Goal: Transaction & Acquisition: Book appointment/travel/reservation

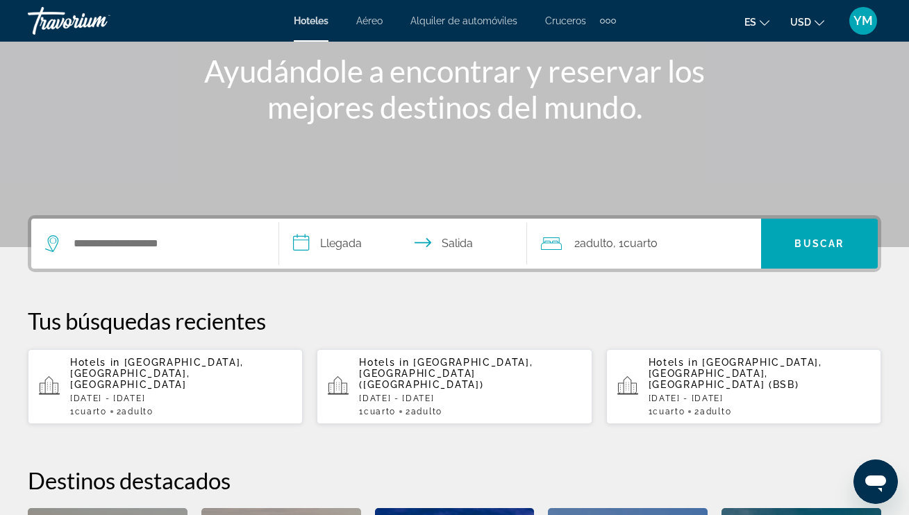
scroll to position [170, 0]
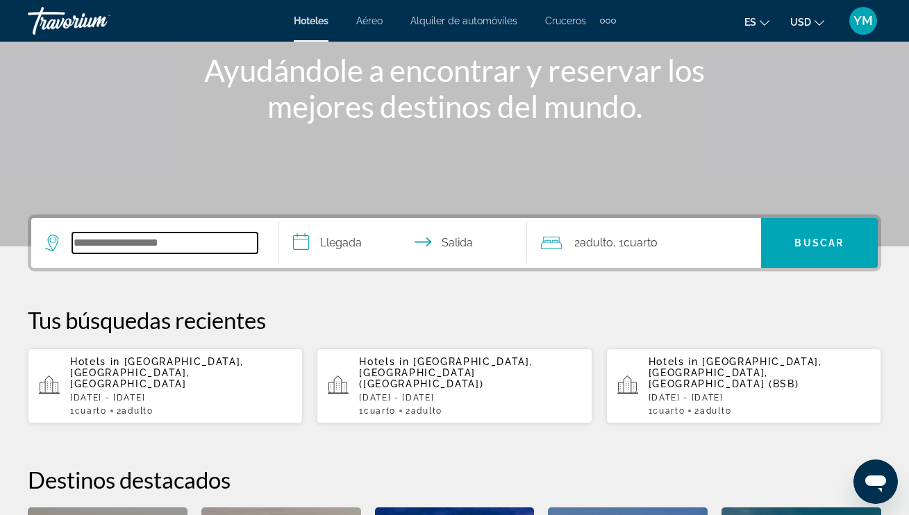
click at [111, 248] on input "Search hotel destination" at bounding box center [164, 243] width 185 height 21
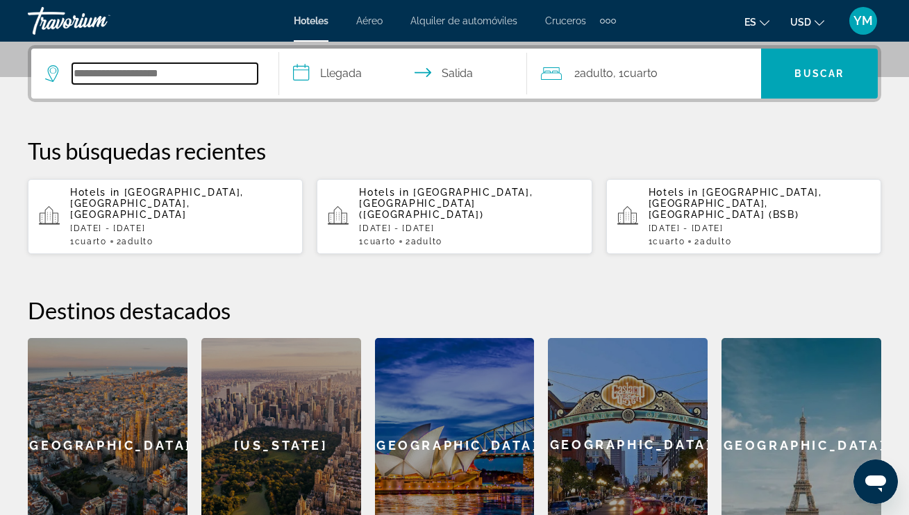
scroll to position [341, 0]
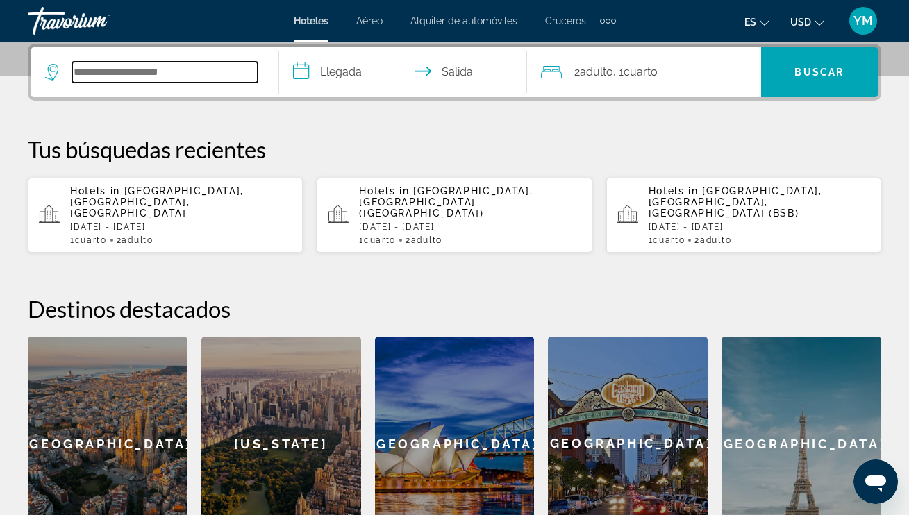
click at [83, 70] on input "Search hotel destination" at bounding box center [164, 72] width 185 height 21
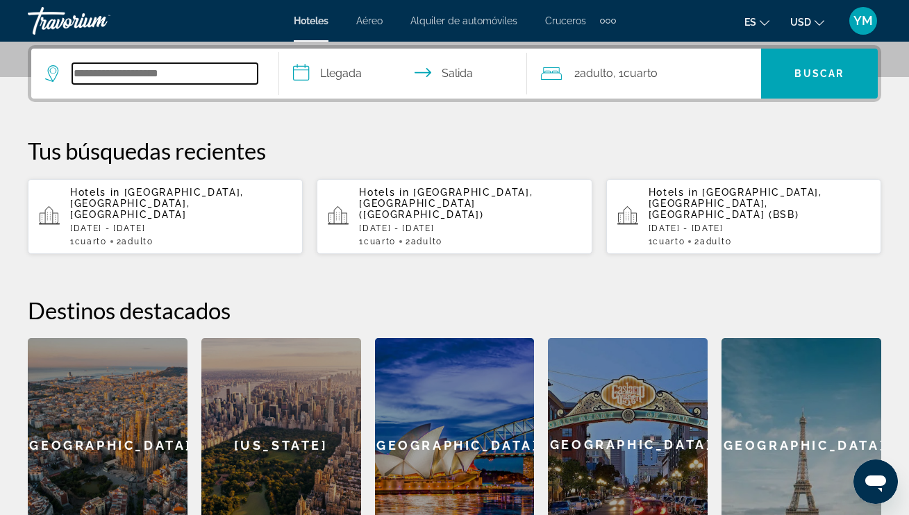
paste input "**********"
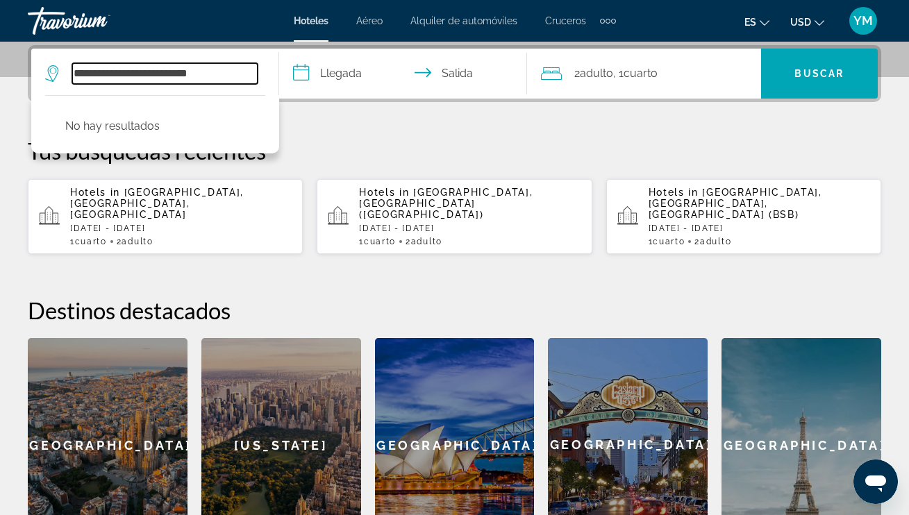
type input "**********"
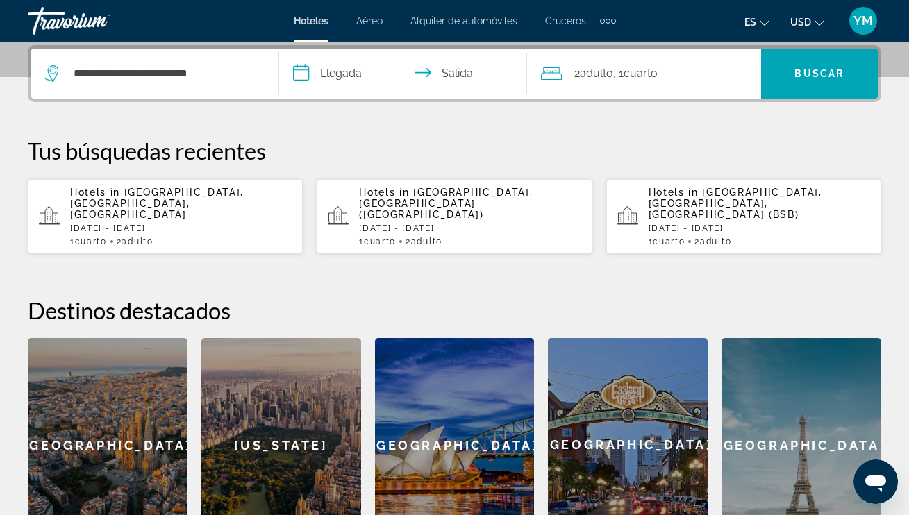
click at [299, 68] on input "**********" at bounding box center [405, 76] width 253 height 54
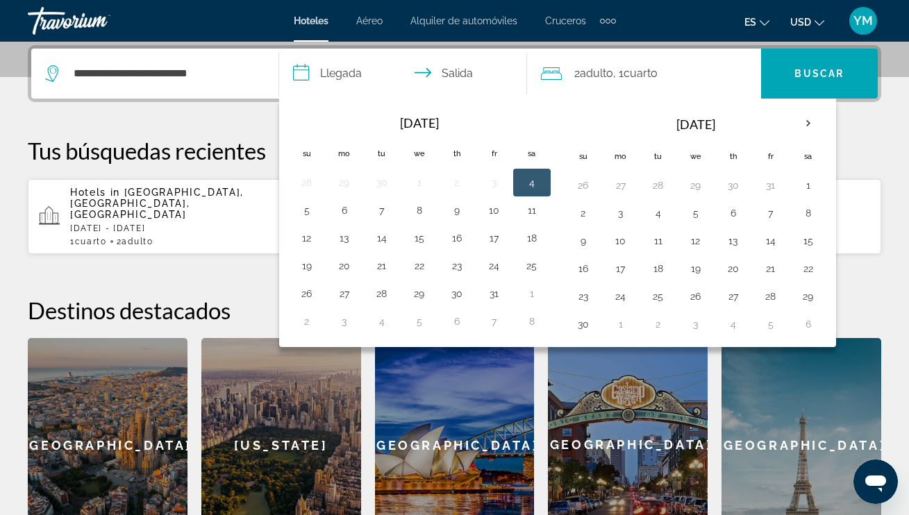
scroll to position [339, 0]
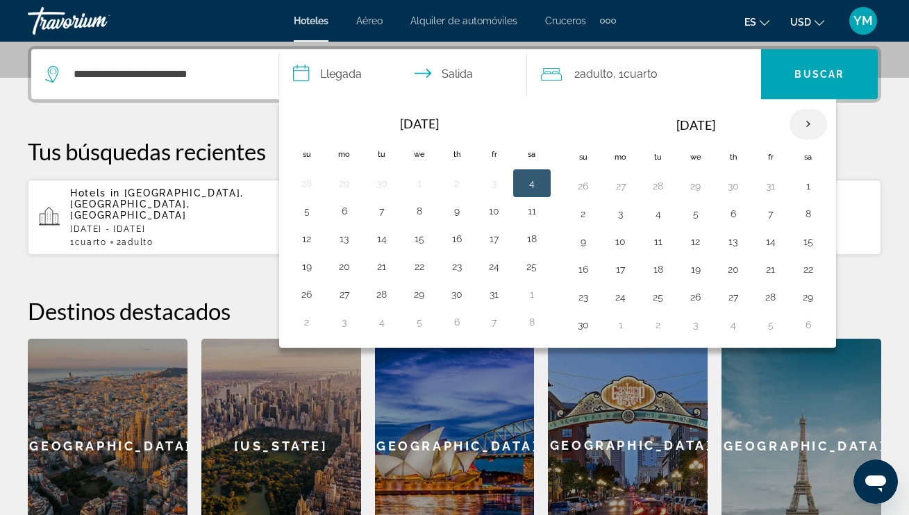
click at [809, 124] on th "Next month" at bounding box center [807, 124] width 37 height 31
click at [770, 270] on button "20" at bounding box center [770, 269] width 22 height 19
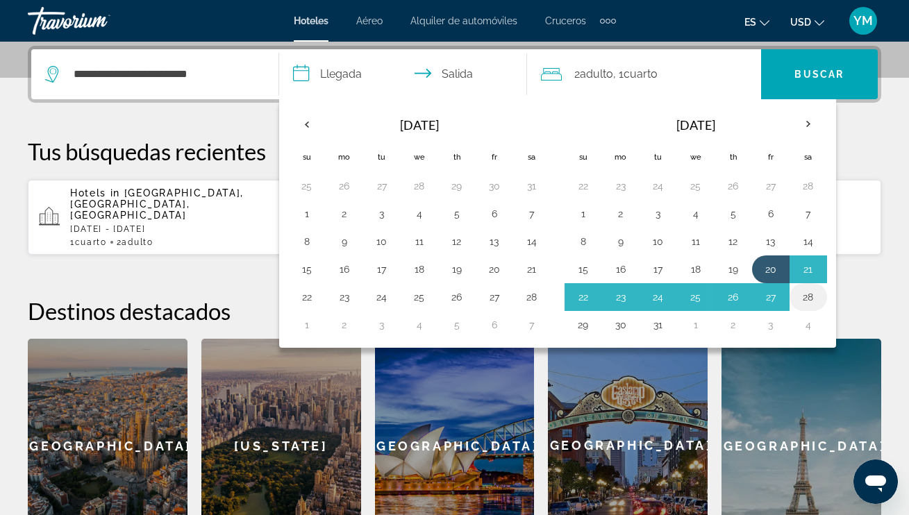
click at [807, 300] on button "28" at bounding box center [808, 296] width 22 height 19
type input "**********"
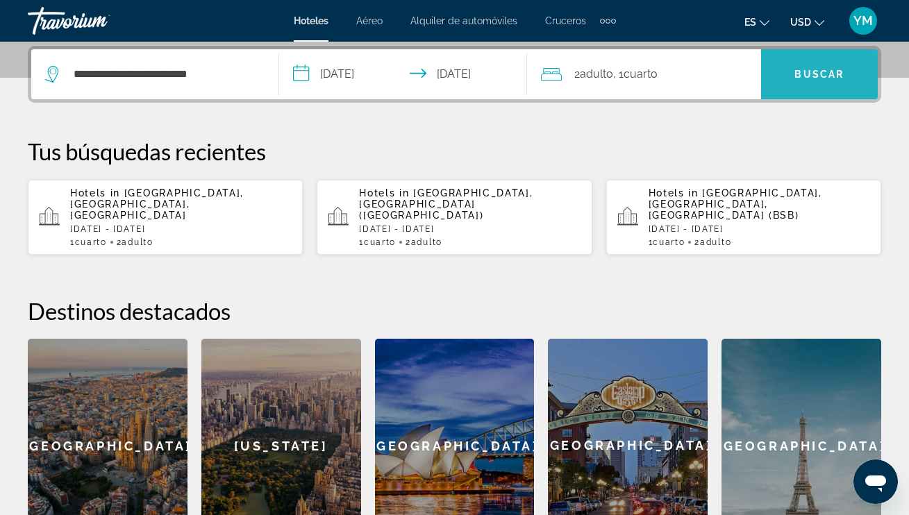
click at [818, 80] on span "Search" at bounding box center [819, 74] width 117 height 33
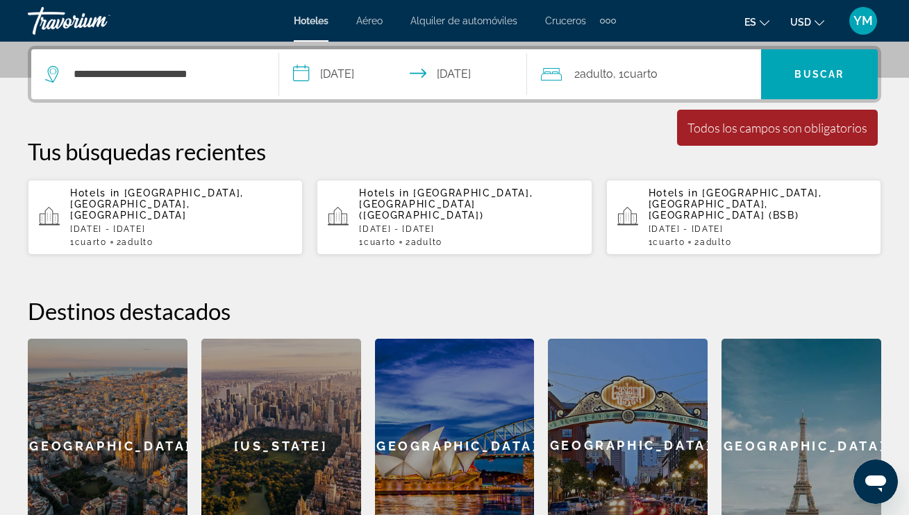
click at [557, 74] on icon "Travelers: 2 adults, 0 children" at bounding box center [551, 74] width 21 height 12
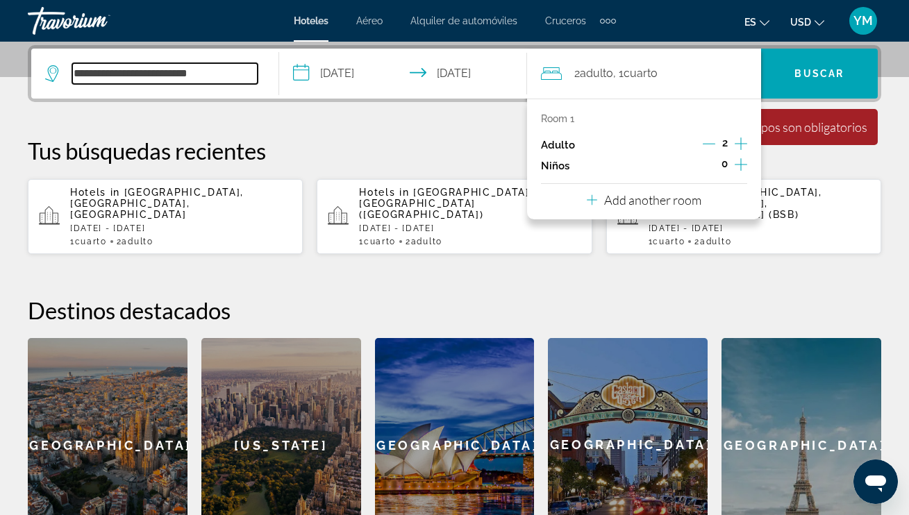
click at [168, 80] on input "**********" at bounding box center [164, 73] width 185 height 21
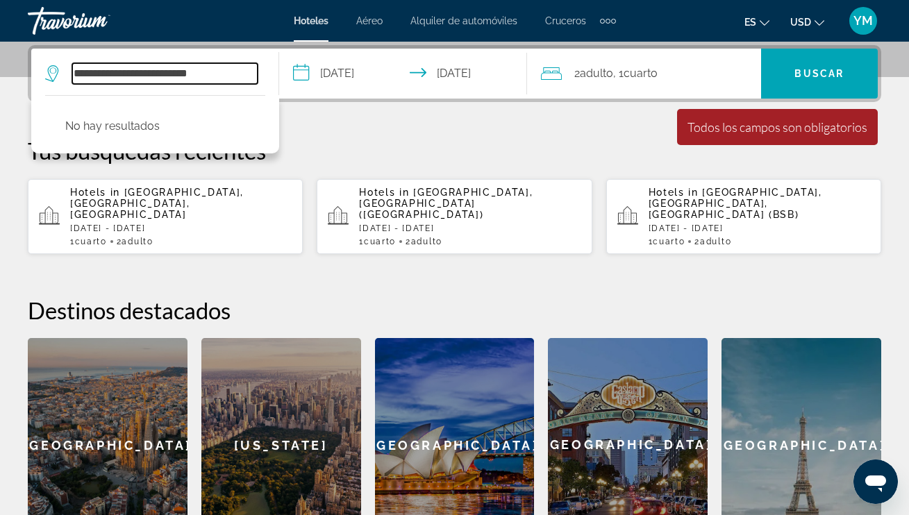
drag, startPoint x: 110, startPoint y: 74, endPoint x: 68, endPoint y: 69, distance: 42.0
click at [68, 69] on div "**********" at bounding box center [151, 73] width 212 height 21
click at [206, 72] on input "**********" at bounding box center [164, 73] width 185 height 21
type input "**********"
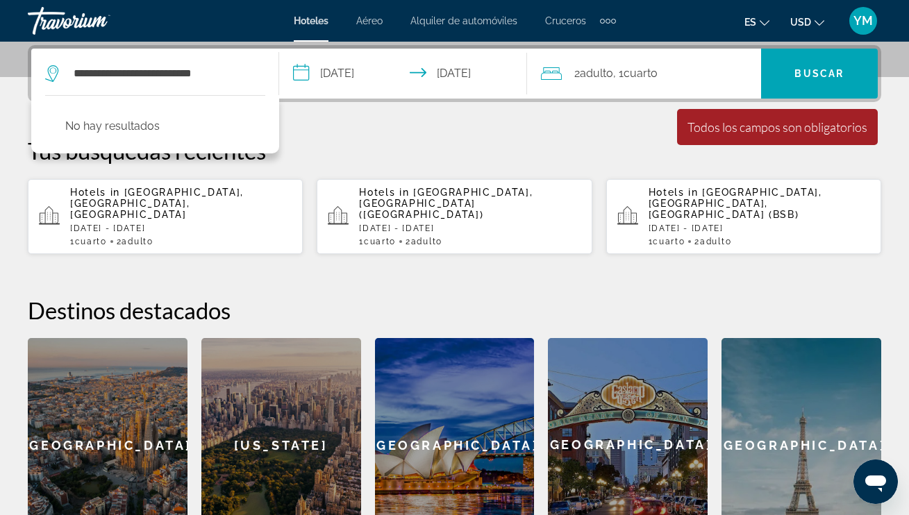
click at [95, 86] on div "**********" at bounding box center [154, 74] width 219 height 50
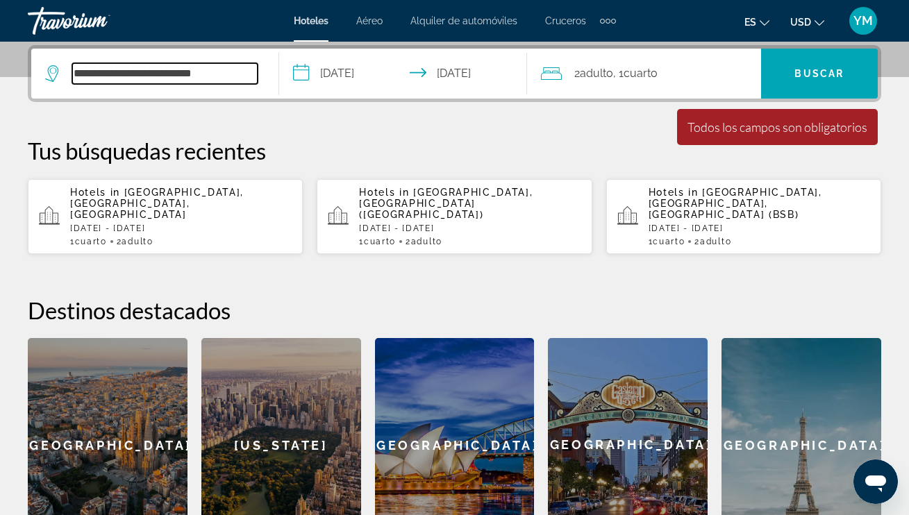
click at [244, 74] on input "**********" at bounding box center [164, 73] width 185 height 21
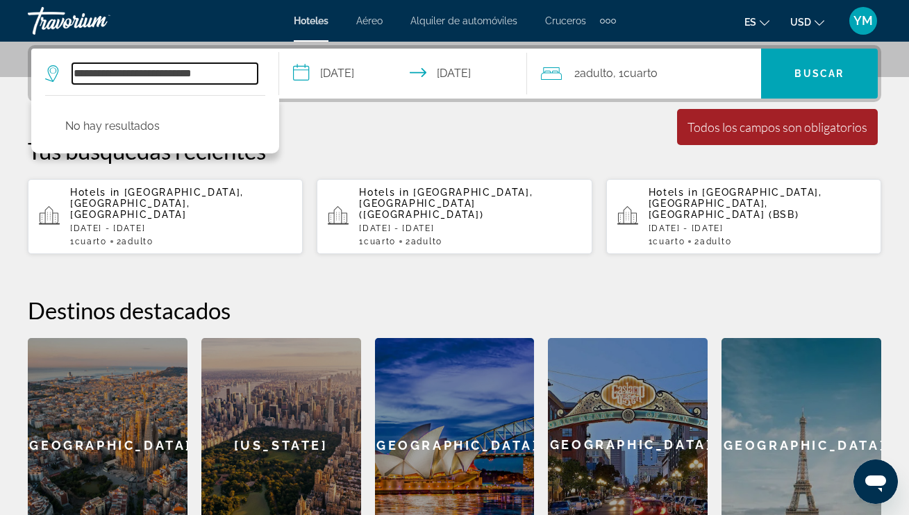
drag, startPoint x: 239, startPoint y: 74, endPoint x: 71, endPoint y: 70, distance: 167.3
click at [71, 70] on div "**********" at bounding box center [151, 73] width 212 height 21
drag, startPoint x: 76, startPoint y: 71, endPoint x: 288, endPoint y: 78, distance: 212.5
click at [288, 78] on div "**********" at bounding box center [454, 74] width 846 height 50
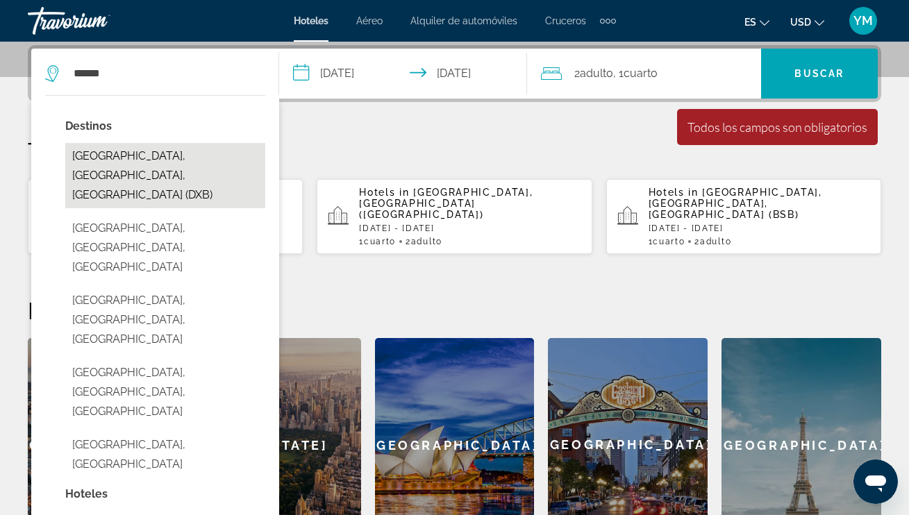
click at [220, 159] on button "[GEOGRAPHIC_DATA], [GEOGRAPHIC_DATA], [GEOGRAPHIC_DATA] (DXB)" at bounding box center [165, 175] width 200 height 65
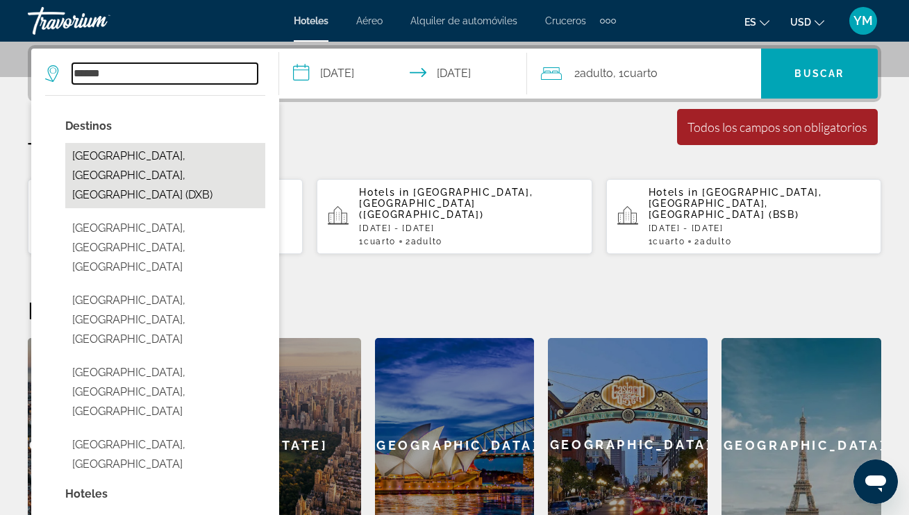
type input "**********"
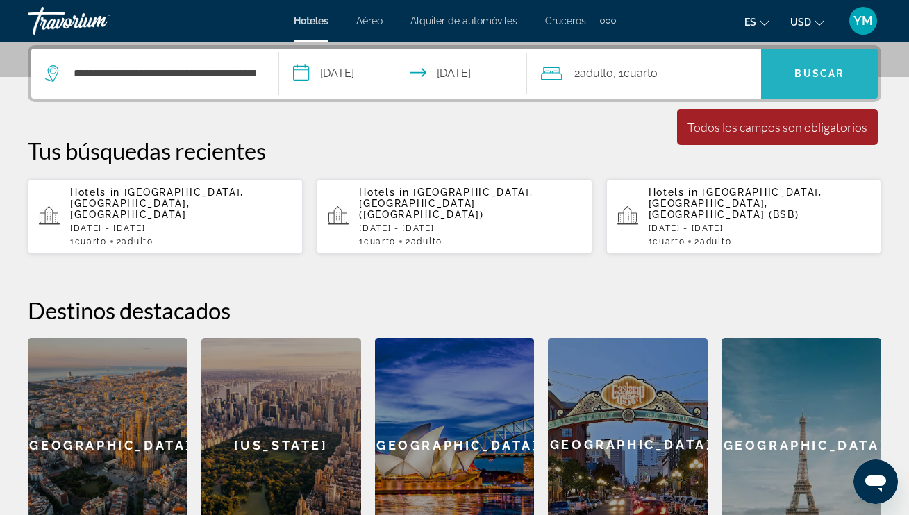
click at [814, 74] on span "Buscar" at bounding box center [818, 73] width 49 height 11
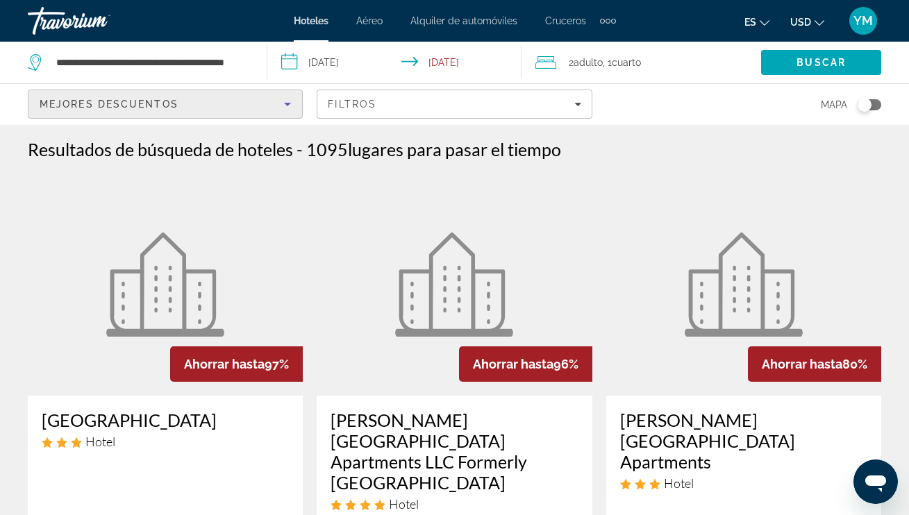
click at [288, 104] on icon "Sort by" at bounding box center [287, 104] width 7 height 3
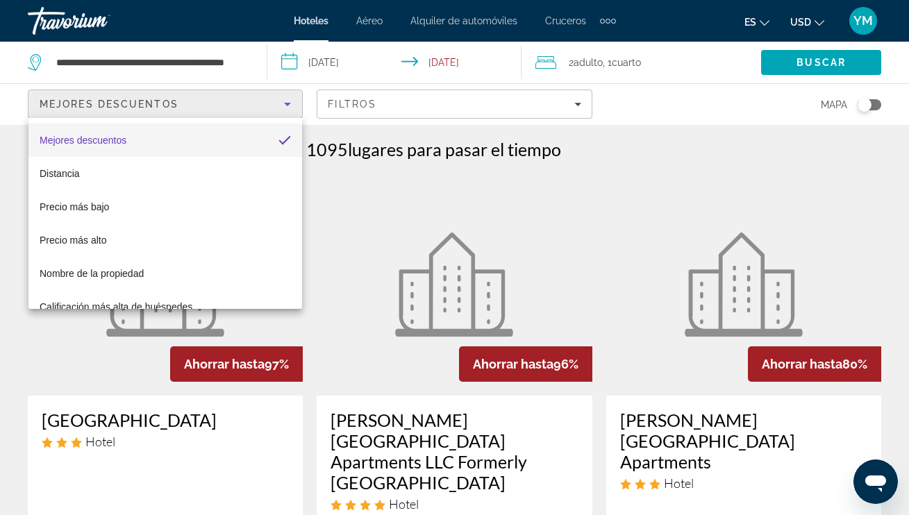
click at [580, 103] on div at bounding box center [454, 257] width 909 height 515
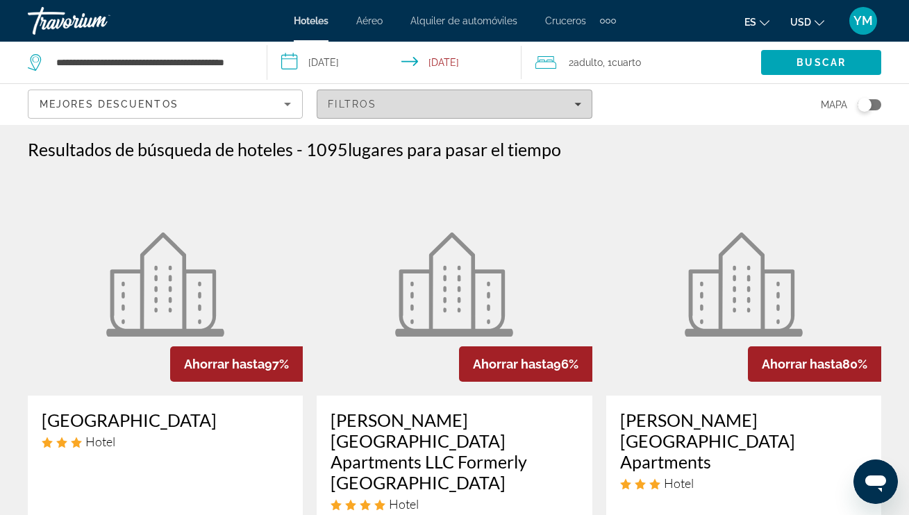
click at [580, 105] on icon "Filters" at bounding box center [577, 104] width 7 height 7
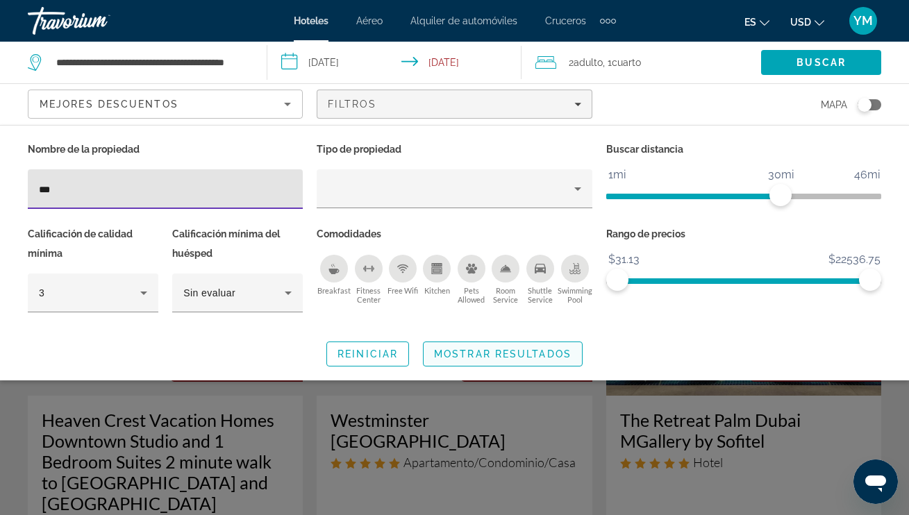
type input "***"
click at [503, 350] on span "Mostrar resultados" at bounding box center [502, 353] width 137 height 11
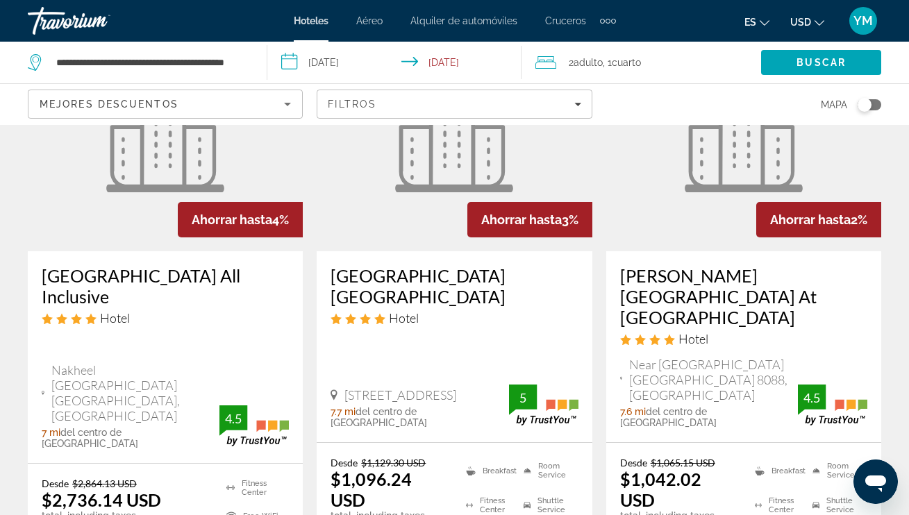
scroll to position [1947, 0]
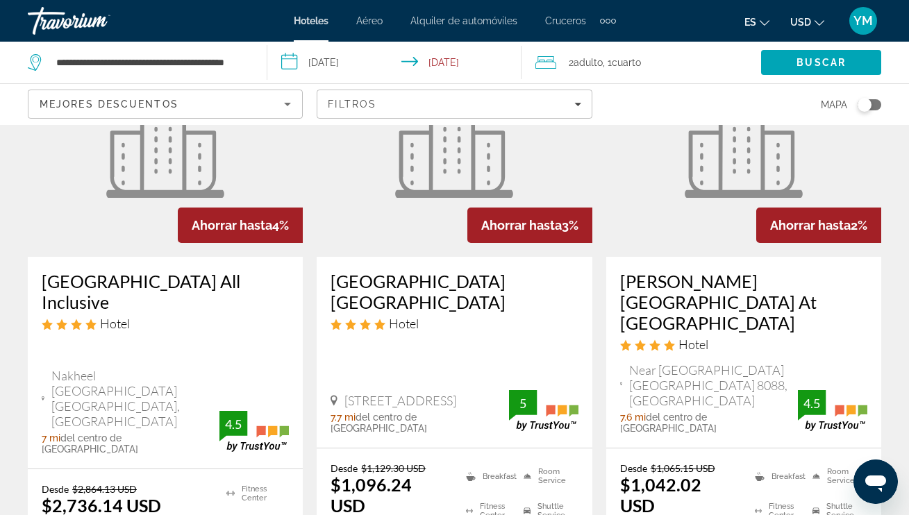
click at [134, 271] on h3 "Hotel Riu Dubai Beach Resort All Inclusive" at bounding box center [165, 292] width 247 height 42
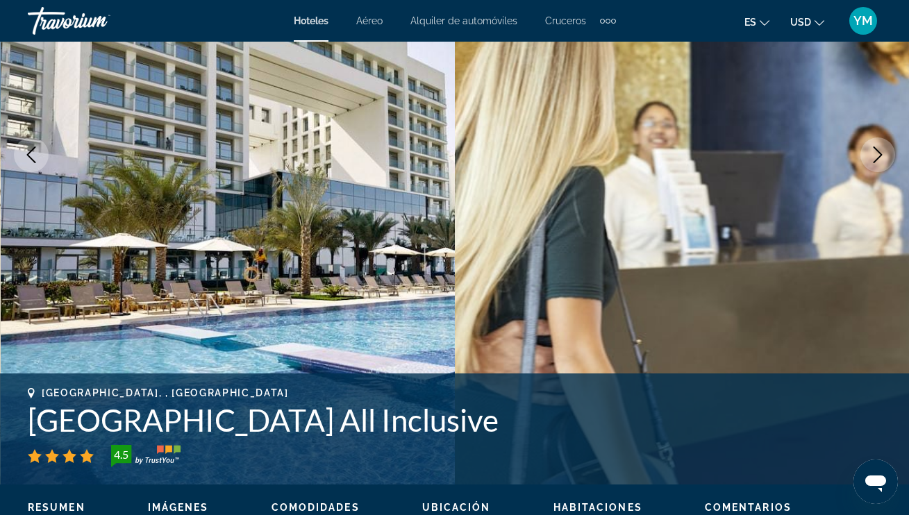
scroll to position [214, 0]
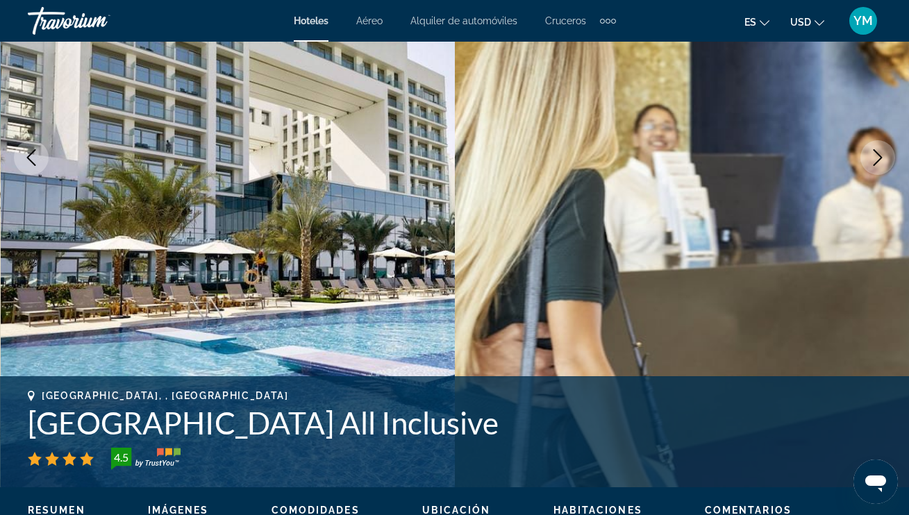
click at [883, 162] on icon "Next image" at bounding box center [877, 157] width 17 height 17
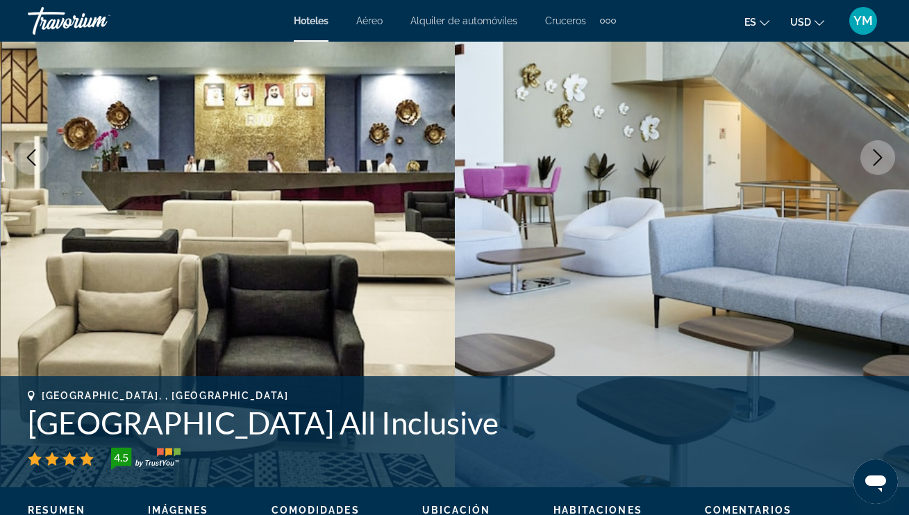
click at [883, 162] on icon "Next image" at bounding box center [877, 157] width 17 height 17
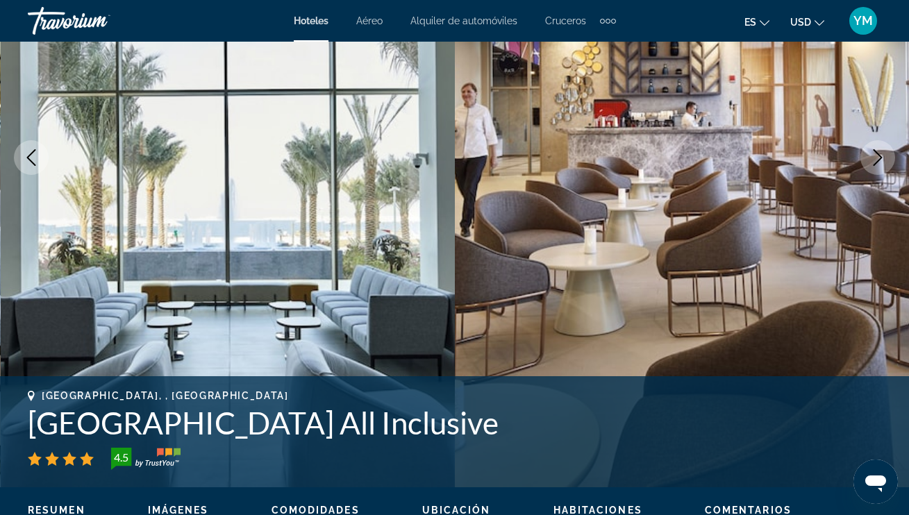
click at [883, 162] on icon "Next image" at bounding box center [877, 157] width 17 height 17
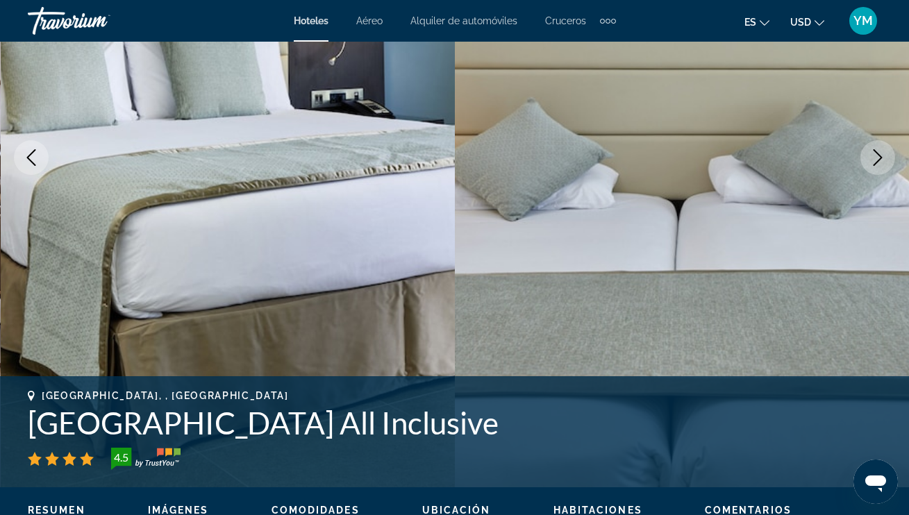
click at [883, 162] on icon "Next image" at bounding box center [877, 157] width 17 height 17
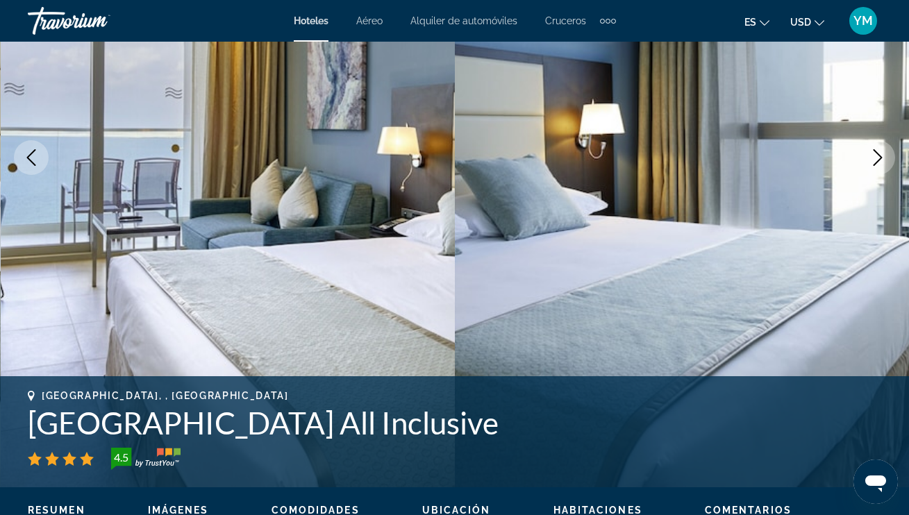
click at [883, 162] on icon "Next image" at bounding box center [877, 157] width 17 height 17
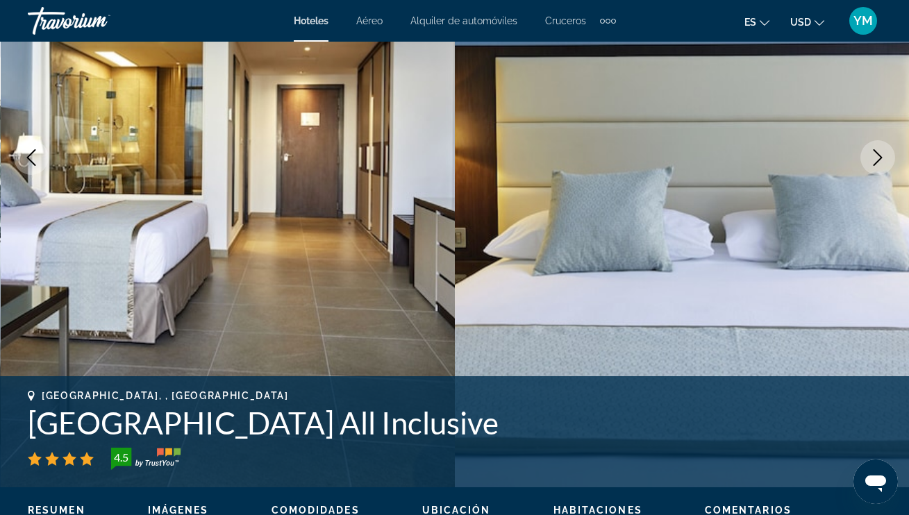
click at [883, 162] on icon "Next image" at bounding box center [877, 157] width 17 height 17
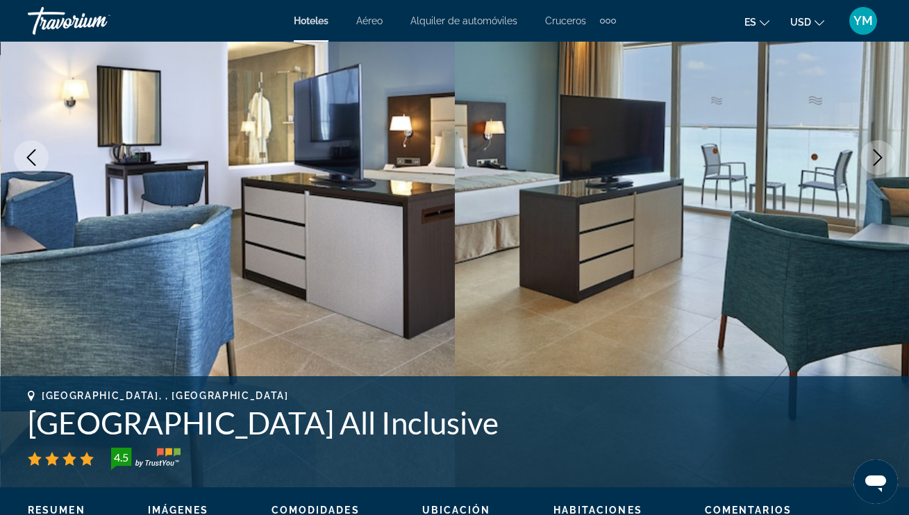
click at [876, 160] on icon "Next image" at bounding box center [877, 157] width 17 height 17
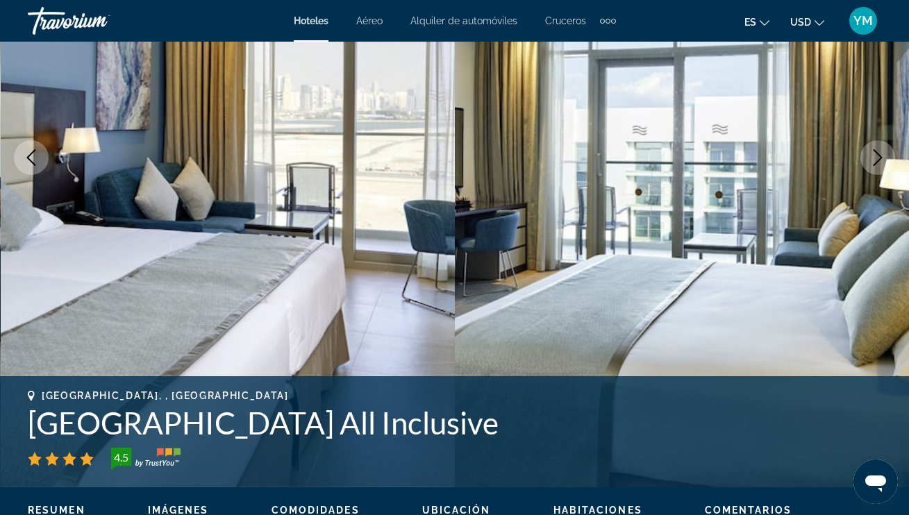
click at [876, 160] on icon "Next image" at bounding box center [877, 157] width 17 height 17
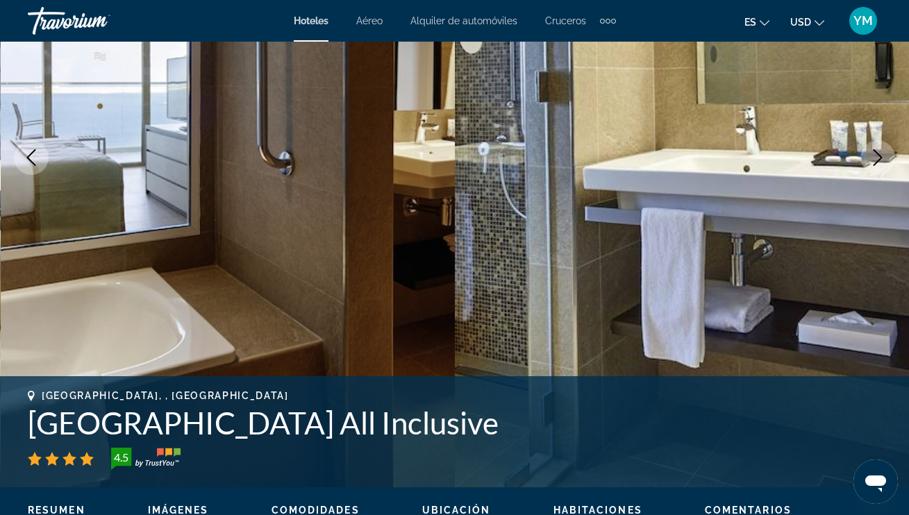
click at [875, 160] on icon "Next image" at bounding box center [877, 157] width 17 height 17
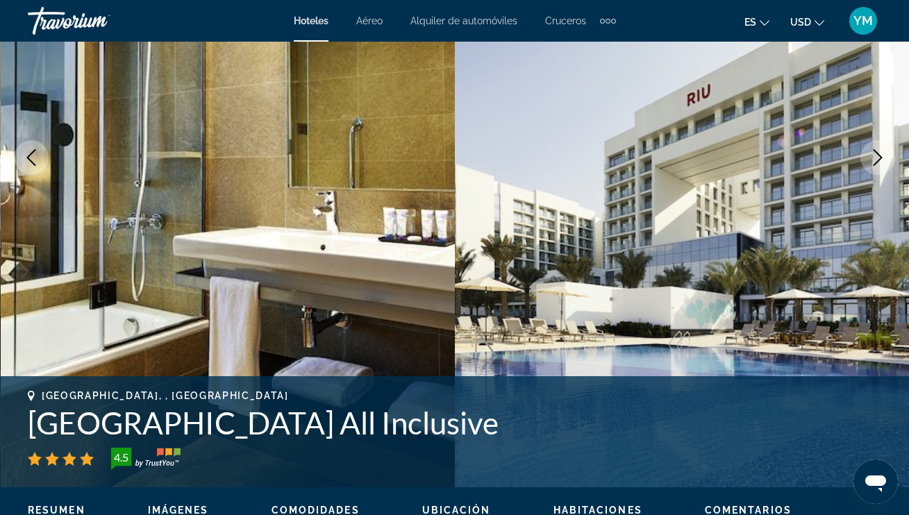
click at [875, 160] on icon "Next image" at bounding box center [877, 157] width 17 height 17
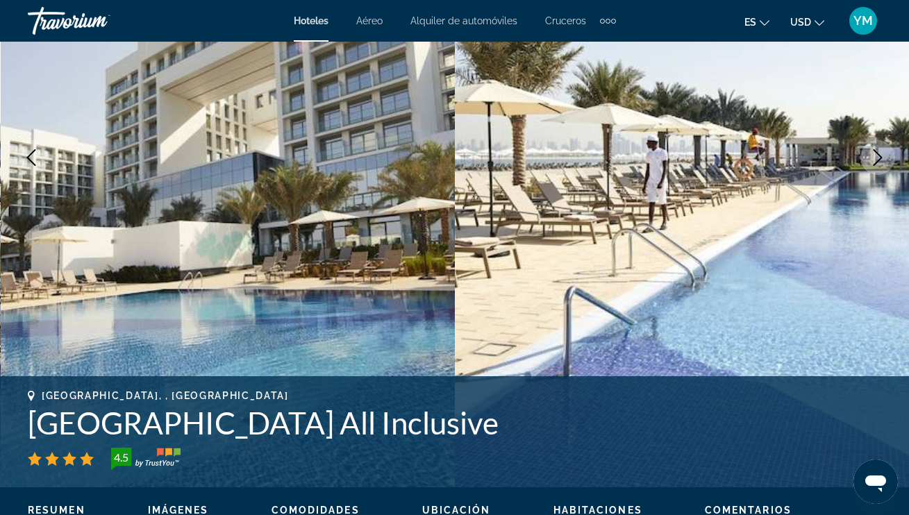
click at [875, 160] on icon "Next image" at bounding box center [877, 157] width 17 height 17
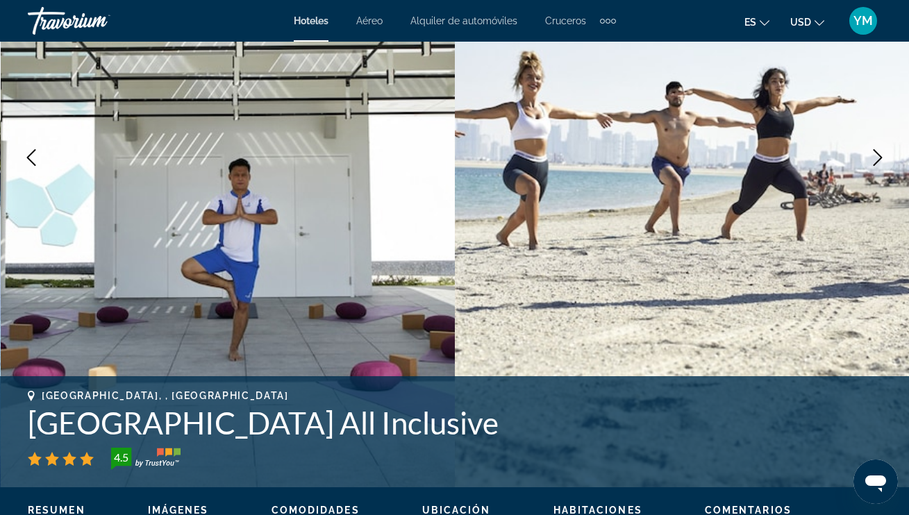
click at [875, 160] on icon "Next image" at bounding box center [877, 157] width 17 height 17
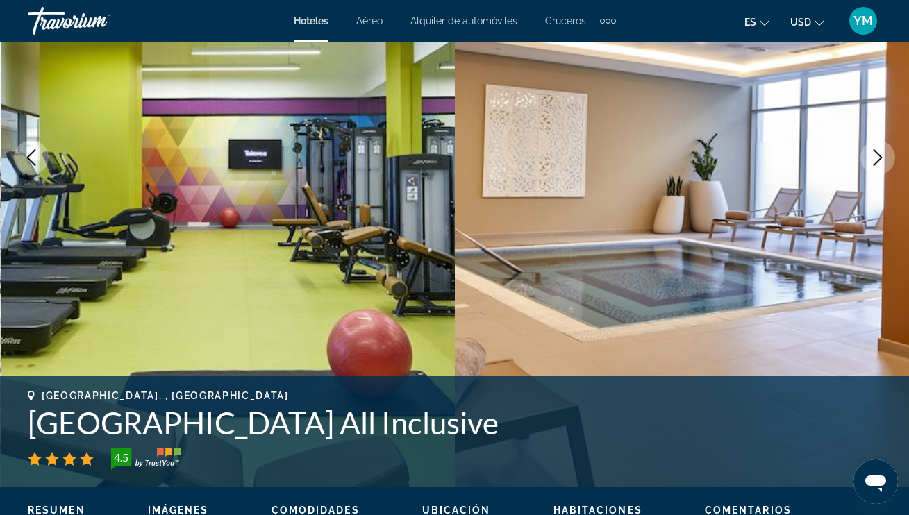
click at [875, 160] on icon "Next image" at bounding box center [877, 157] width 17 height 17
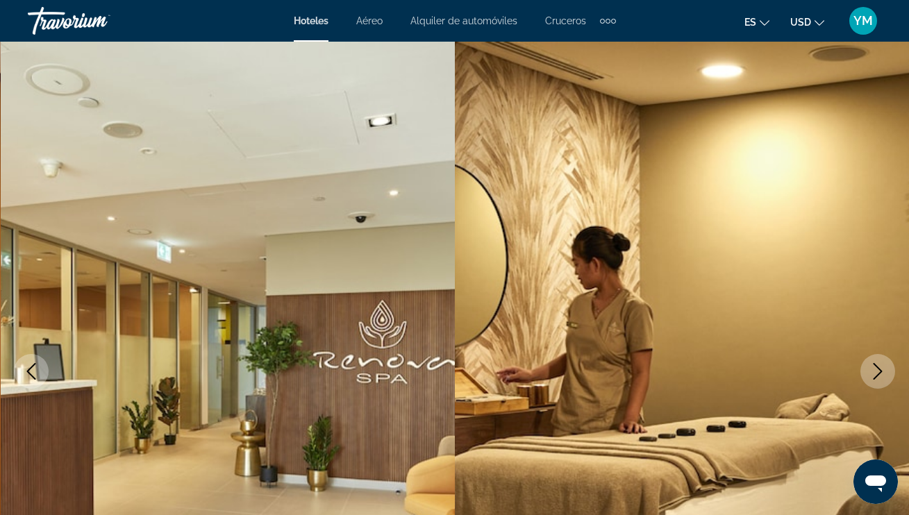
scroll to position [0, 0]
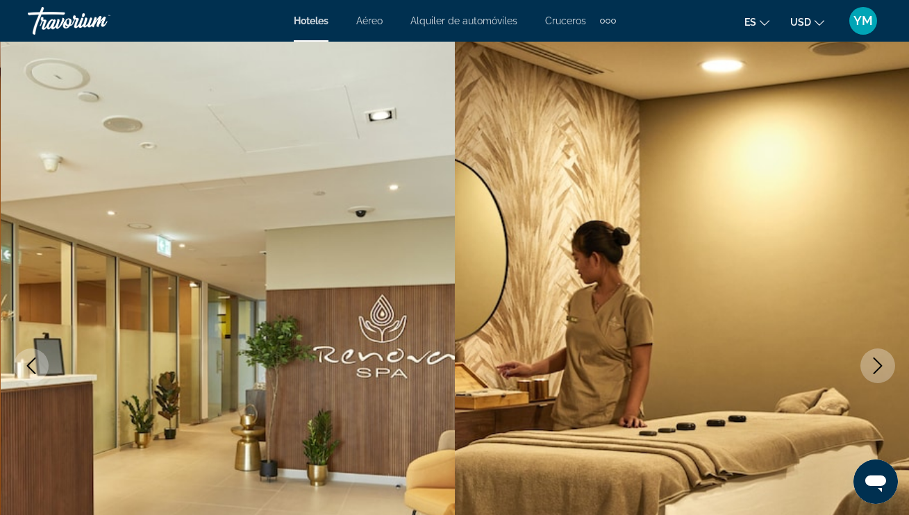
click at [865, 351] on img "Main content" at bounding box center [682, 365] width 455 height 659
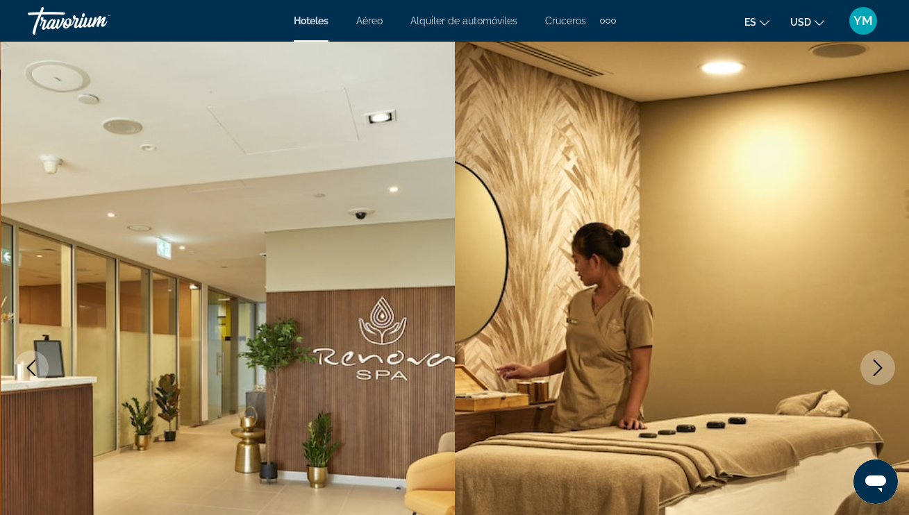
click at [876, 374] on icon "Next image" at bounding box center [877, 368] width 17 height 17
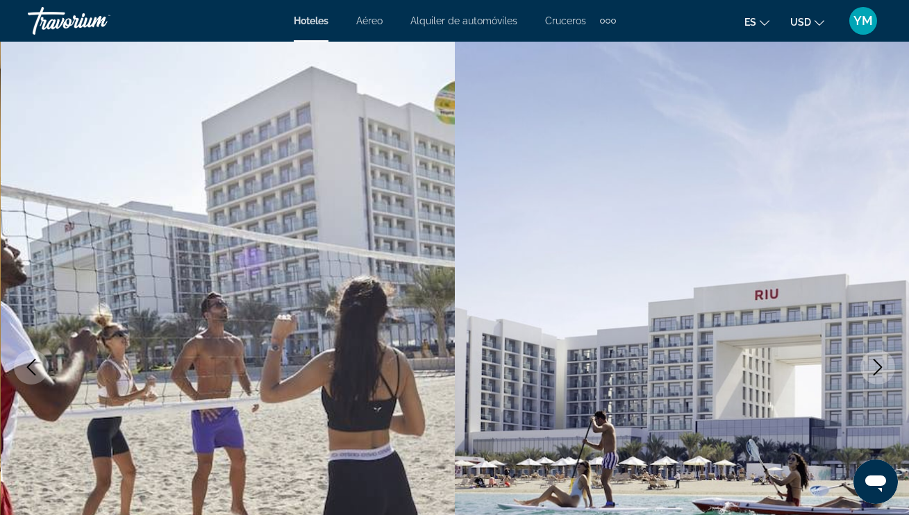
scroll to position [4, 0]
click at [877, 373] on icon "Next image" at bounding box center [877, 367] width 17 height 17
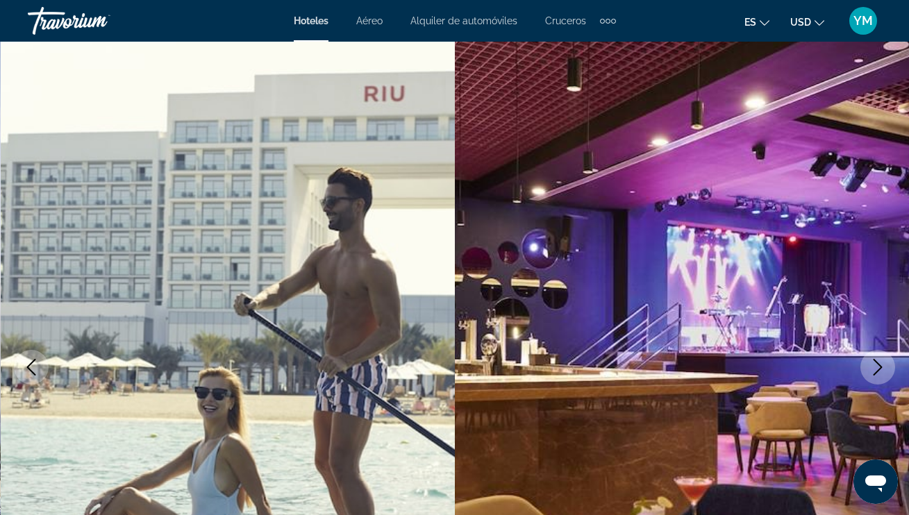
click at [877, 373] on icon "Next image" at bounding box center [877, 367] width 17 height 17
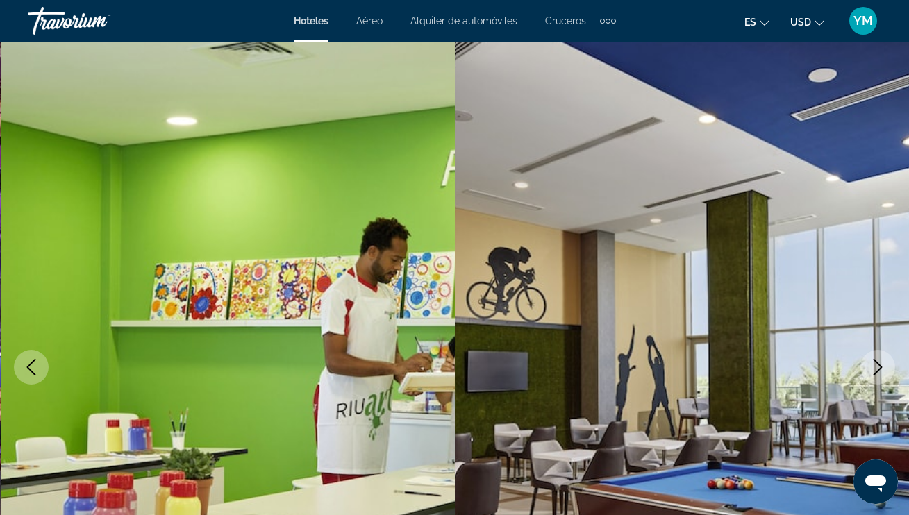
click at [877, 373] on icon "Next image" at bounding box center [877, 367] width 17 height 17
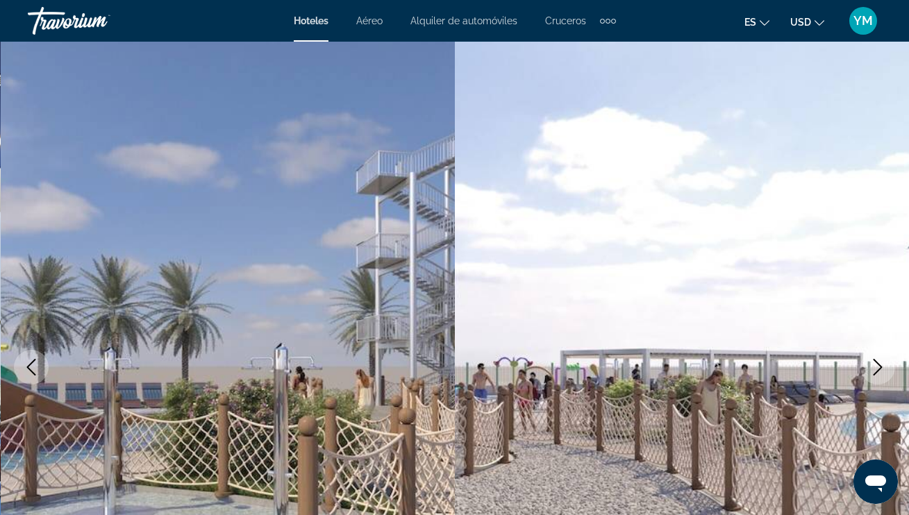
click at [877, 373] on icon "Next image" at bounding box center [877, 367] width 17 height 17
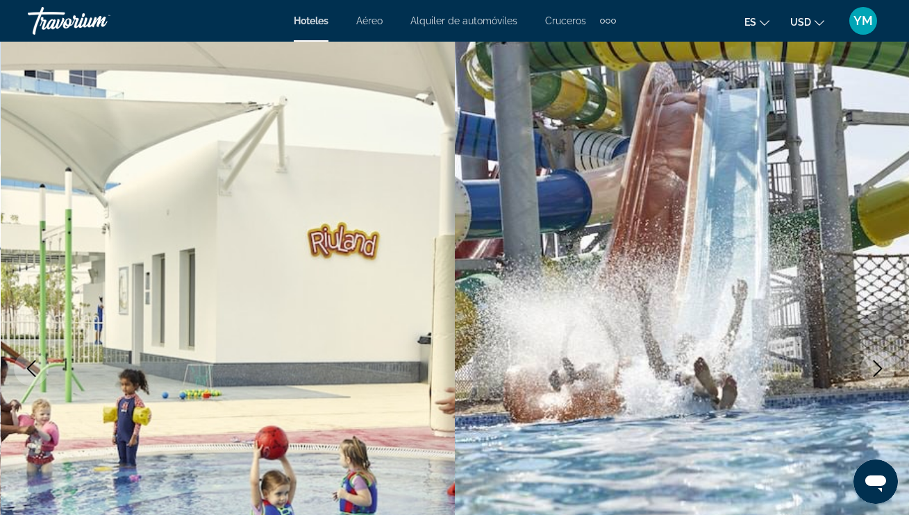
scroll to position [5, 1]
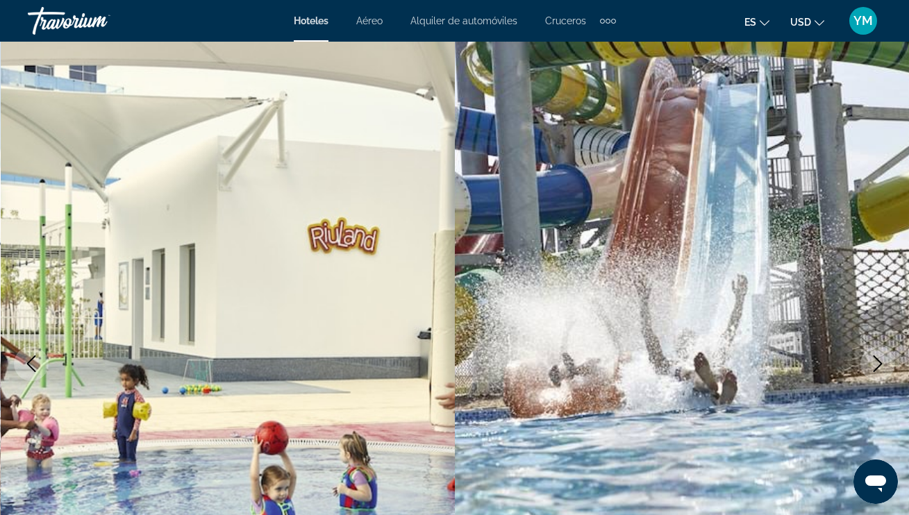
click at [875, 364] on icon "Next image" at bounding box center [877, 363] width 17 height 17
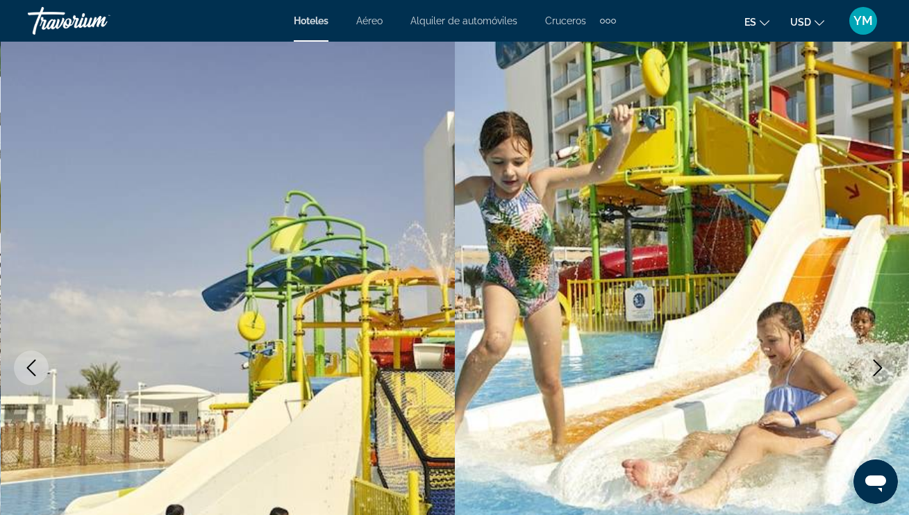
scroll to position [3, 0]
click at [875, 364] on icon "Next image" at bounding box center [877, 368] width 17 height 17
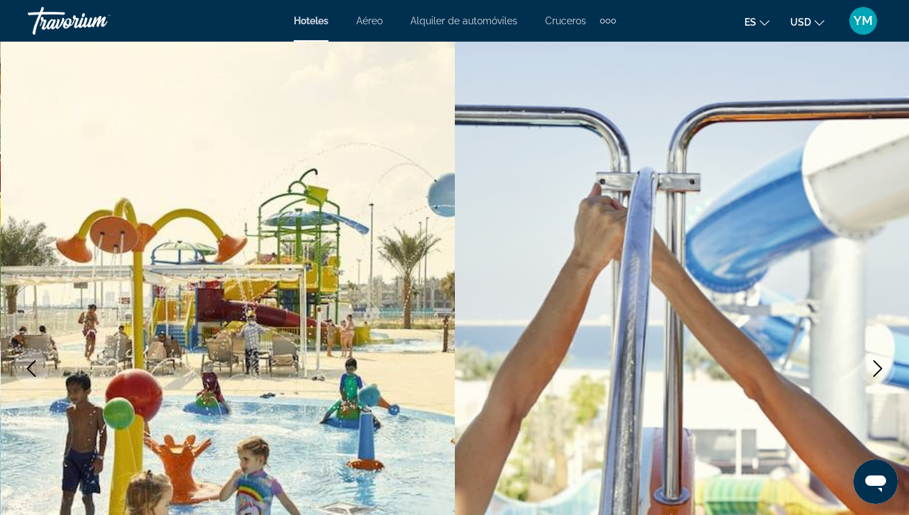
click at [875, 364] on icon "Next image" at bounding box center [877, 368] width 17 height 17
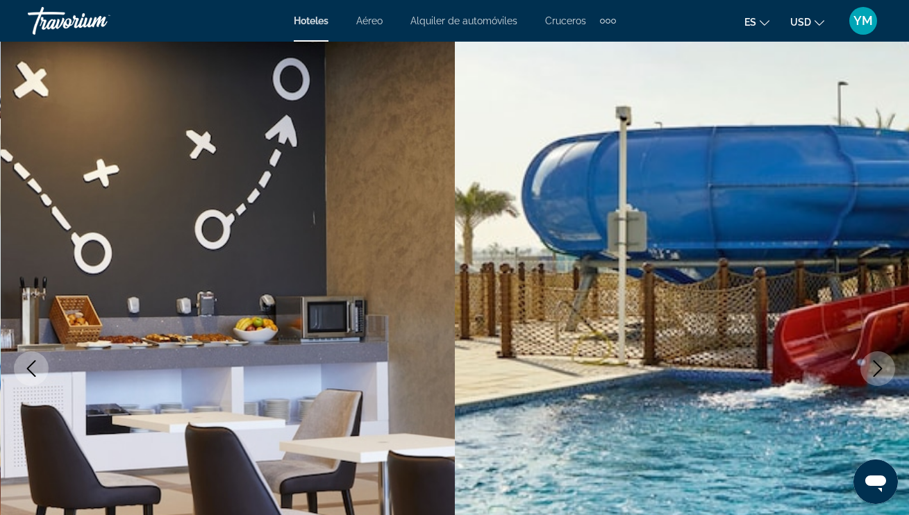
click at [875, 364] on icon "Next image" at bounding box center [877, 368] width 17 height 17
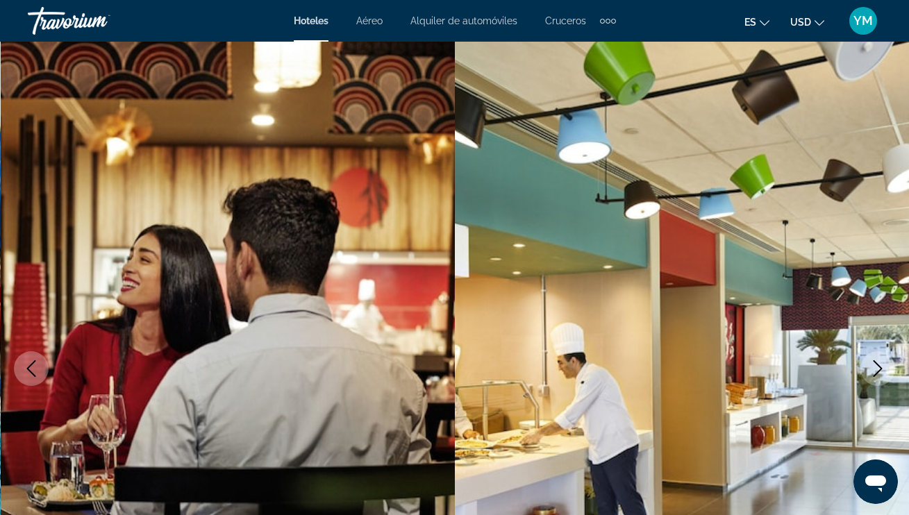
click at [875, 364] on icon "Next image" at bounding box center [877, 368] width 17 height 17
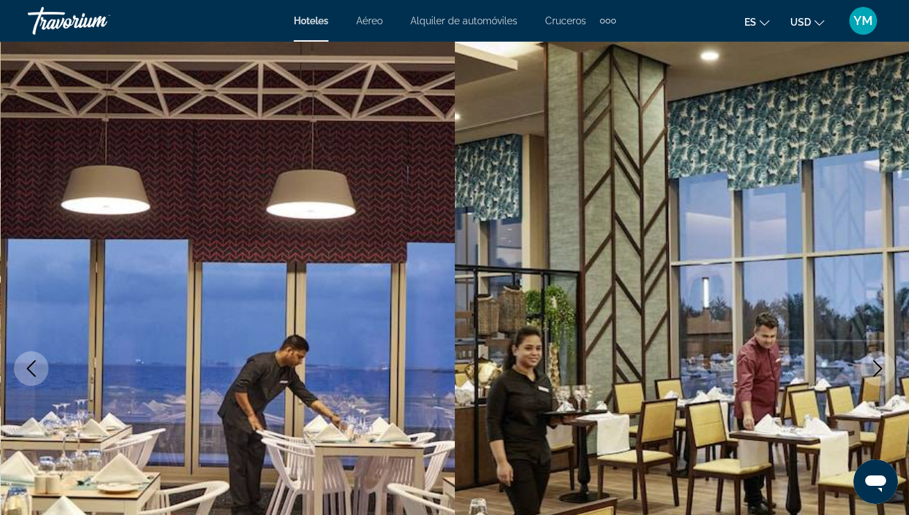
click at [875, 364] on icon "Next image" at bounding box center [877, 368] width 17 height 17
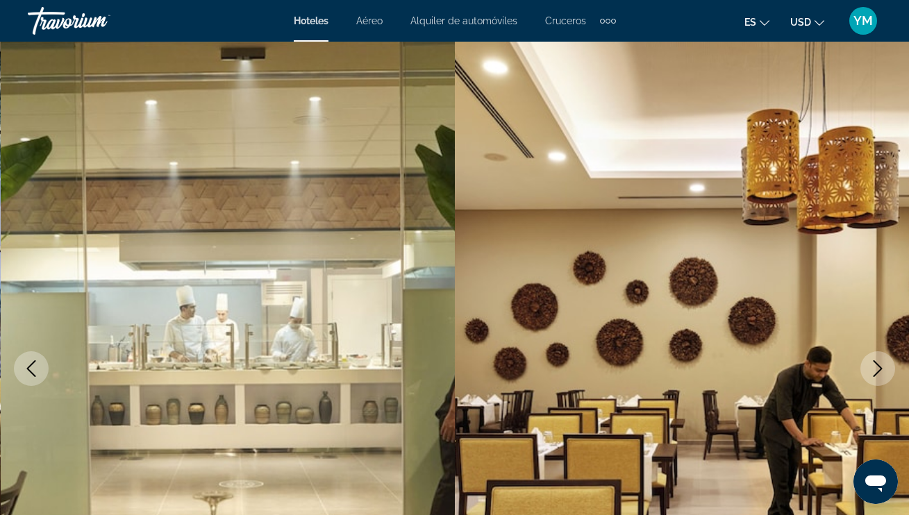
click at [875, 364] on icon "Next image" at bounding box center [877, 368] width 17 height 17
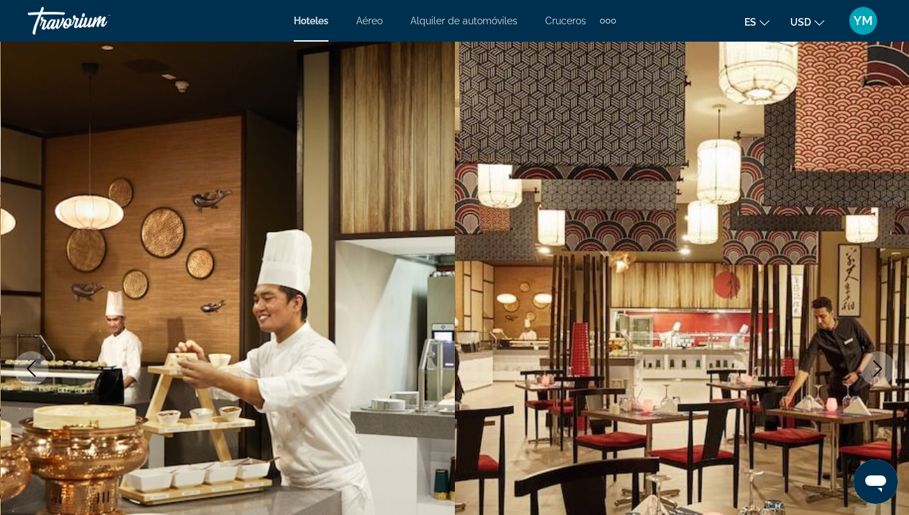
click at [875, 364] on icon "Next image" at bounding box center [877, 368] width 17 height 17
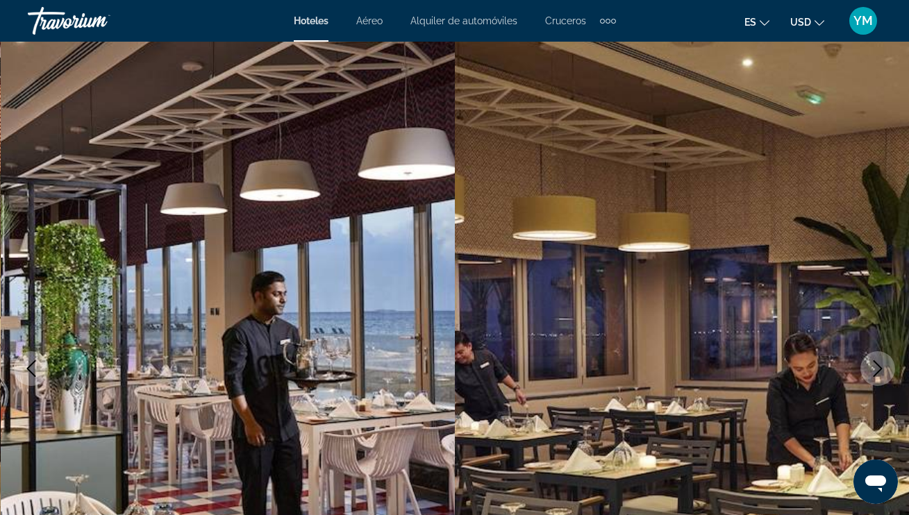
click at [875, 364] on icon "Next image" at bounding box center [877, 368] width 17 height 17
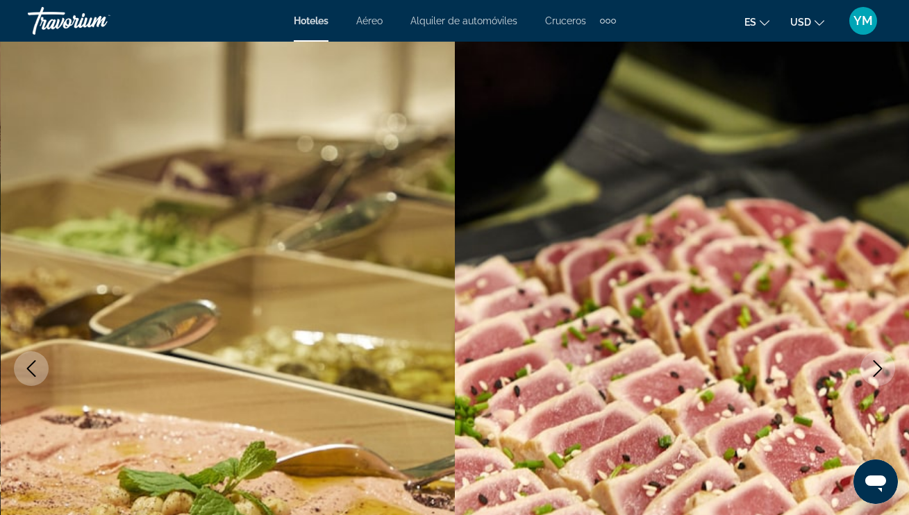
click at [875, 364] on icon "Next image" at bounding box center [877, 368] width 17 height 17
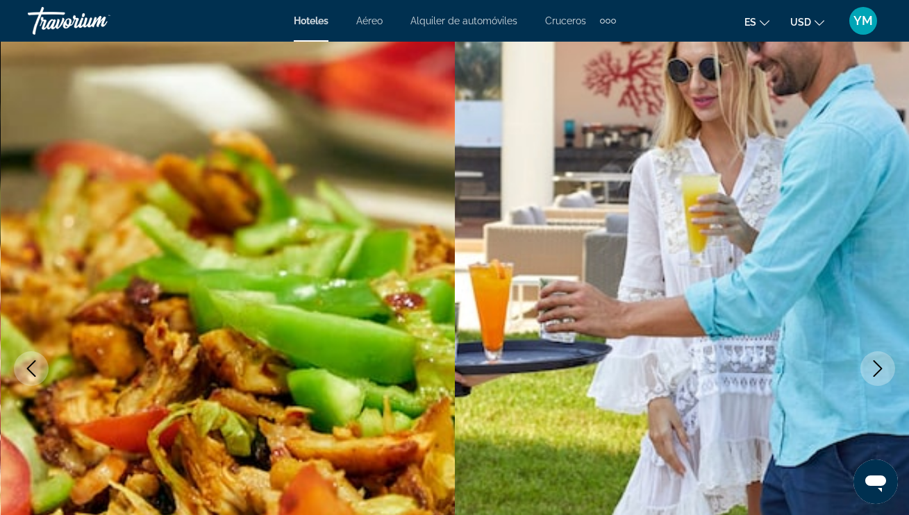
click at [875, 364] on icon "Next image" at bounding box center [877, 368] width 17 height 17
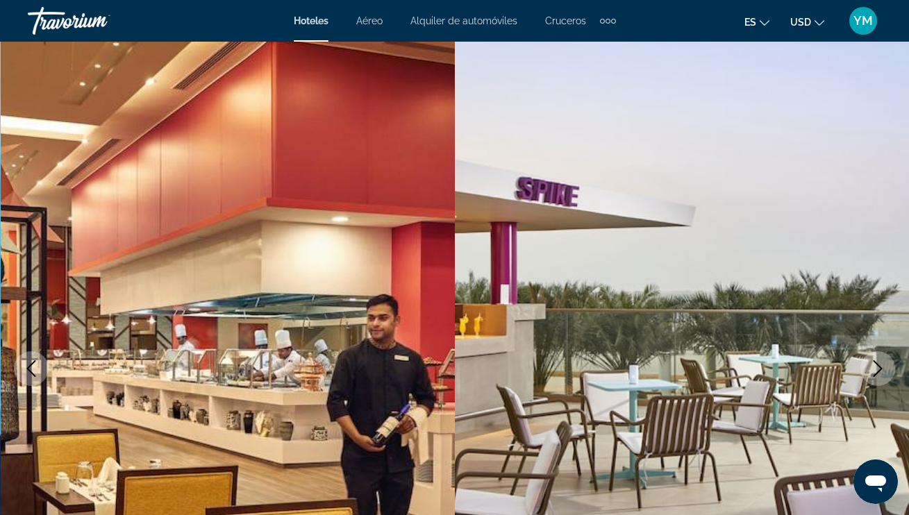
click at [875, 364] on icon "Next image" at bounding box center [877, 368] width 17 height 17
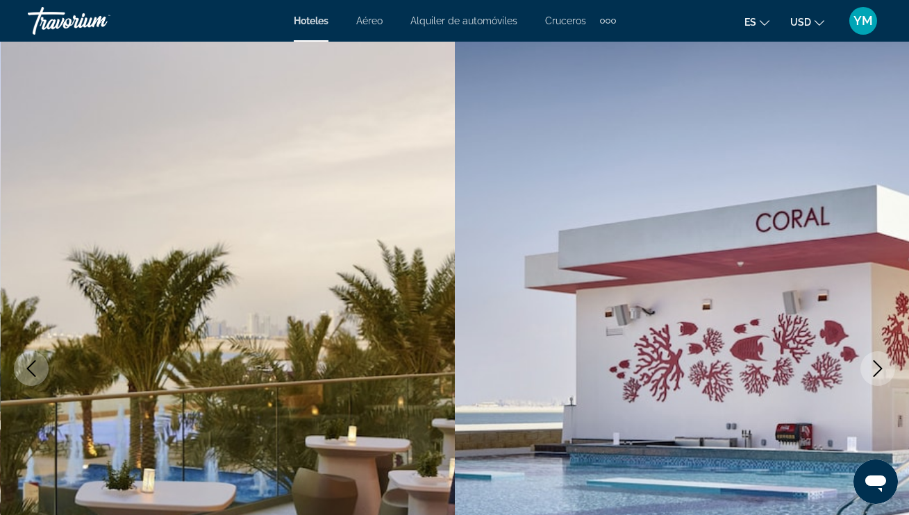
click at [875, 364] on icon "Next image" at bounding box center [877, 368] width 17 height 17
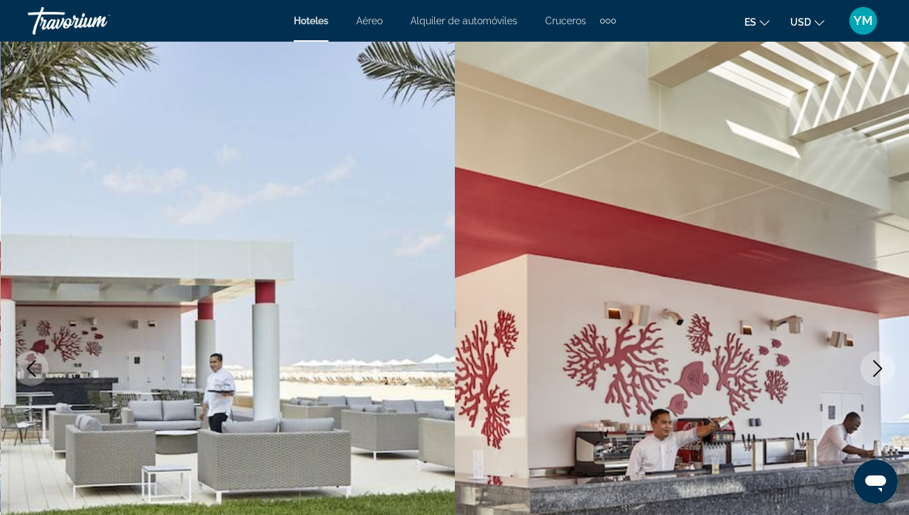
click at [875, 364] on icon "Next image" at bounding box center [877, 368] width 17 height 17
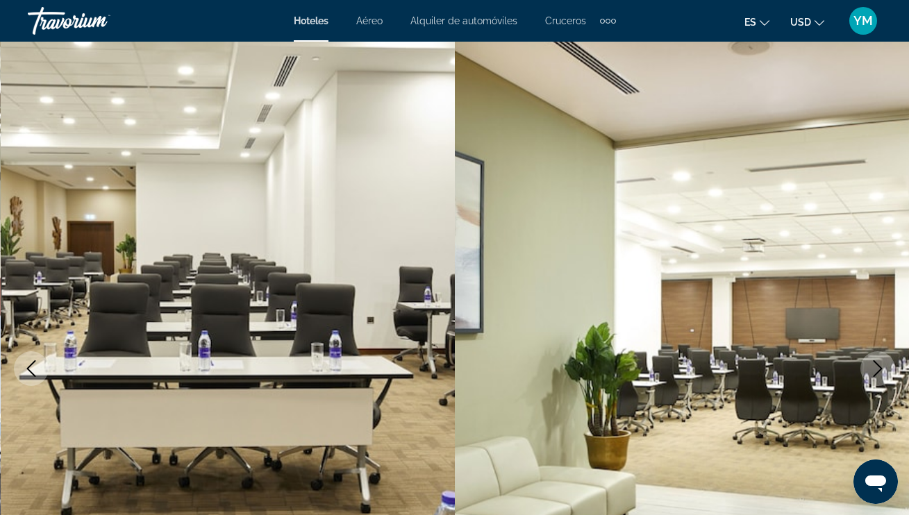
click at [875, 364] on icon "Next image" at bounding box center [877, 368] width 17 height 17
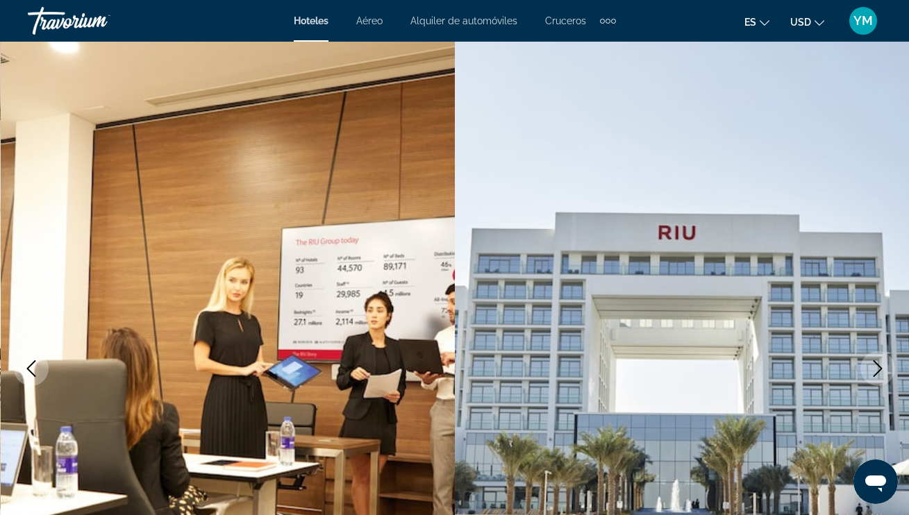
click at [875, 364] on icon "Next image" at bounding box center [877, 368] width 17 height 17
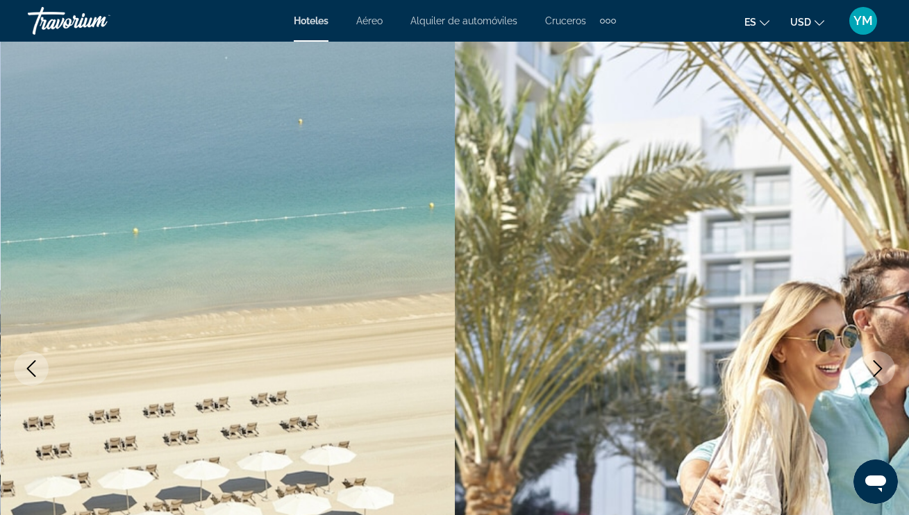
click at [875, 364] on icon "Next image" at bounding box center [877, 368] width 17 height 17
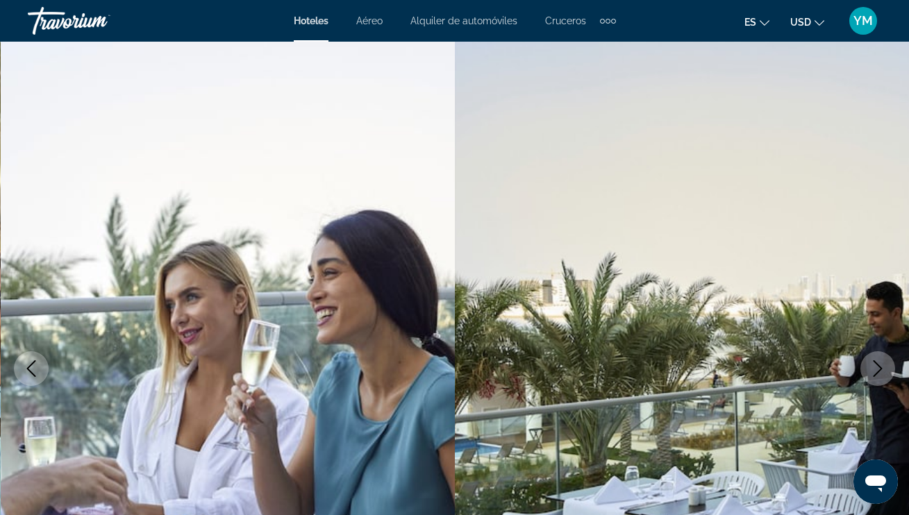
scroll to position [5, 0]
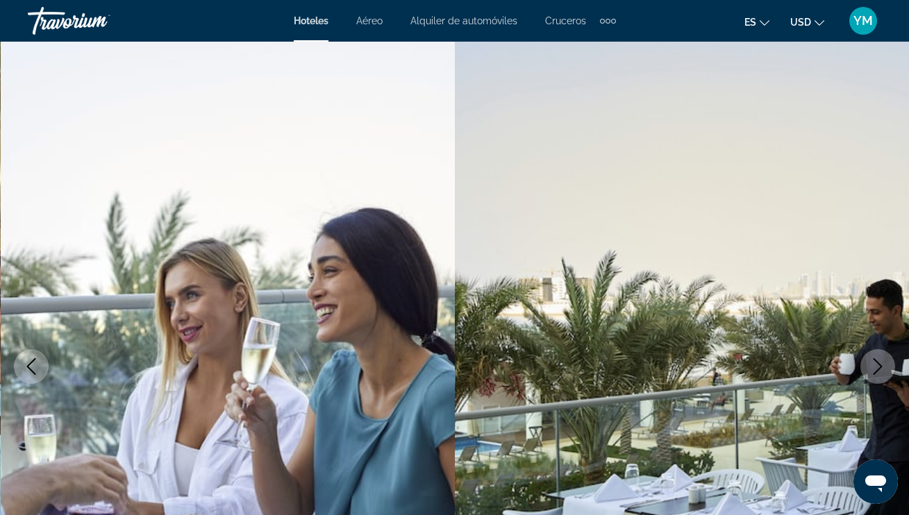
click at [875, 364] on icon "Next image" at bounding box center [877, 366] width 17 height 17
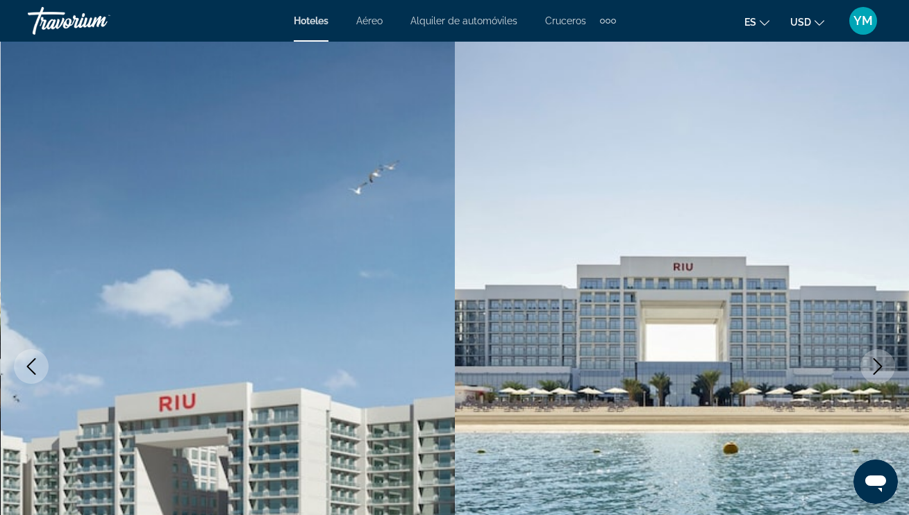
click at [875, 364] on icon "Next image" at bounding box center [877, 366] width 17 height 17
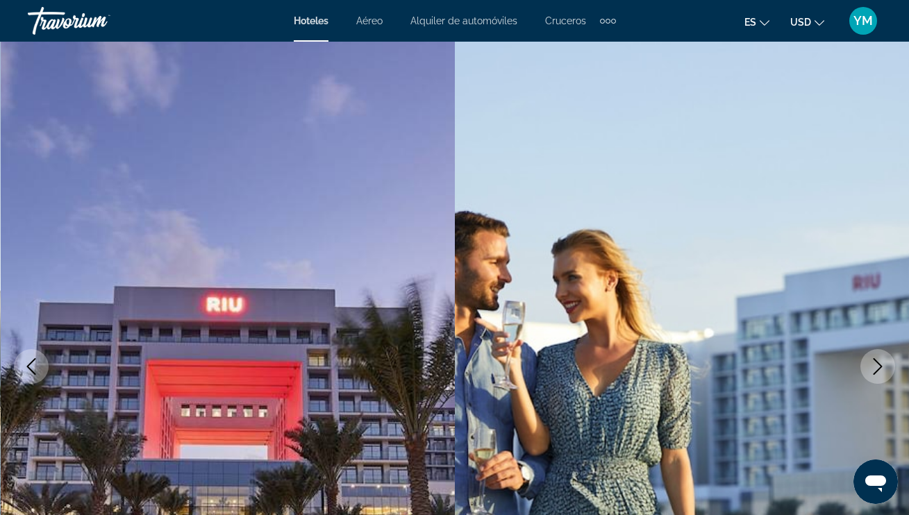
click at [875, 364] on icon "Next image" at bounding box center [877, 366] width 17 height 17
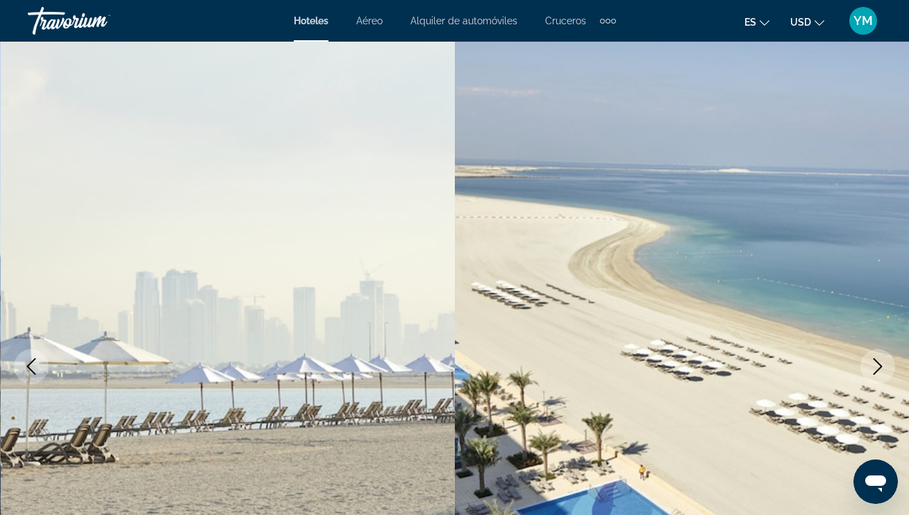
click at [875, 364] on icon "Next image" at bounding box center [877, 366] width 17 height 17
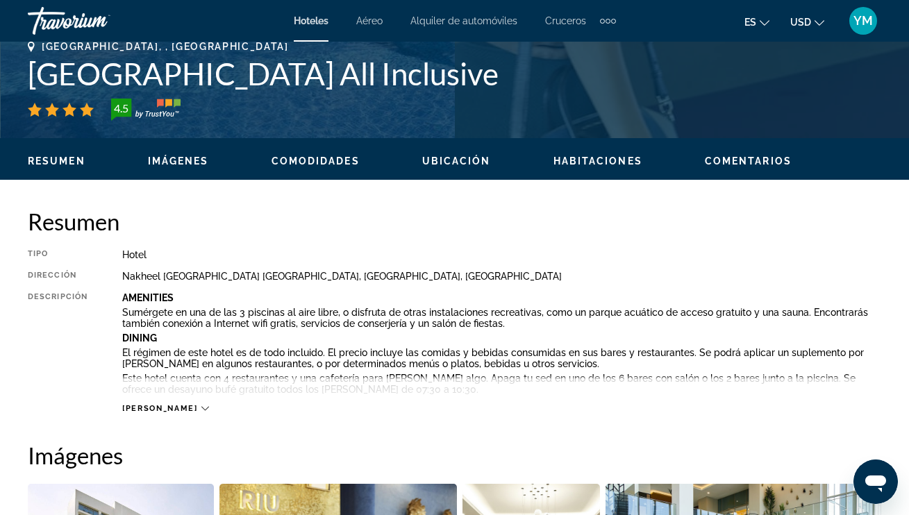
scroll to position [653, 0]
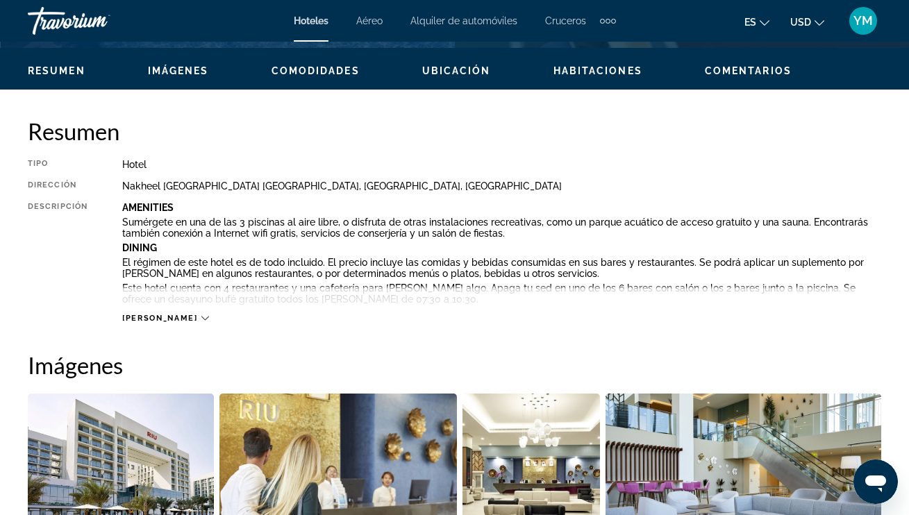
click at [201, 317] on icon "Main content" at bounding box center [205, 318] width 8 height 8
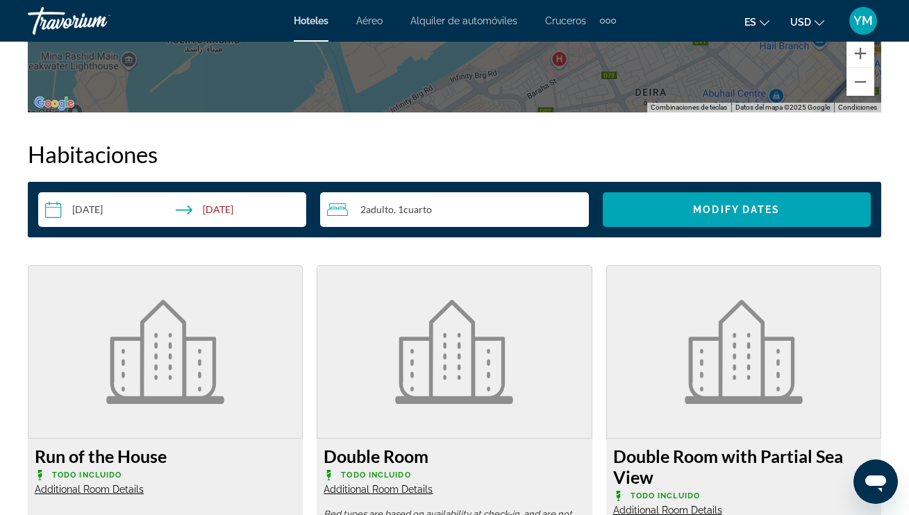
scroll to position [2429, 0]
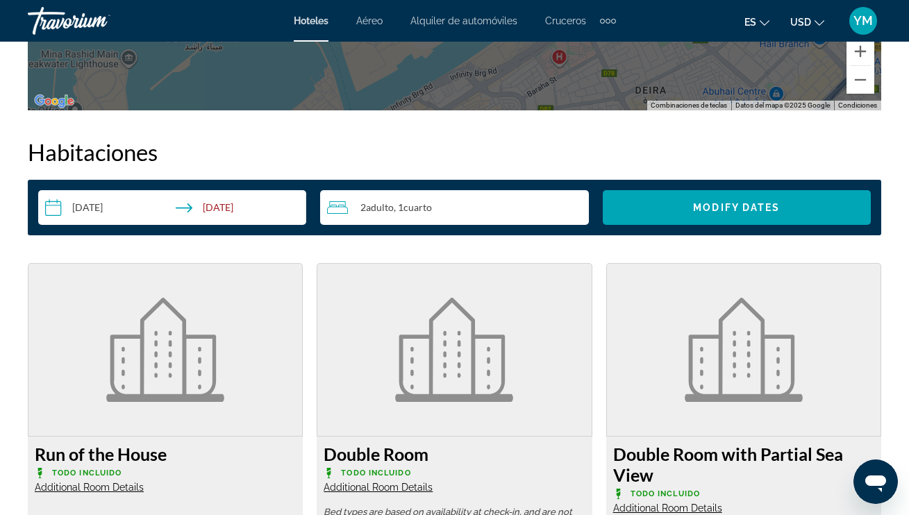
click at [344, 209] on icon "Travelers: 2 adults, 0 children" at bounding box center [337, 207] width 21 height 17
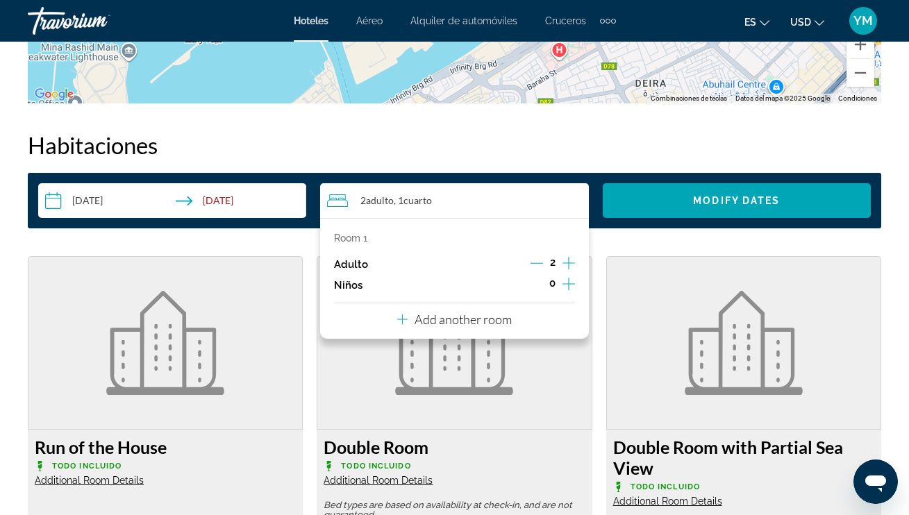
scroll to position [2437, 0]
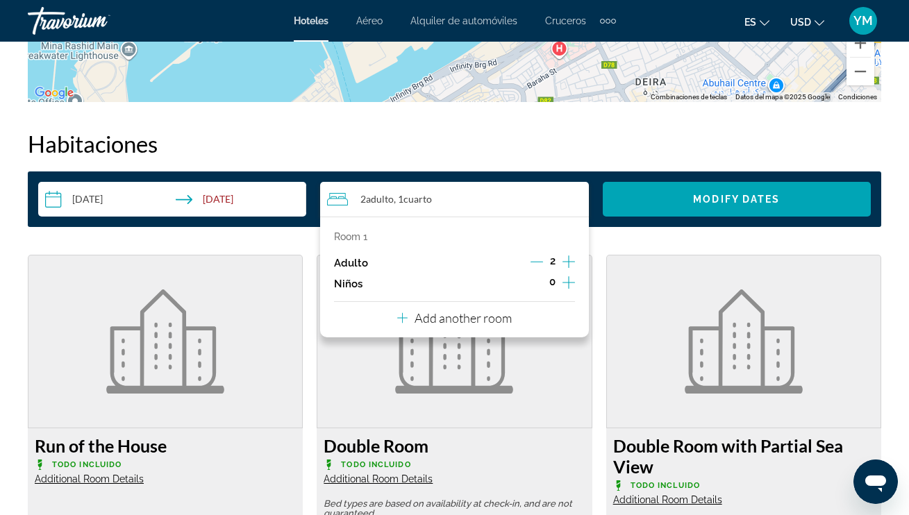
click at [564, 262] on icon "Increment adults" at bounding box center [568, 261] width 12 height 17
click at [691, 272] on figure "Main content" at bounding box center [743, 341] width 273 height 172
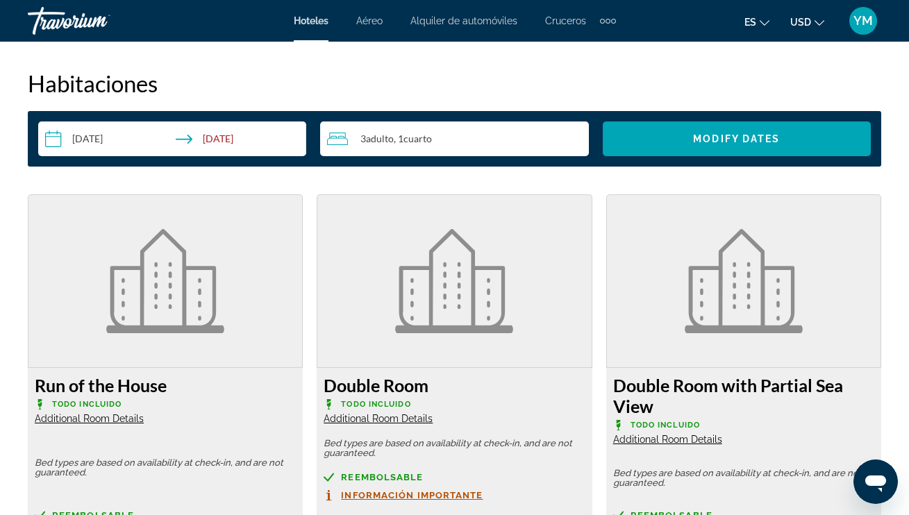
scroll to position [2501, 0]
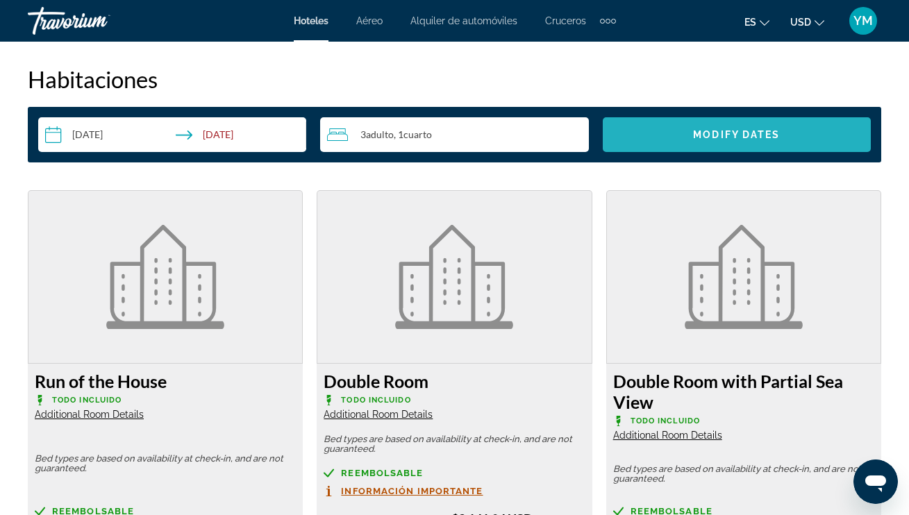
click at [701, 137] on span "Modify Dates" at bounding box center [736, 134] width 87 height 11
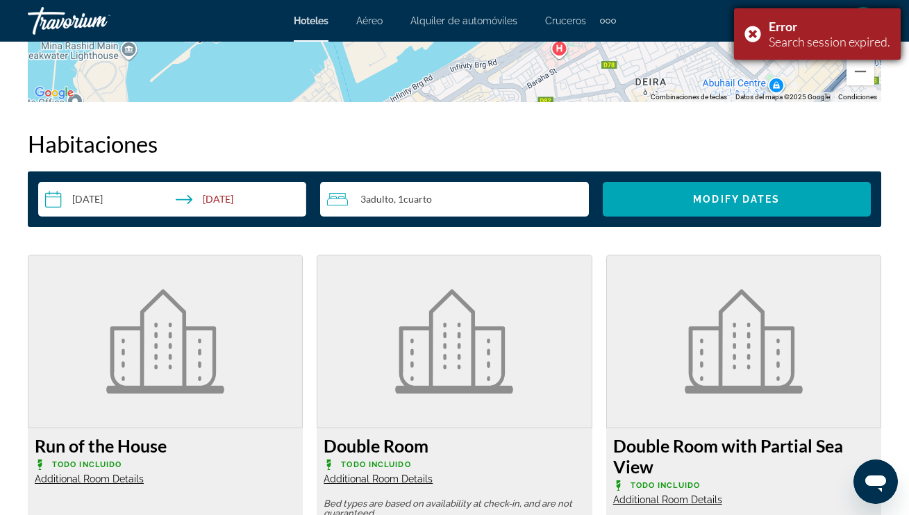
scroll to position [2436, 0]
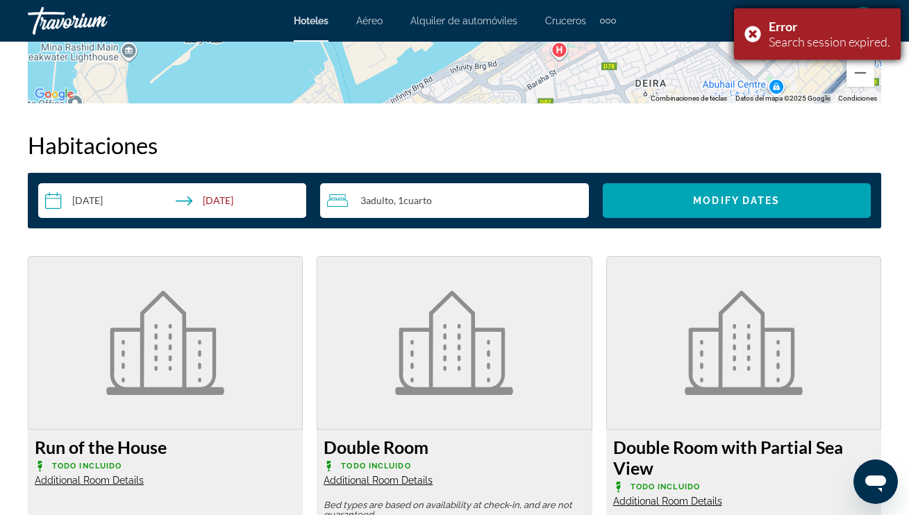
click at [749, 33] on div "Error Search session expired." at bounding box center [817, 33] width 167 height 51
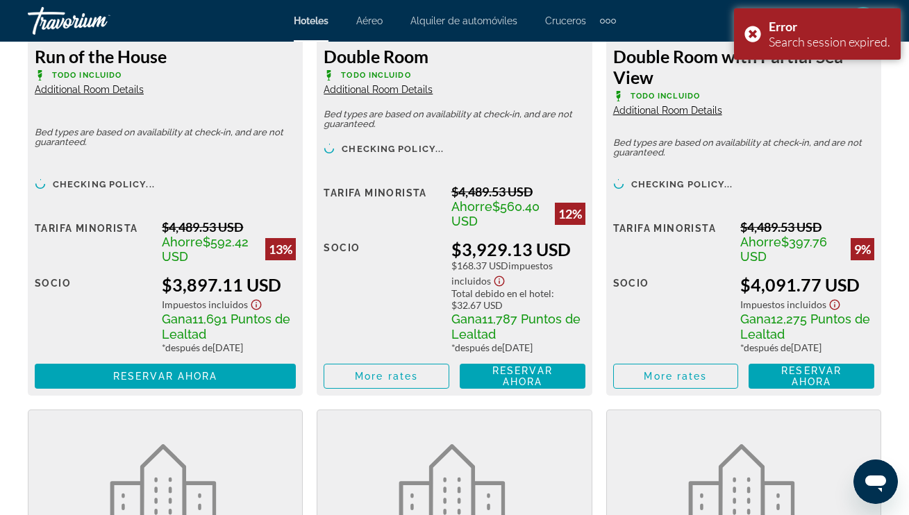
scroll to position [2827, 0]
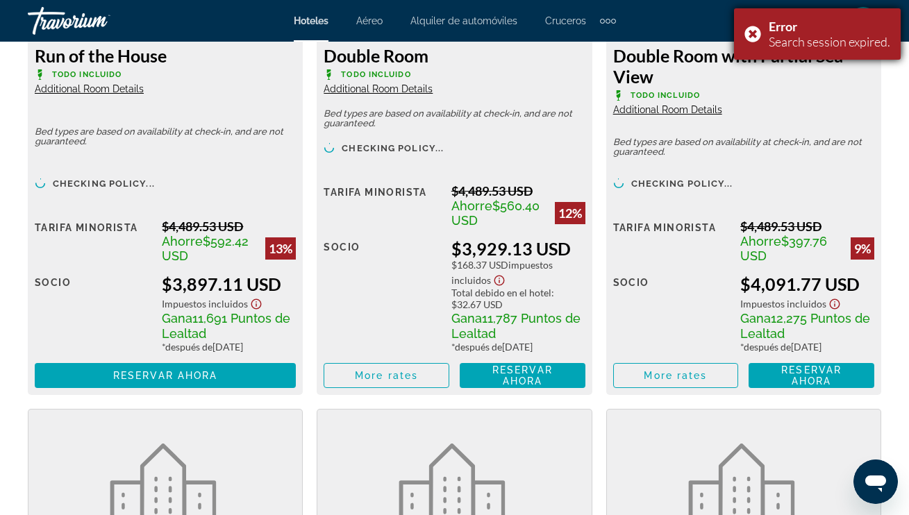
click at [753, 34] on div "Error Search session expired." at bounding box center [817, 33] width 167 height 51
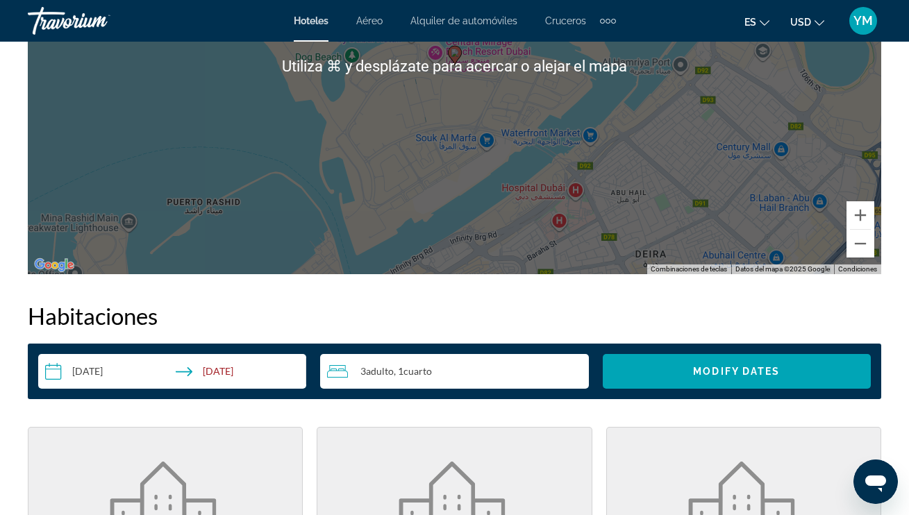
scroll to position [2141, 0]
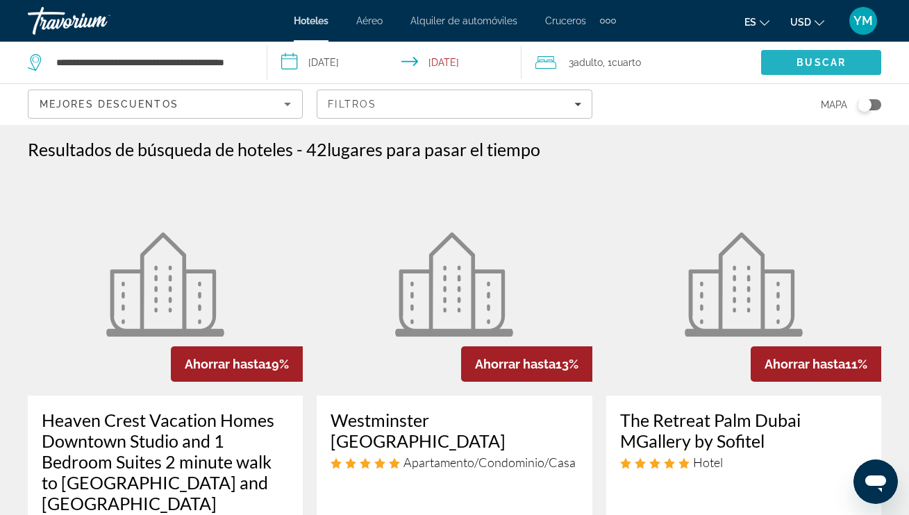
click at [799, 60] on span "Buscar" at bounding box center [820, 62] width 49 height 11
click at [829, 60] on span "Buscar" at bounding box center [820, 62] width 49 height 11
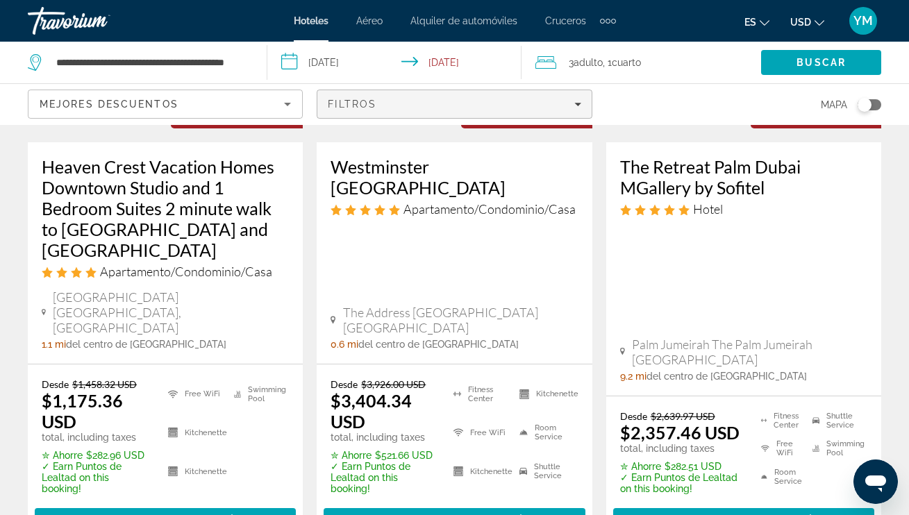
scroll to position [254, 0]
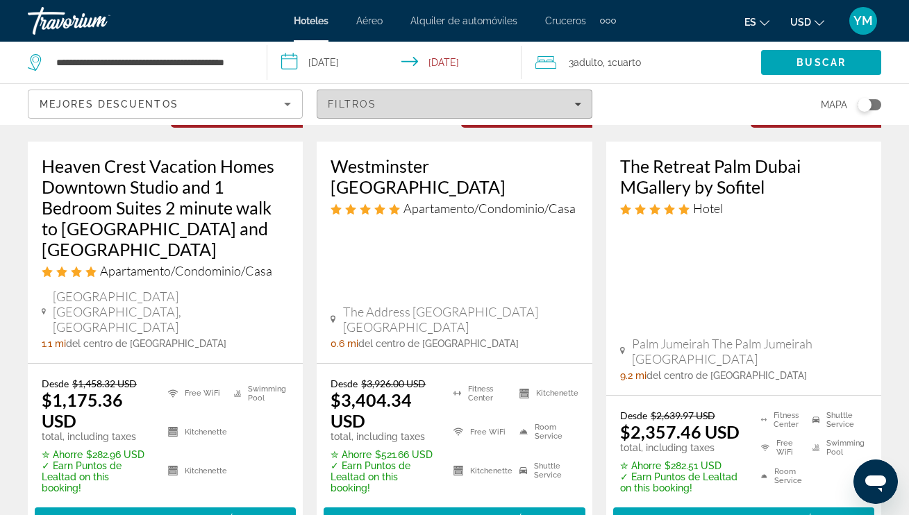
click at [580, 105] on icon "Filters" at bounding box center [577, 104] width 7 height 7
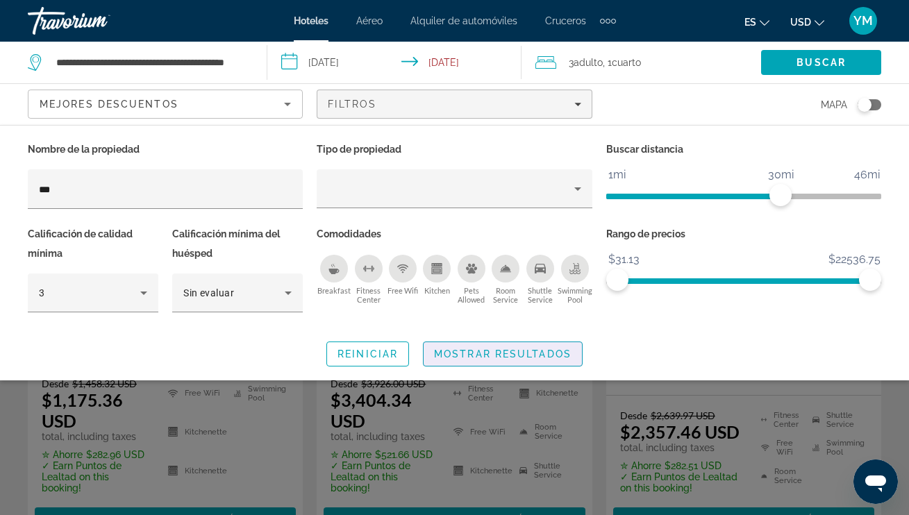
scroll to position [258, 0]
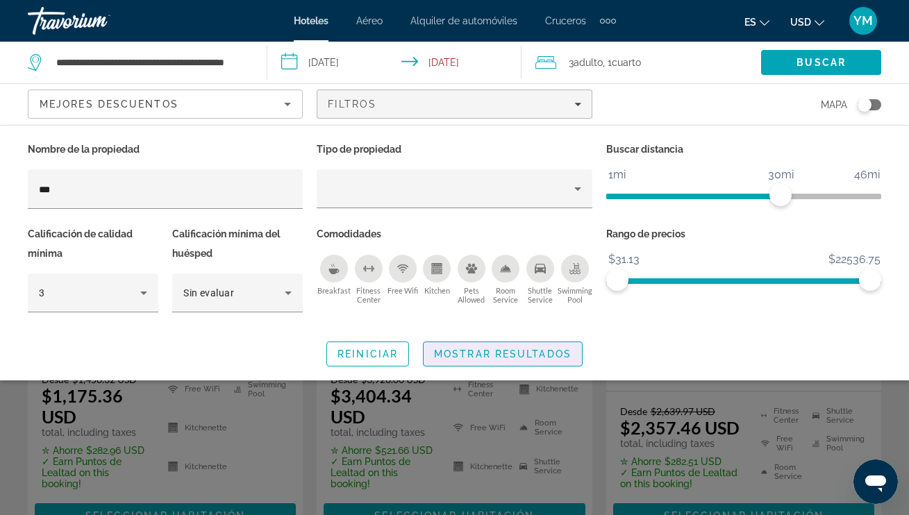
click at [550, 351] on span "Mostrar resultados" at bounding box center [502, 353] width 137 height 11
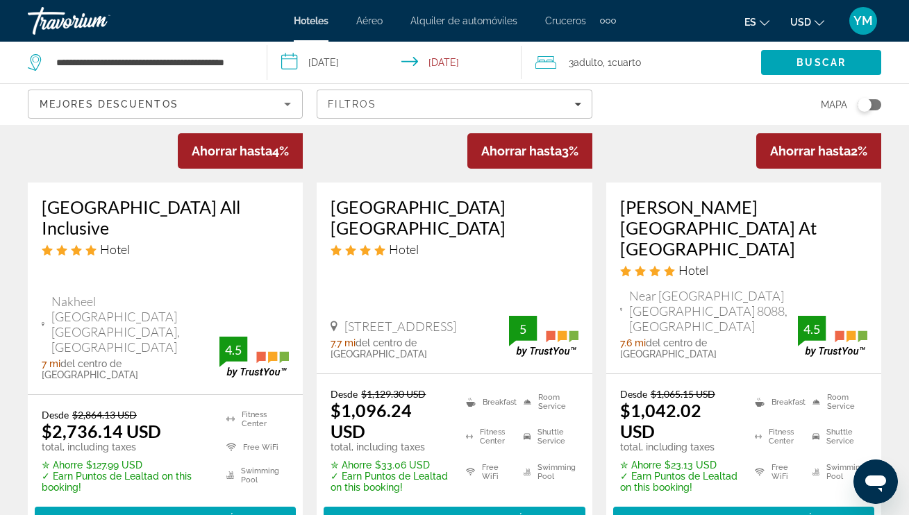
scroll to position [2022, 0]
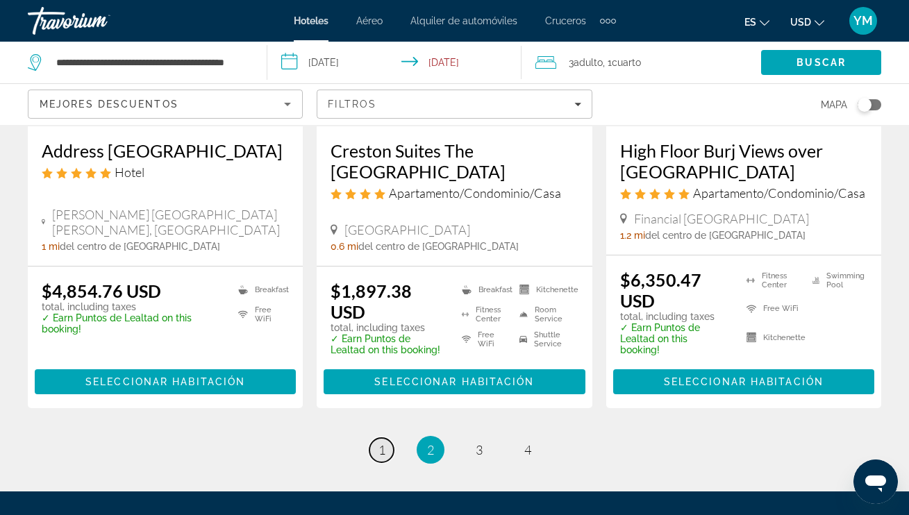
scroll to position [1979, 0]
click at [381, 442] on span "1" at bounding box center [381, 449] width 7 height 15
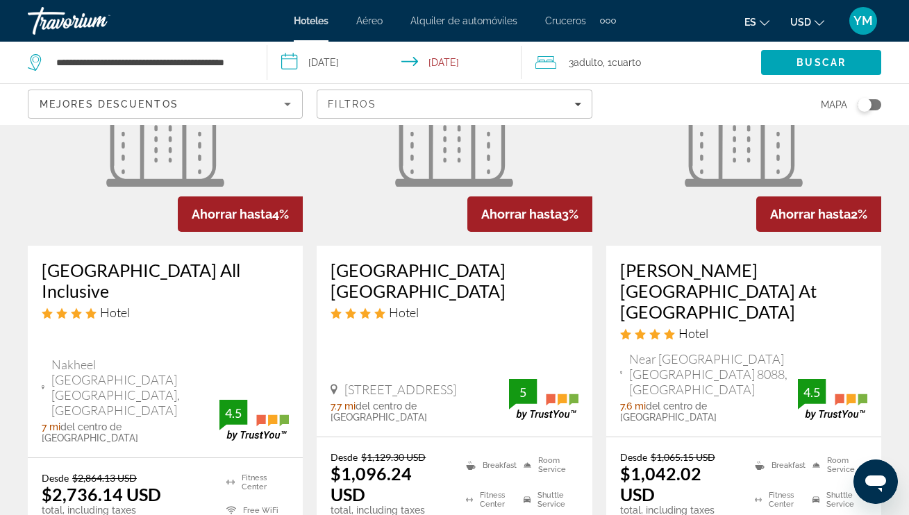
scroll to position [1976, 0]
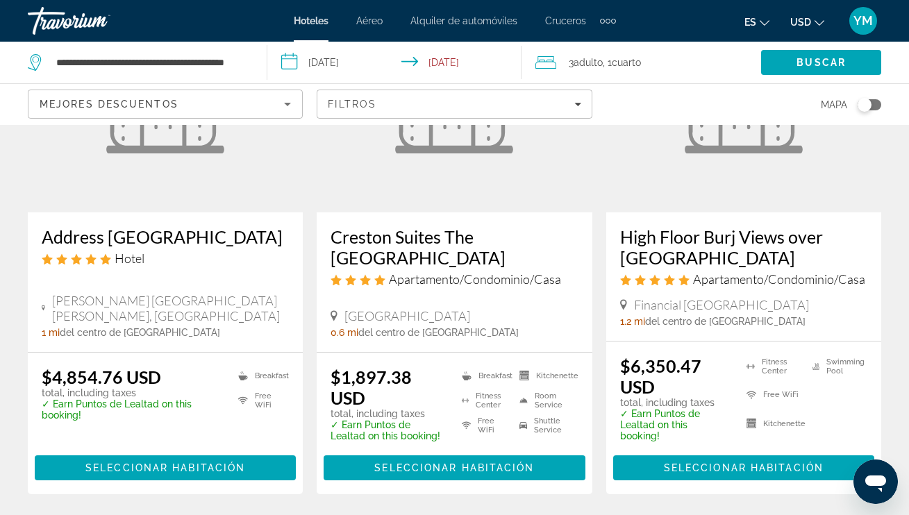
scroll to position [1893, 0]
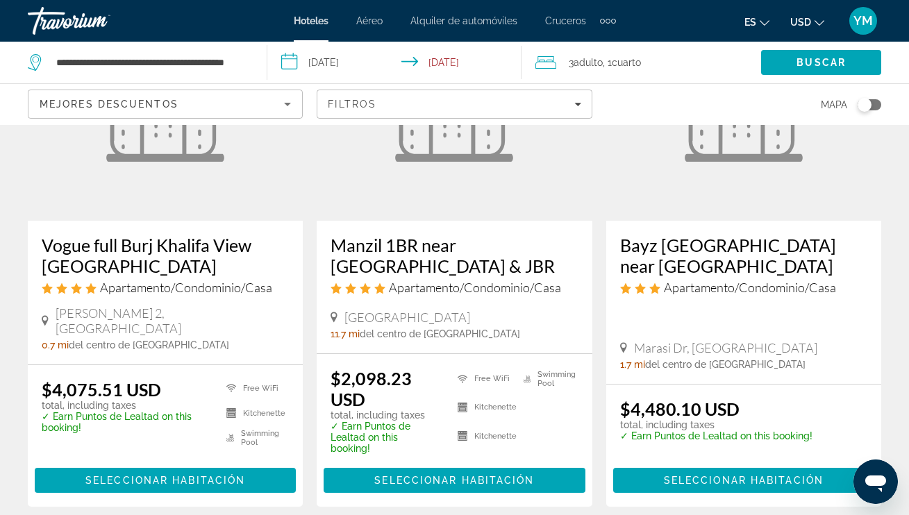
scroll to position [1887, 0]
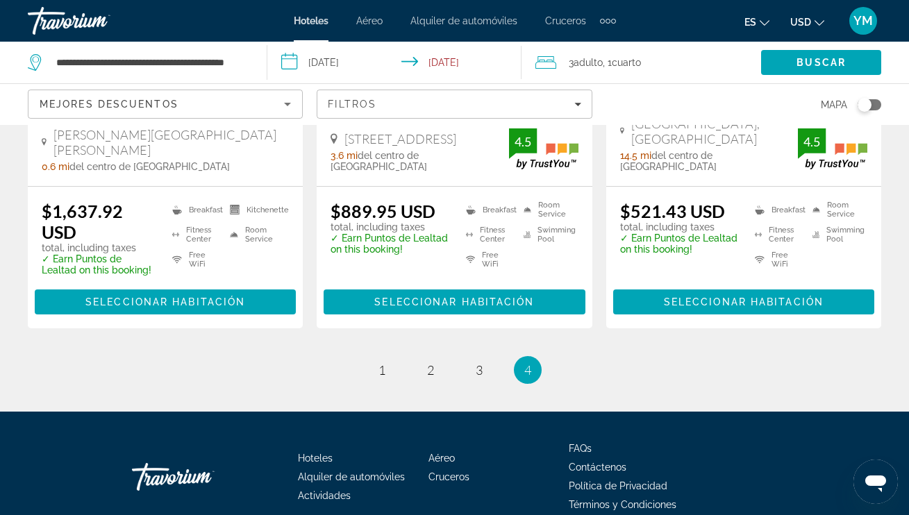
scroll to position [973, 0]
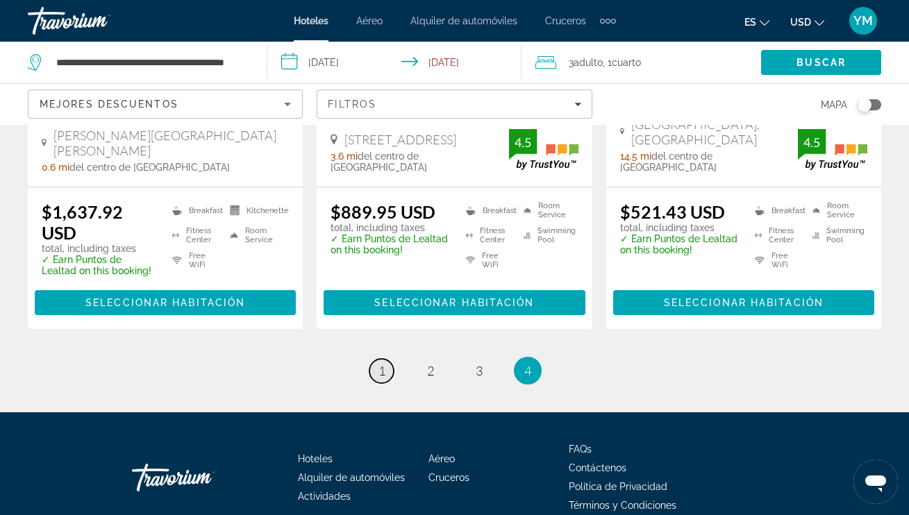
click at [380, 363] on span "1" at bounding box center [381, 370] width 7 height 15
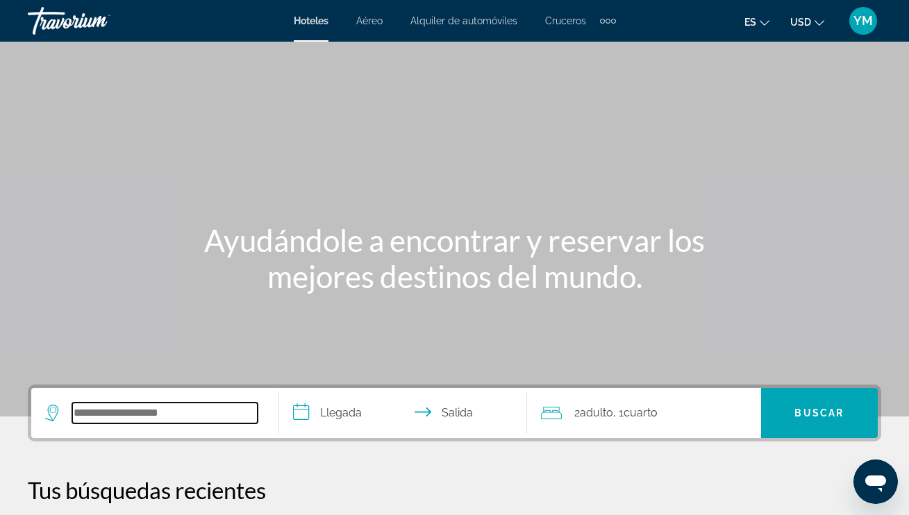
click at [79, 414] on input "Search hotel destination" at bounding box center [164, 413] width 185 height 21
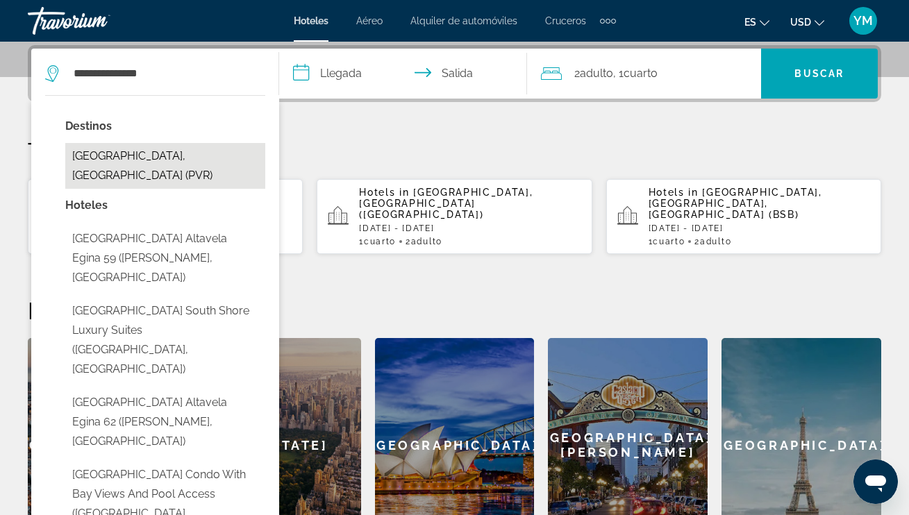
click at [183, 157] on button "[GEOGRAPHIC_DATA], [GEOGRAPHIC_DATA] (PVR)" at bounding box center [165, 166] width 200 height 46
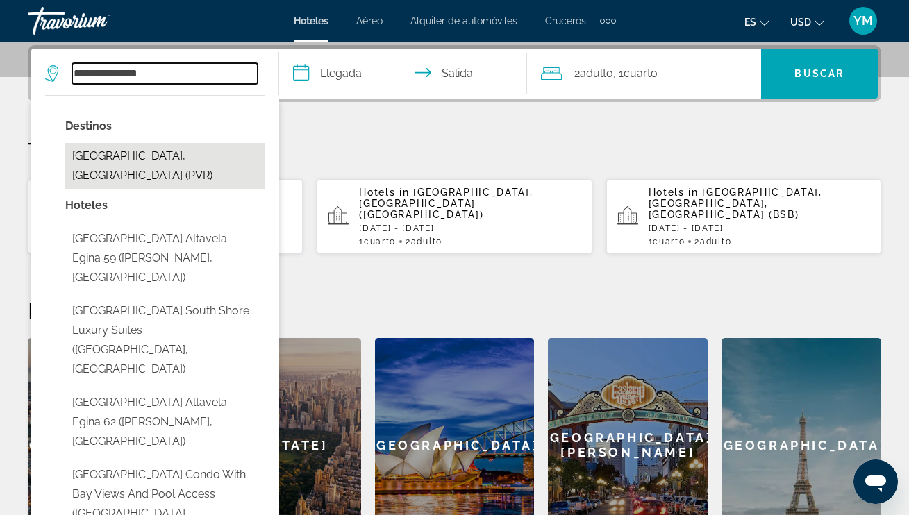
type input "**********"
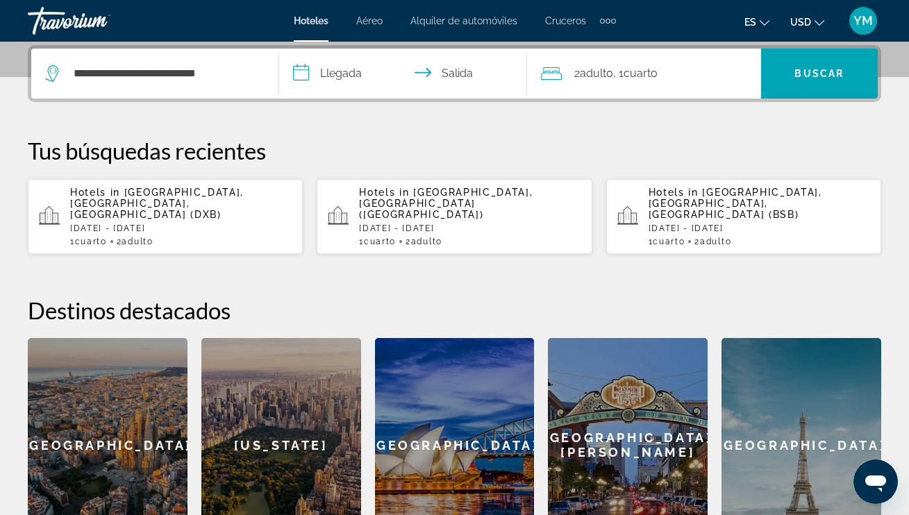
click at [304, 75] on input "**********" at bounding box center [405, 76] width 253 height 54
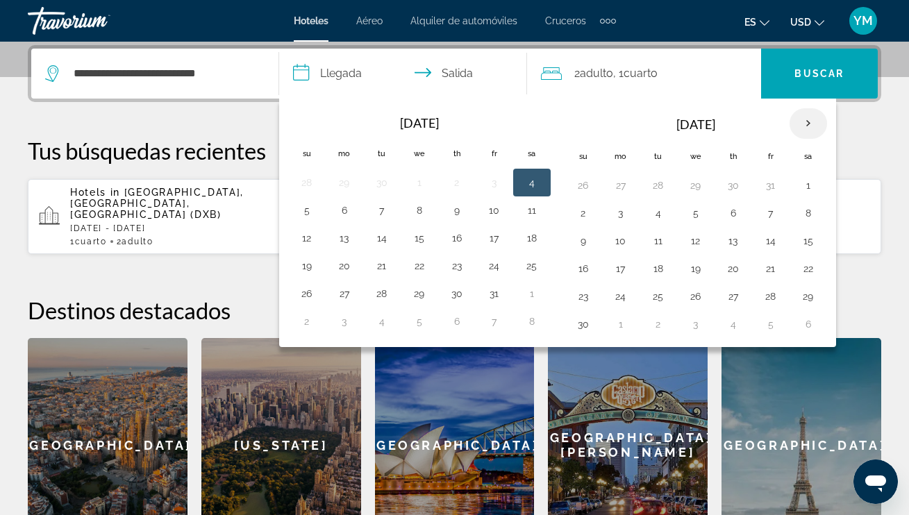
click at [810, 124] on th "Next month" at bounding box center [807, 123] width 37 height 31
click at [809, 124] on th "Next month" at bounding box center [807, 123] width 37 height 31
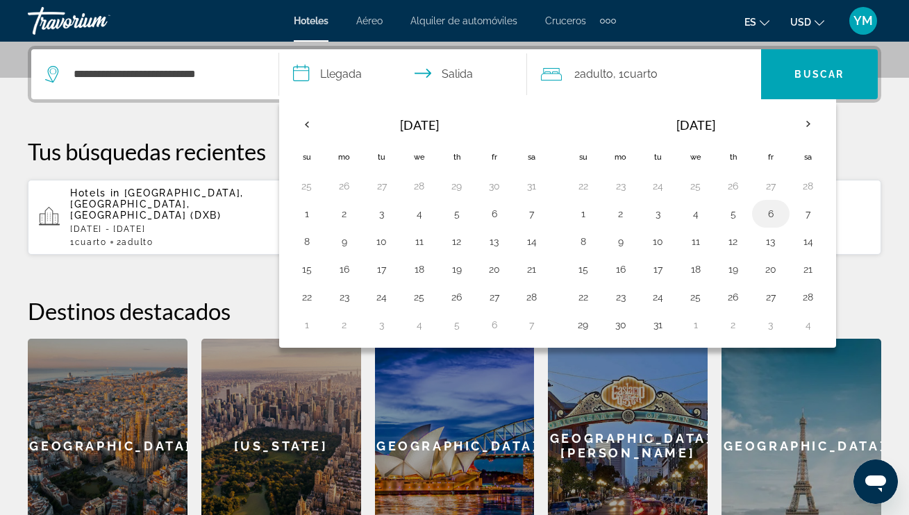
scroll to position [339, 0]
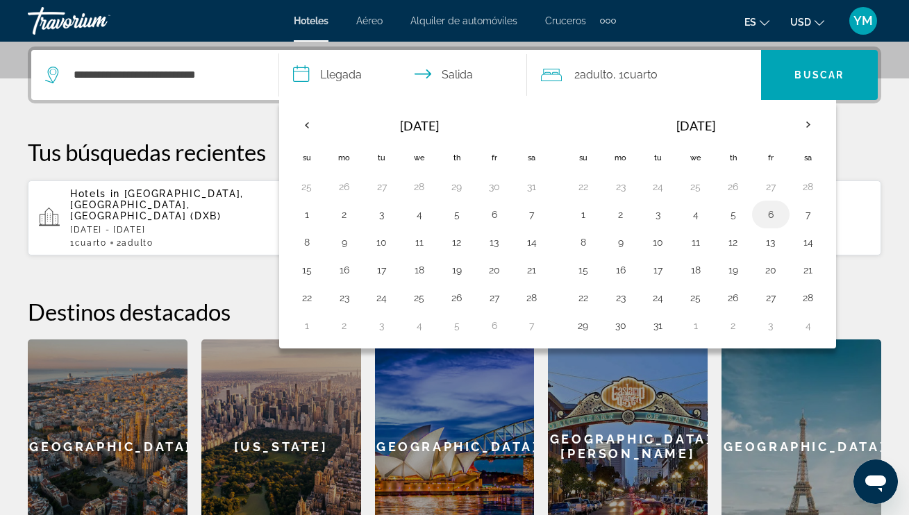
click at [765, 214] on button "6" at bounding box center [770, 214] width 22 height 19
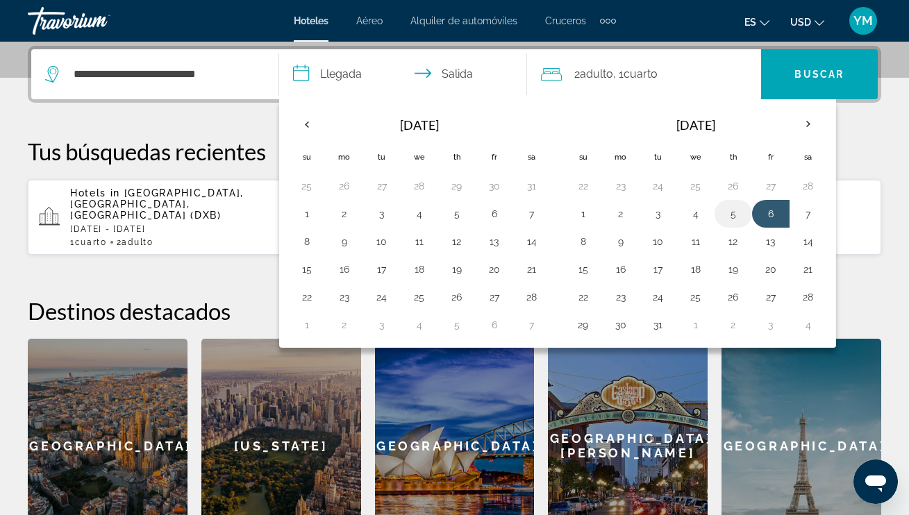
click at [730, 212] on button "5" at bounding box center [733, 213] width 22 height 19
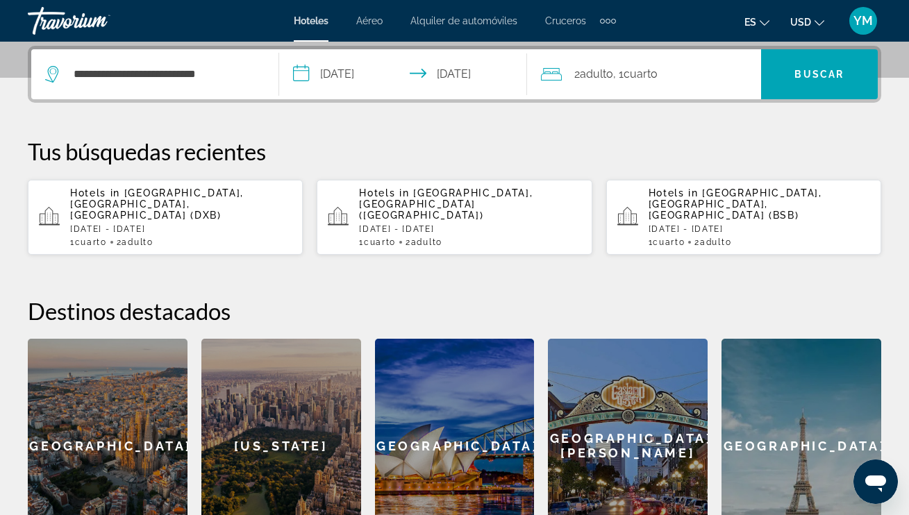
click at [297, 76] on input "**********" at bounding box center [405, 76] width 253 height 54
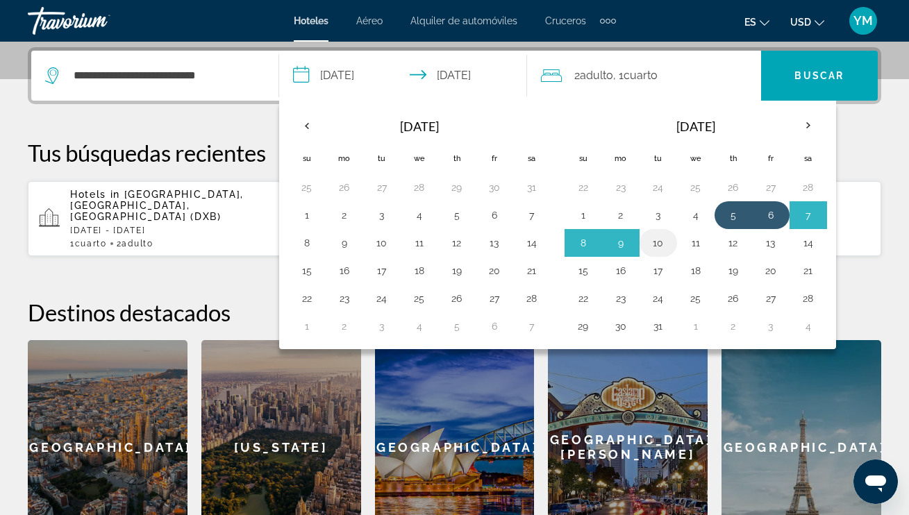
scroll to position [337, 0]
click at [627, 243] on button "9" at bounding box center [620, 242] width 22 height 19
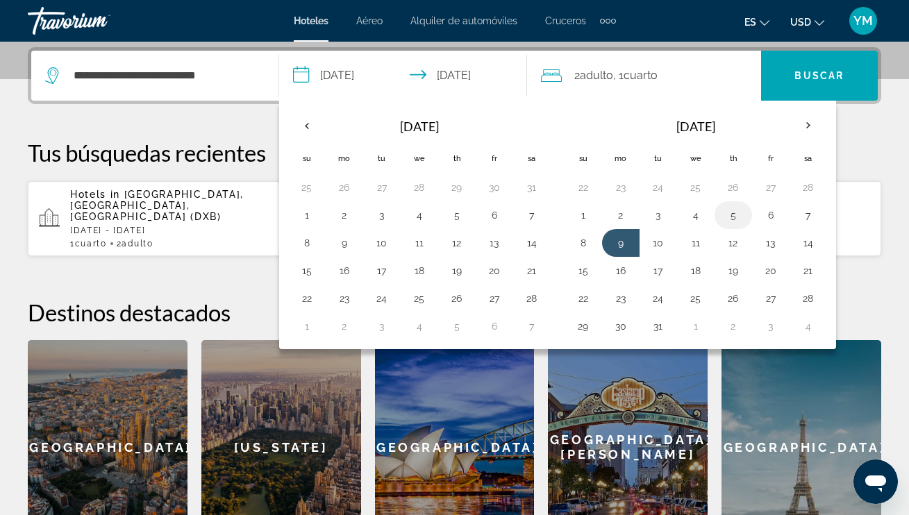
click at [734, 214] on button "5" at bounding box center [733, 214] width 22 height 19
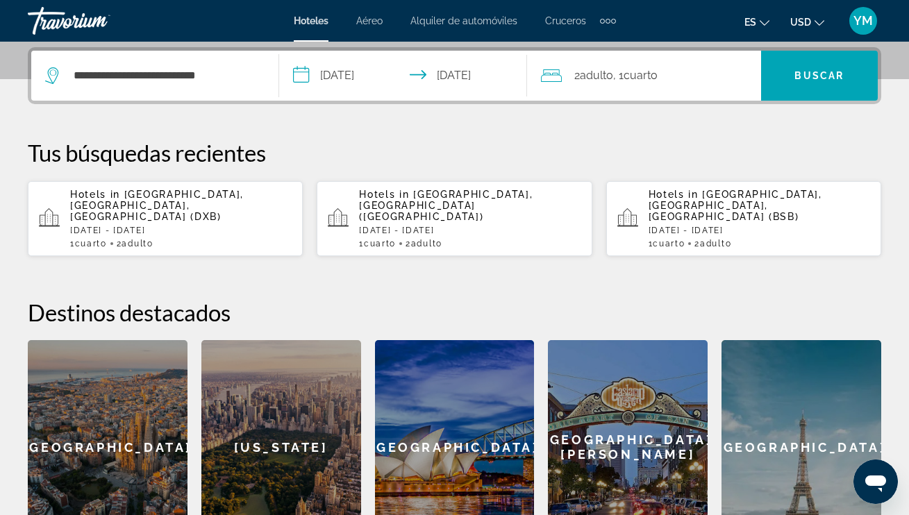
click at [569, 77] on div "2 Adulto Adulto , 1 Cuarto habitaciones" at bounding box center [651, 75] width 220 height 19
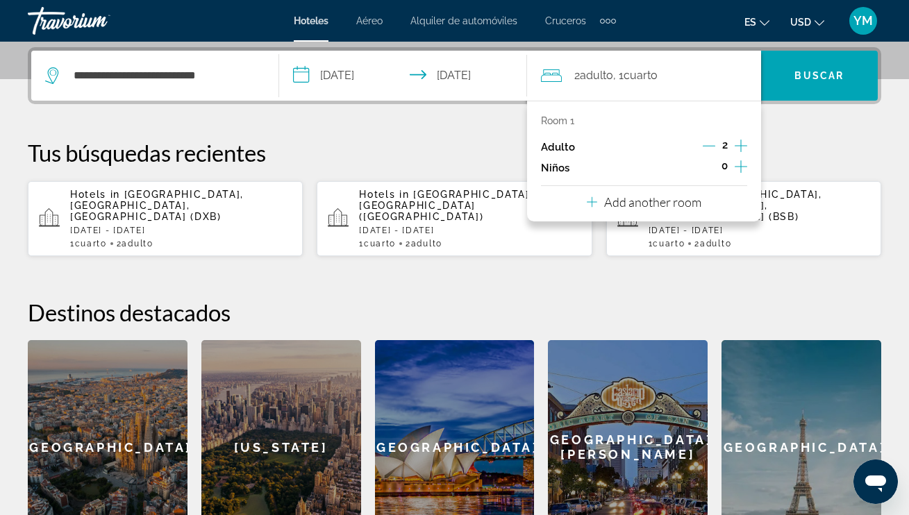
scroll to position [339, 0]
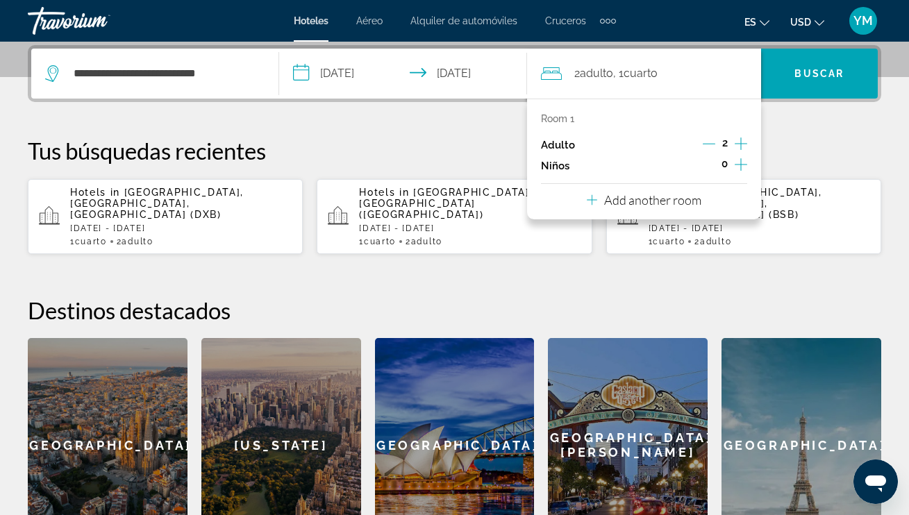
drag, startPoint x: 742, startPoint y: 143, endPoint x: 705, endPoint y: 131, distance: 38.6
click at [742, 143] on icon "Increment adults" at bounding box center [740, 143] width 12 height 17
click at [397, 123] on div "**********" at bounding box center [454, 298] width 909 height 507
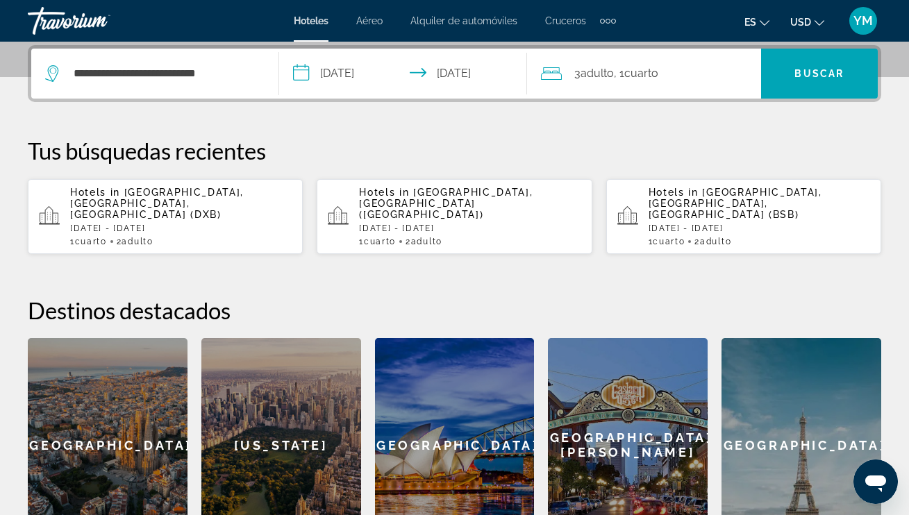
click at [307, 73] on input "**********" at bounding box center [405, 76] width 253 height 54
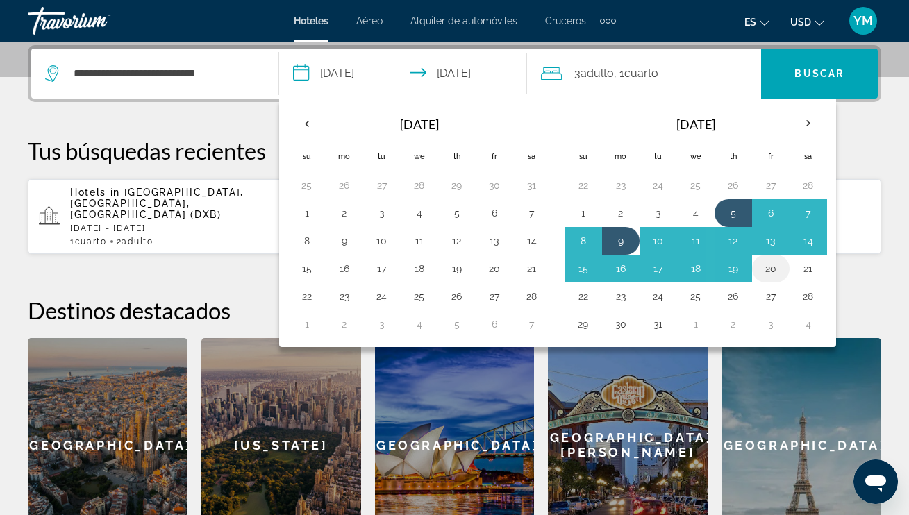
scroll to position [339, 1]
click at [767, 267] on button "20" at bounding box center [770, 268] width 22 height 19
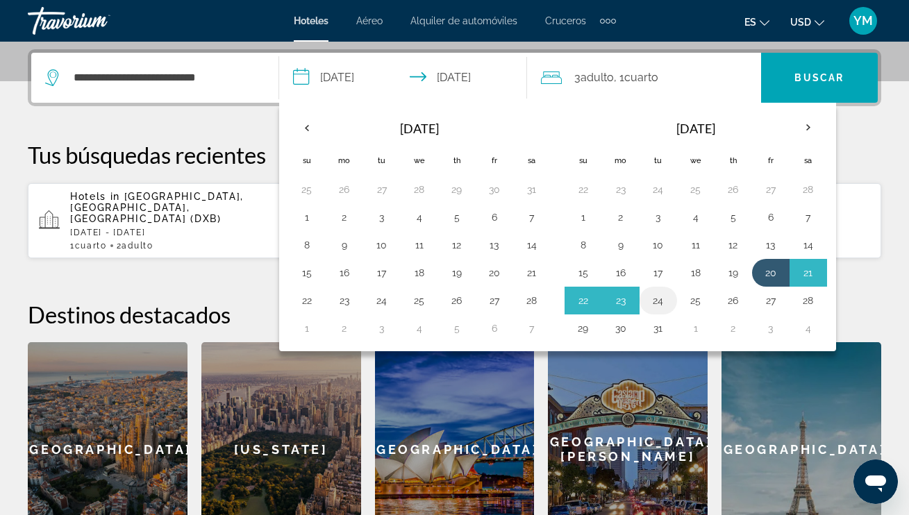
scroll to position [334, 1]
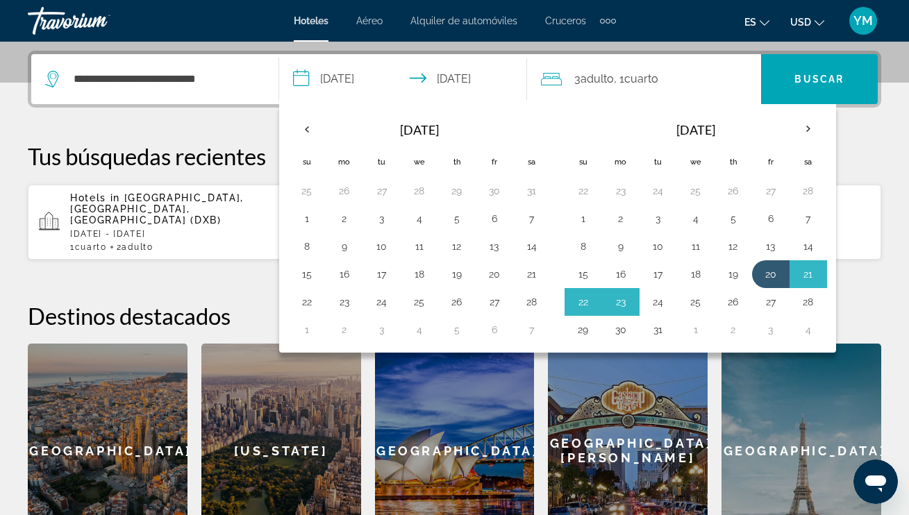
click at [664, 299] on button "24" at bounding box center [658, 301] width 22 height 19
type input "**********"
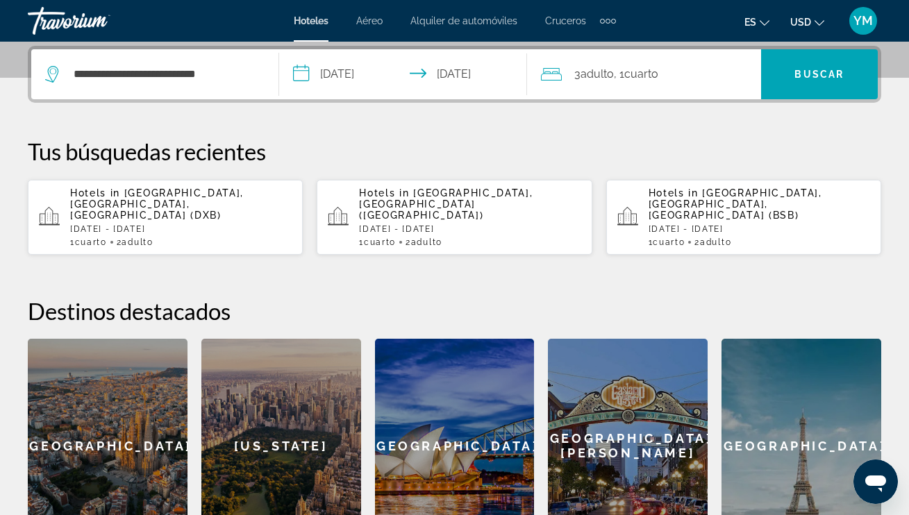
scroll to position [344, 0]
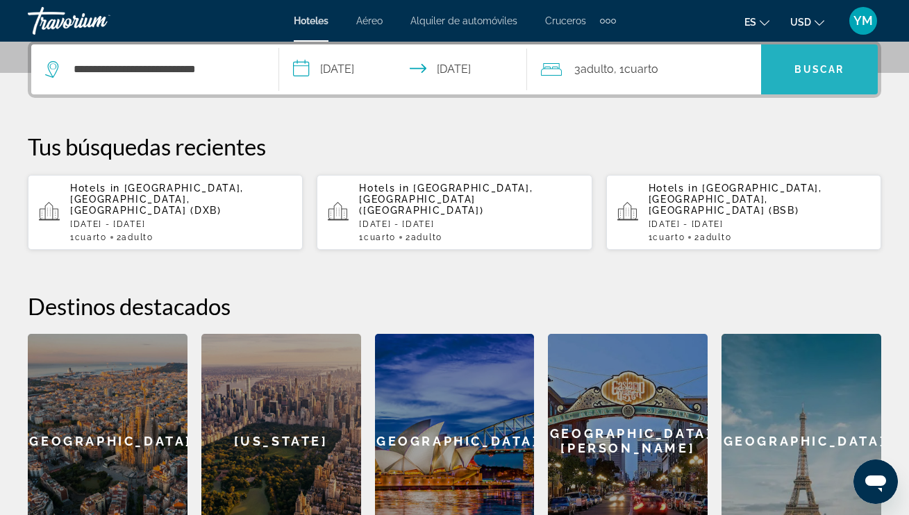
click at [818, 66] on span "Buscar" at bounding box center [818, 69] width 49 height 11
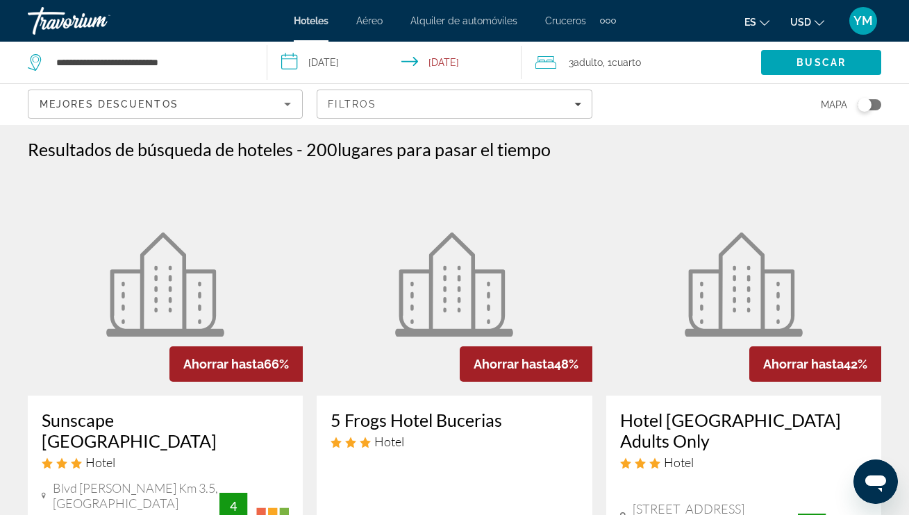
click at [290, 62] on input "**********" at bounding box center [396, 65] width 259 height 46
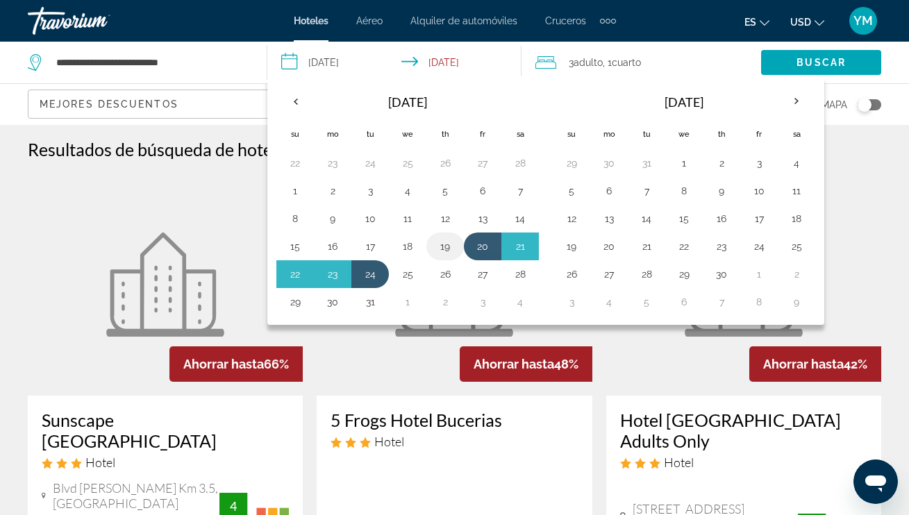
click at [447, 248] on button "19" at bounding box center [445, 246] width 22 height 19
click at [366, 276] on button "24" at bounding box center [370, 273] width 22 height 19
type input "**********"
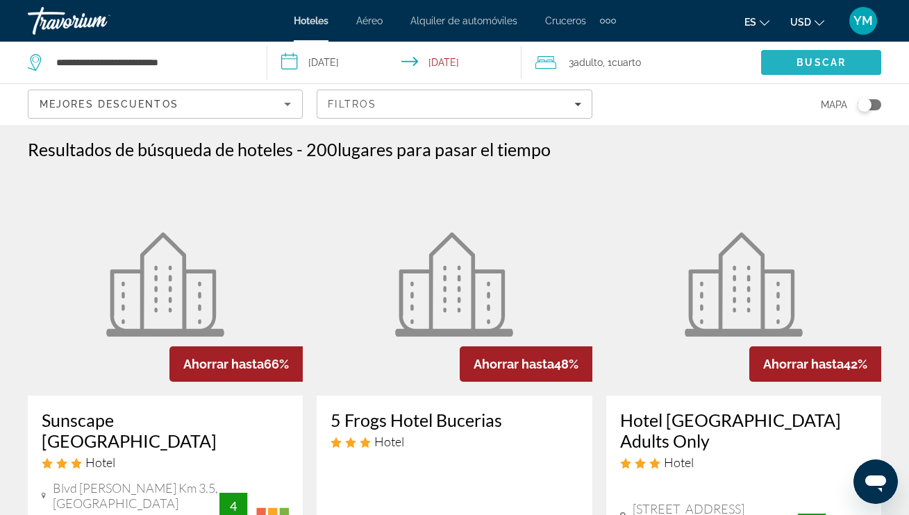
click at [808, 65] on span "Buscar" at bounding box center [820, 62] width 49 height 11
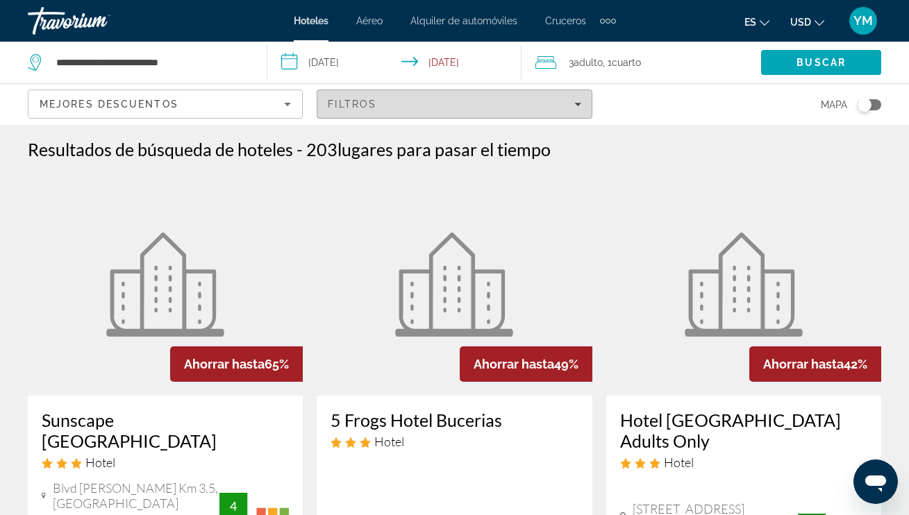
click at [579, 103] on icon "Filters" at bounding box center [577, 104] width 7 height 3
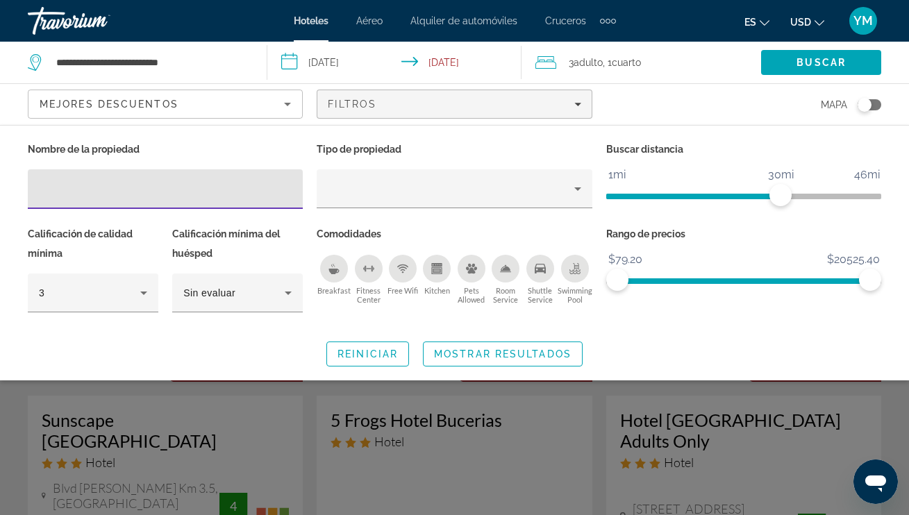
scroll to position [1, 0]
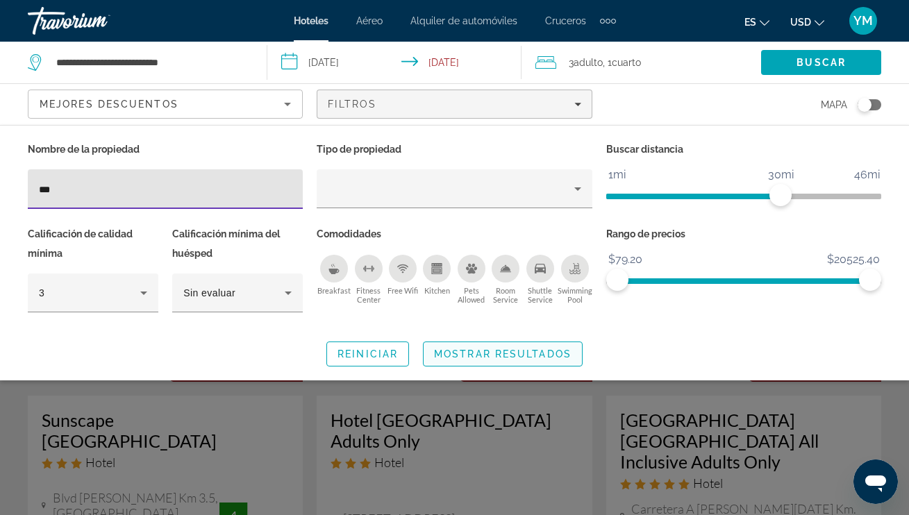
type input "***"
click at [517, 352] on span "Mostrar resultados" at bounding box center [502, 353] width 137 height 11
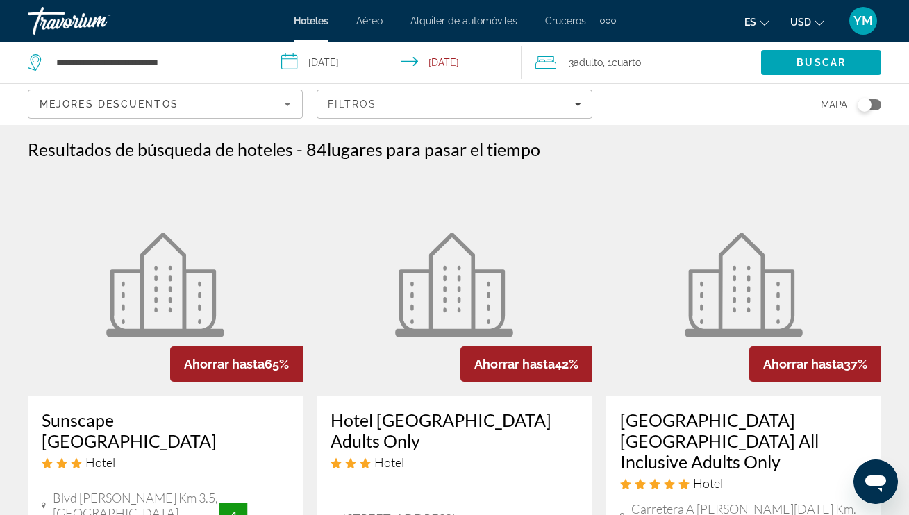
click at [290, 58] on input "**********" at bounding box center [396, 65] width 259 height 46
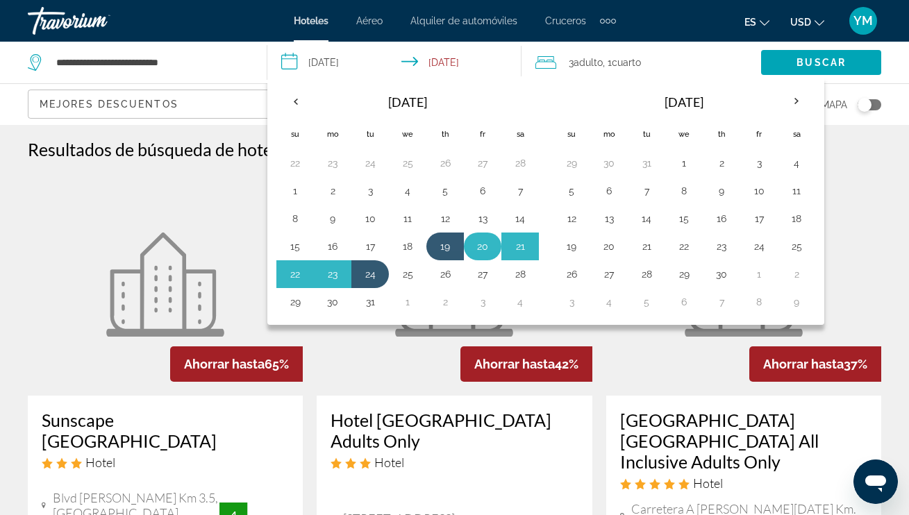
click at [481, 248] on button "20" at bounding box center [482, 246] width 22 height 19
click at [369, 276] on button "24" at bounding box center [370, 273] width 22 height 19
type input "**********"
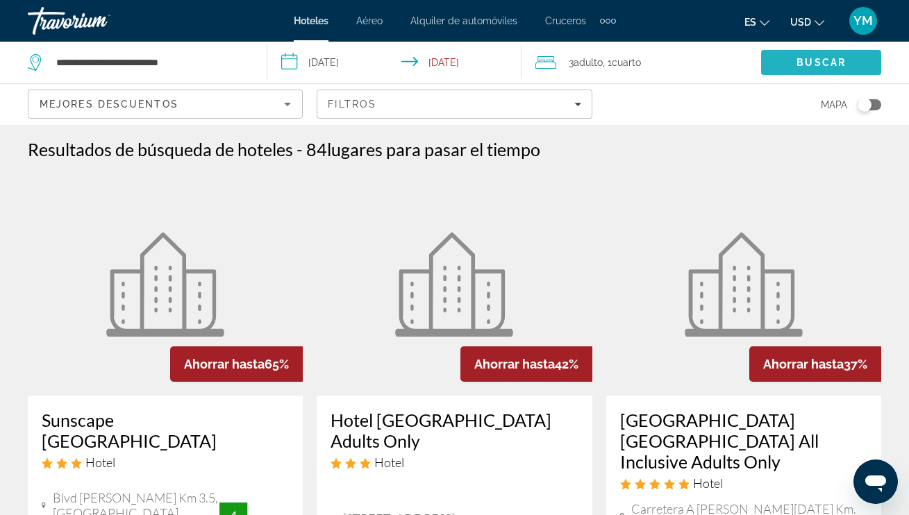
click at [841, 60] on span "Buscar" at bounding box center [820, 62] width 49 height 11
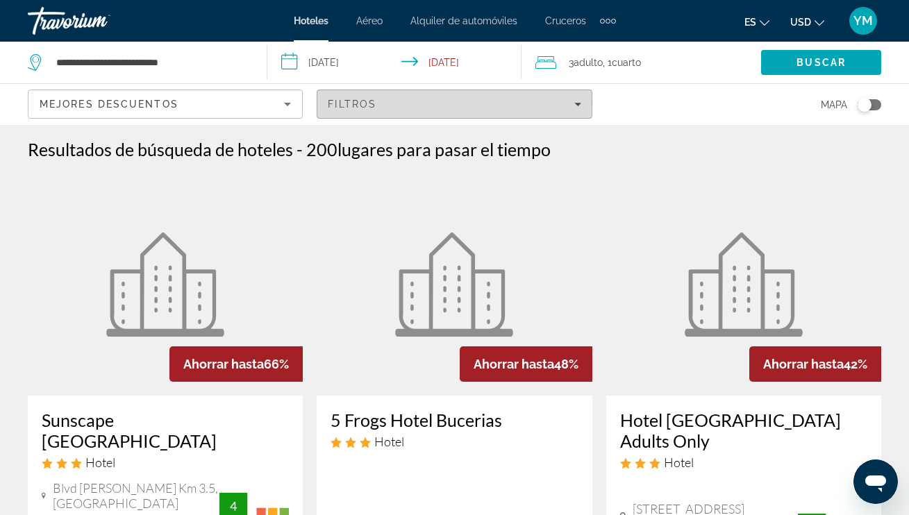
click at [345, 103] on span "Filtros" at bounding box center [352, 104] width 49 height 11
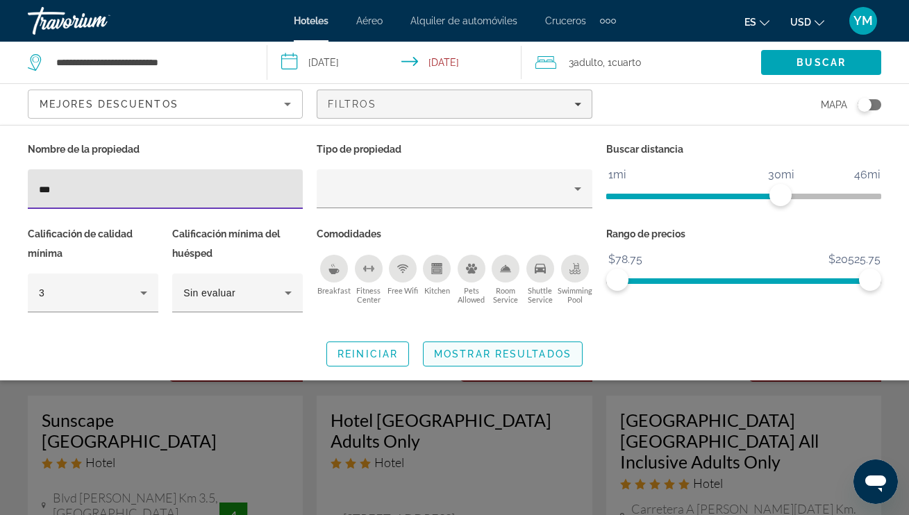
type input "***"
click at [475, 353] on span "Mostrar resultados" at bounding box center [502, 353] width 137 height 11
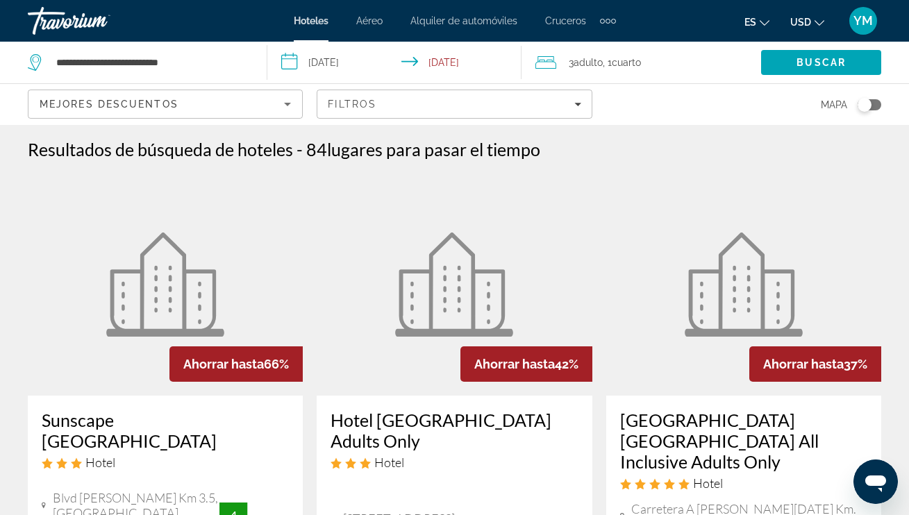
click at [287, 104] on icon "Sort by" at bounding box center [287, 104] width 7 height 3
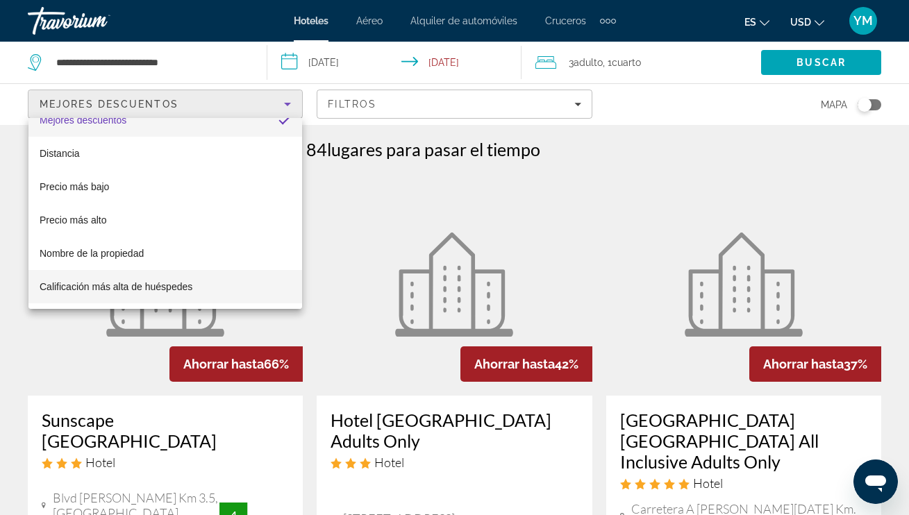
scroll to position [1, 0]
click at [232, 289] on mat-option "Calificación más alta de huéspedes" at bounding box center [164, 286] width 273 height 33
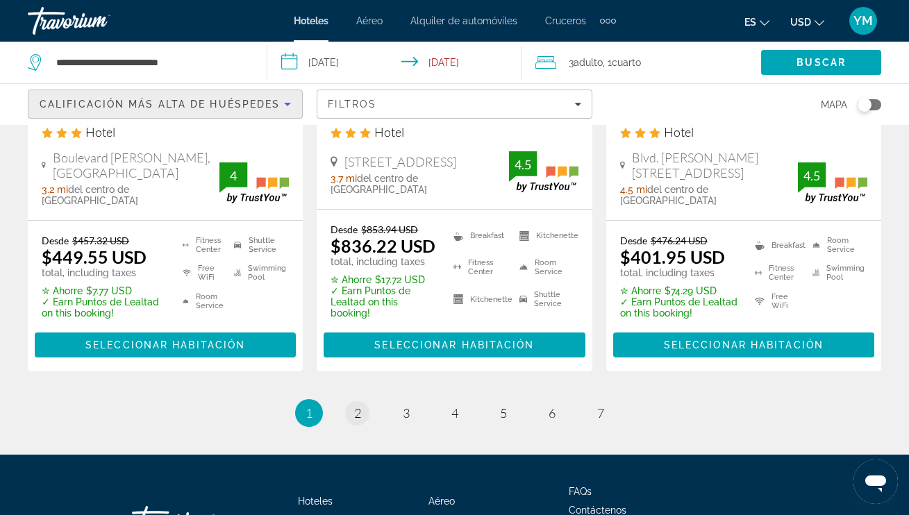
scroll to position [2160, 0]
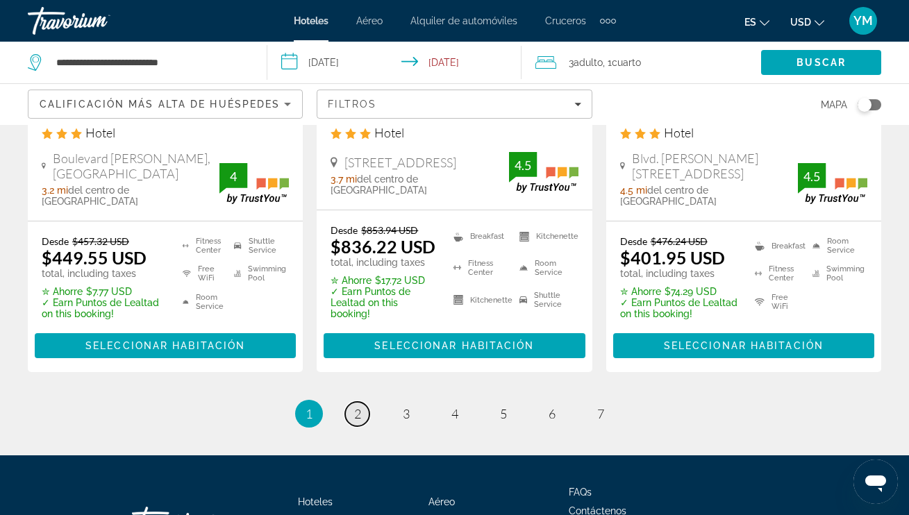
click at [360, 406] on span "2" at bounding box center [357, 413] width 7 height 15
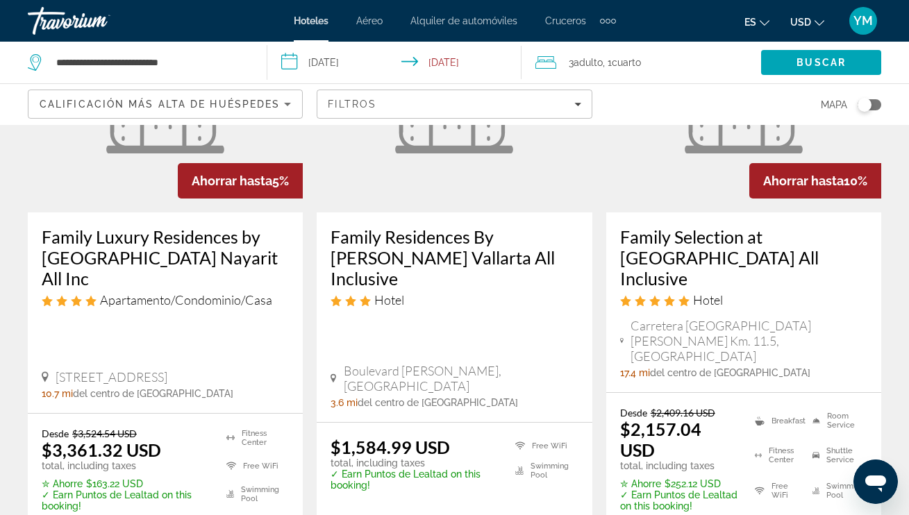
scroll to position [2000, 0]
click at [874, 106] on div "Toggle map" at bounding box center [869, 104] width 24 height 11
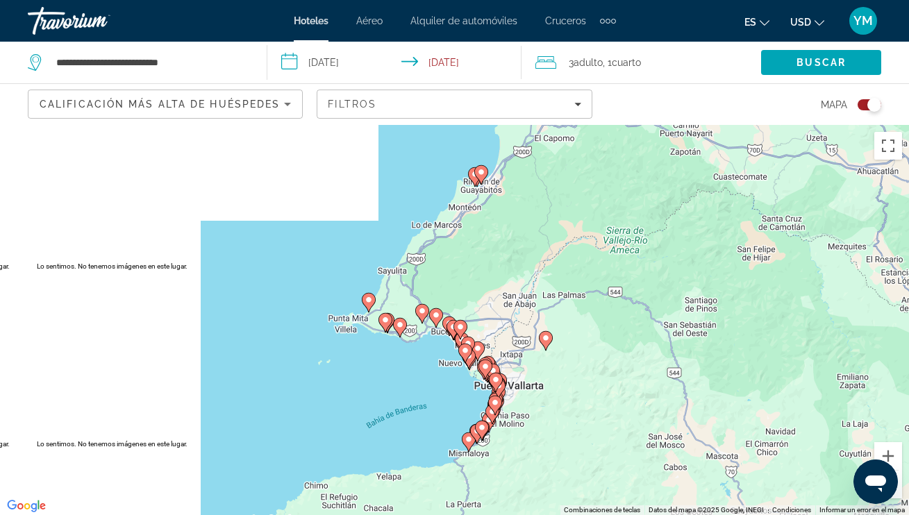
scroll to position [0, 1]
click at [863, 101] on div "Toggle map" at bounding box center [869, 104] width 24 height 11
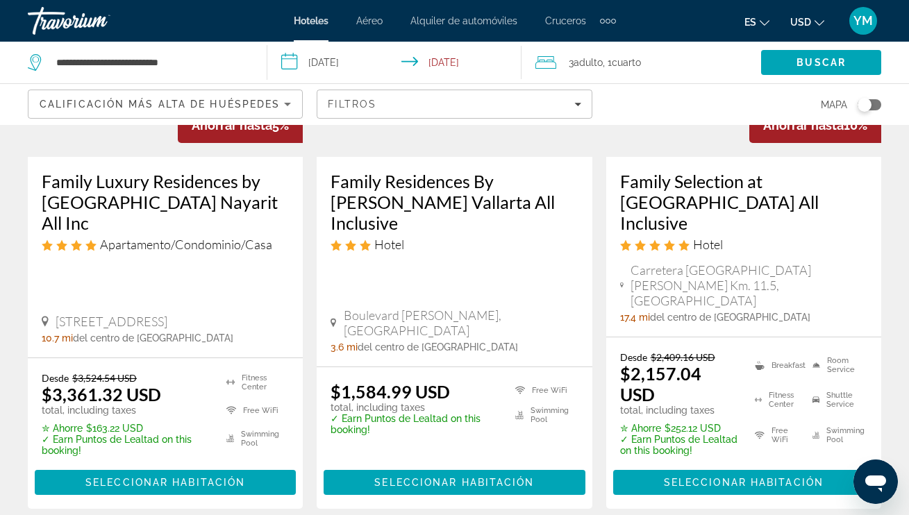
scroll to position [2056, 0]
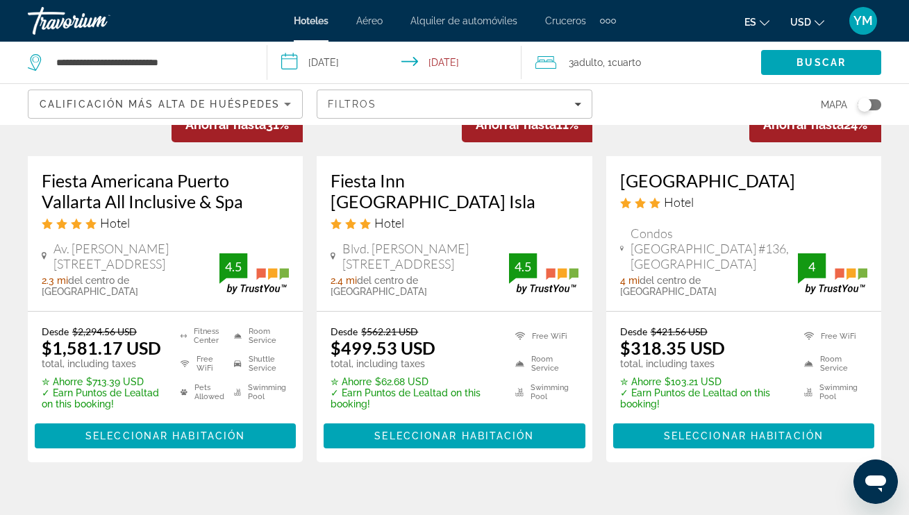
scroll to position [232, 0]
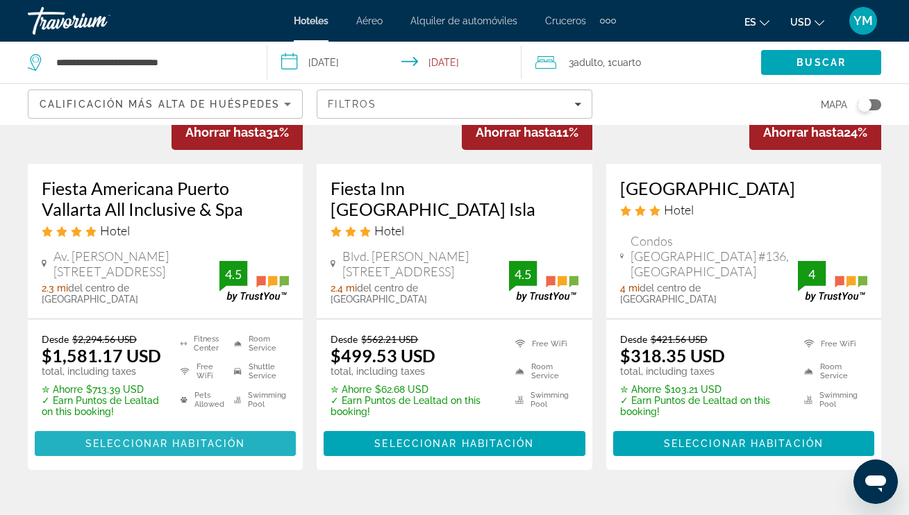
click at [189, 438] on span "Seleccionar habitación" at bounding box center [165, 443] width 160 height 11
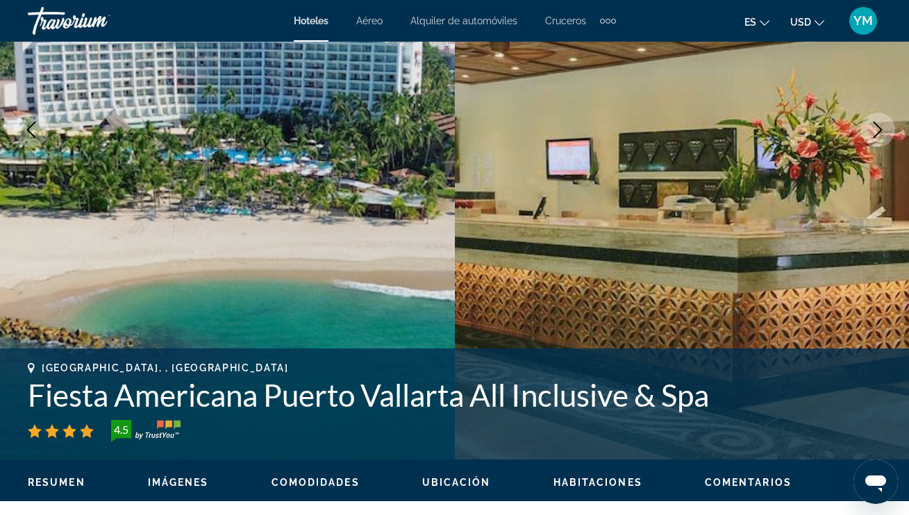
scroll to position [243, 0]
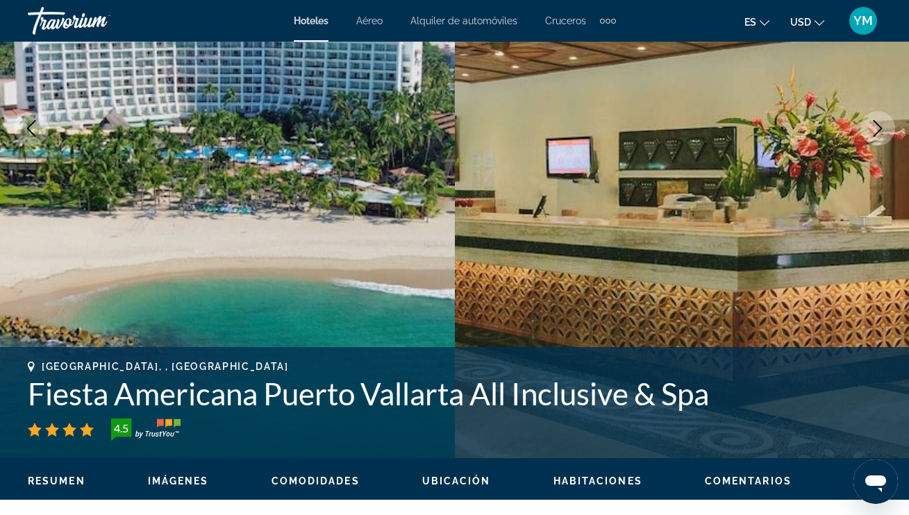
click at [879, 128] on icon "Next image" at bounding box center [877, 128] width 17 height 17
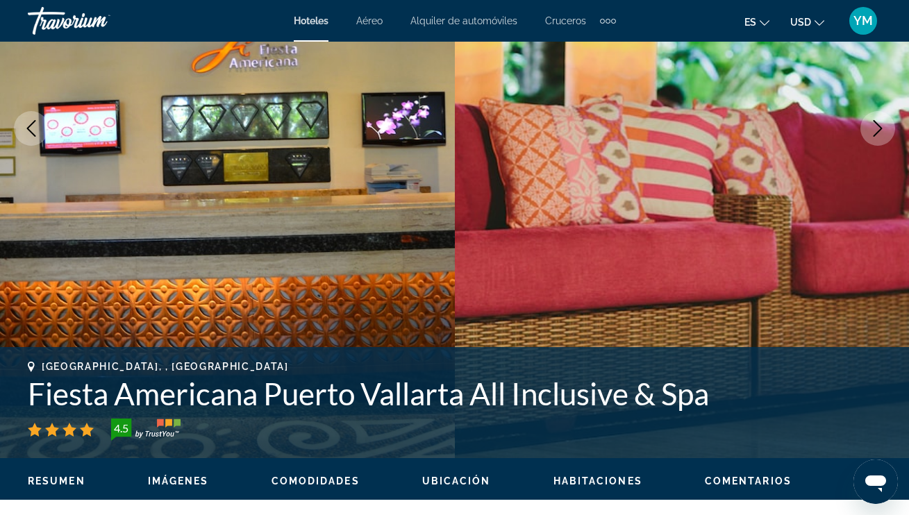
click at [879, 129] on icon "Next image" at bounding box center [877, 128] width 17 height 17
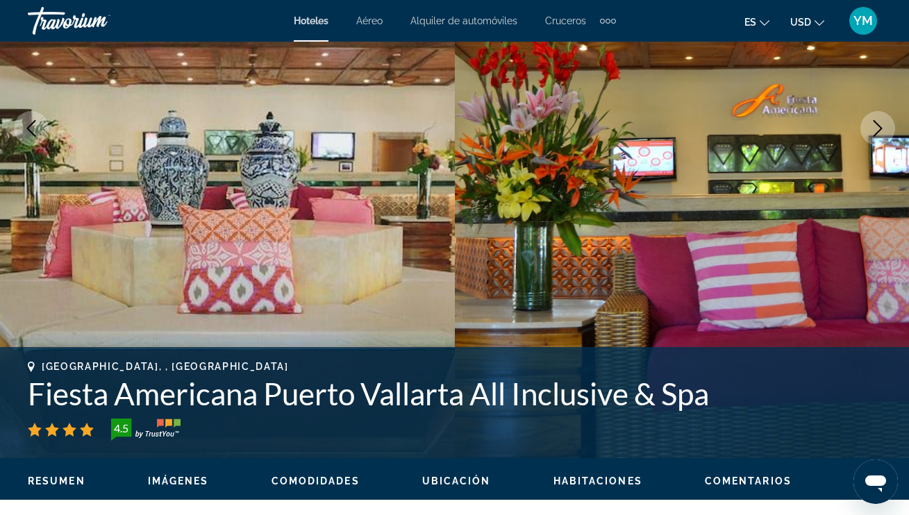
click at [879, 129] on icon "Next image" at bounding box center [877, 128] width 17 height 17
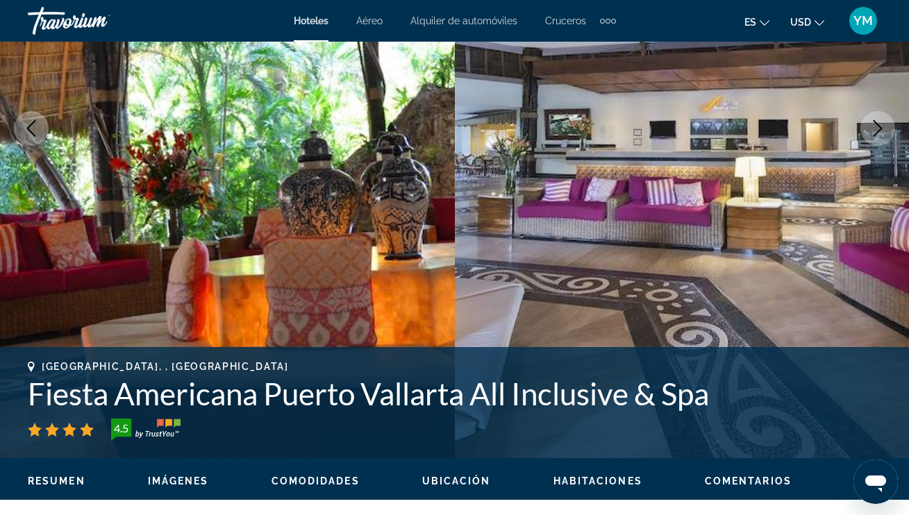
click at [879, 129] on icon "Next image" at bounding box center [877, 128] width 17 height 17
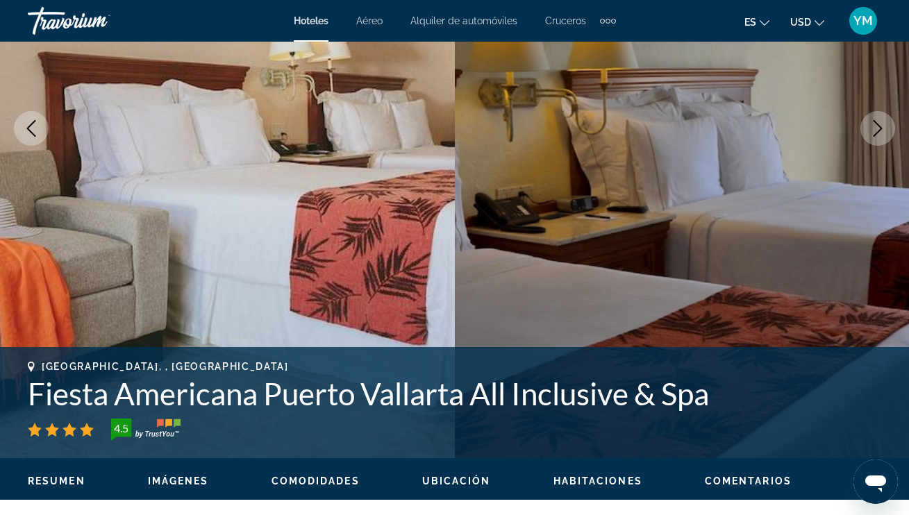
click at [879, 129] on icon "Next image" at bounding box center [877, 128] width 17 height 17
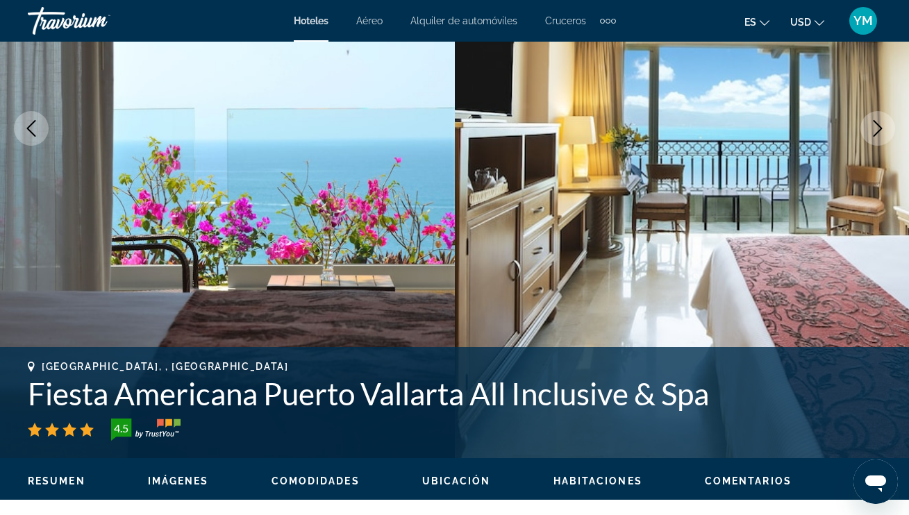
click at [879, 129] on icon "Next image" at bounding box center [877, 128] width 17 height 17
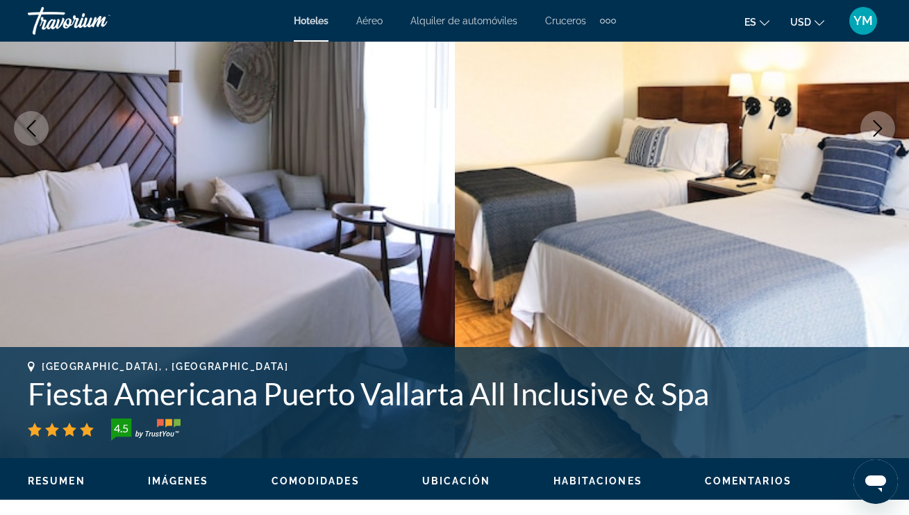
click at [878, 129] on icon "Next image" at bounding box center [877, 128] width 17 height 17
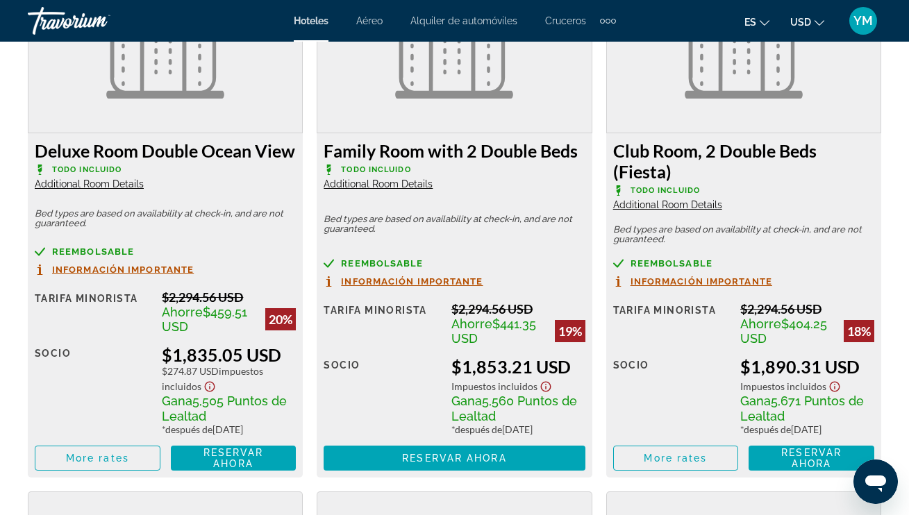
scroll to position [2795, 0]
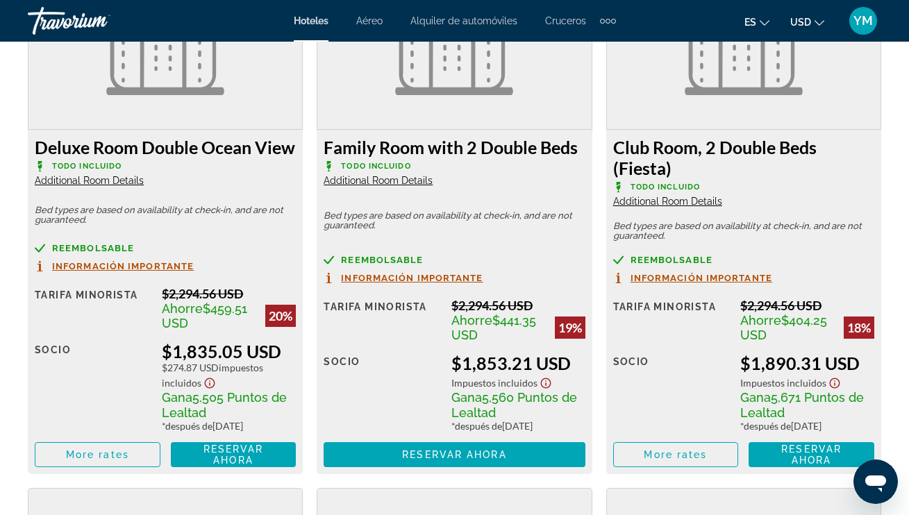
click at [375, 186] on span "Additional Room Details" at bounding box center [377, 180] width 109 height 11
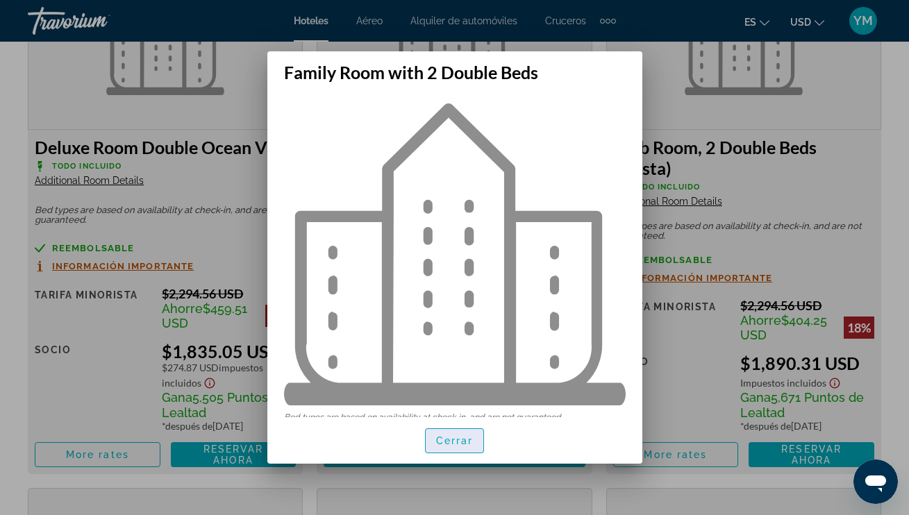
click at [457, 441] on span "Cerrar" at bounding box center [454, 440] width 37 height 11
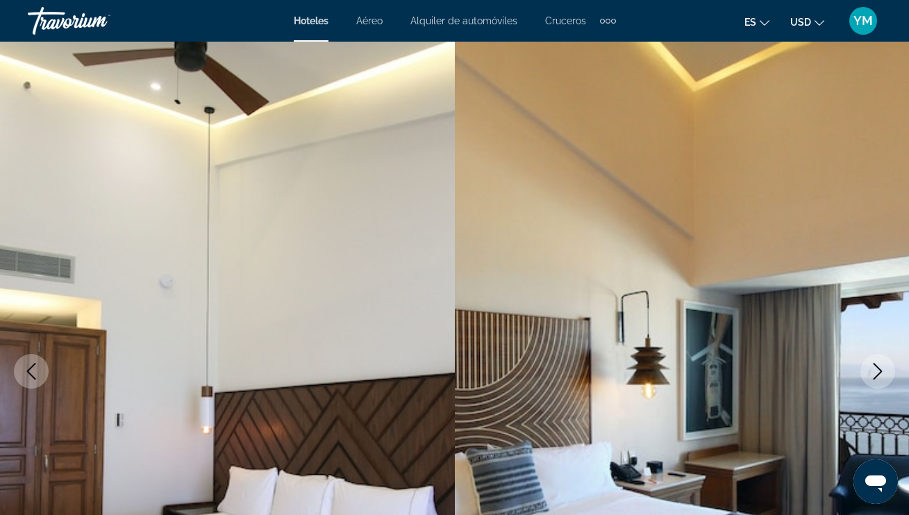
scroll to position [2795, 0]
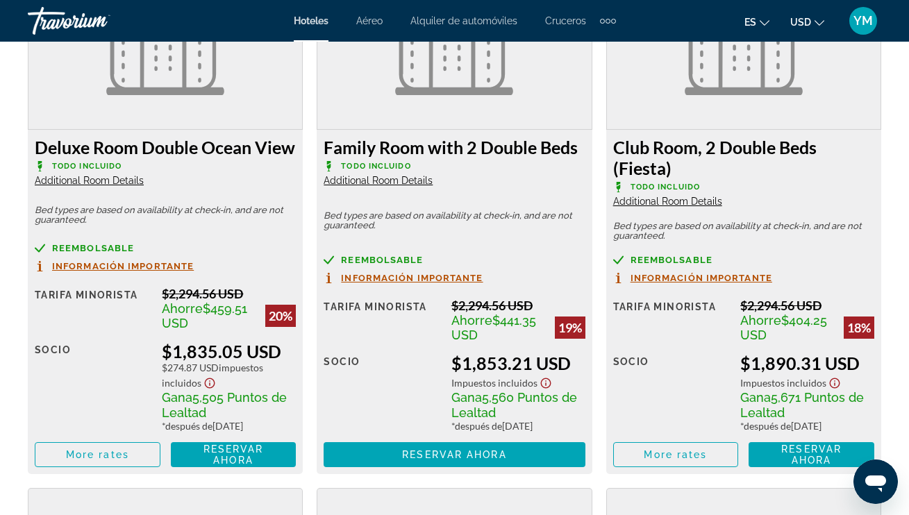
click at [360, 186] on span "Additional Room Details" at bounding box center [377, 180] width 109 height 11
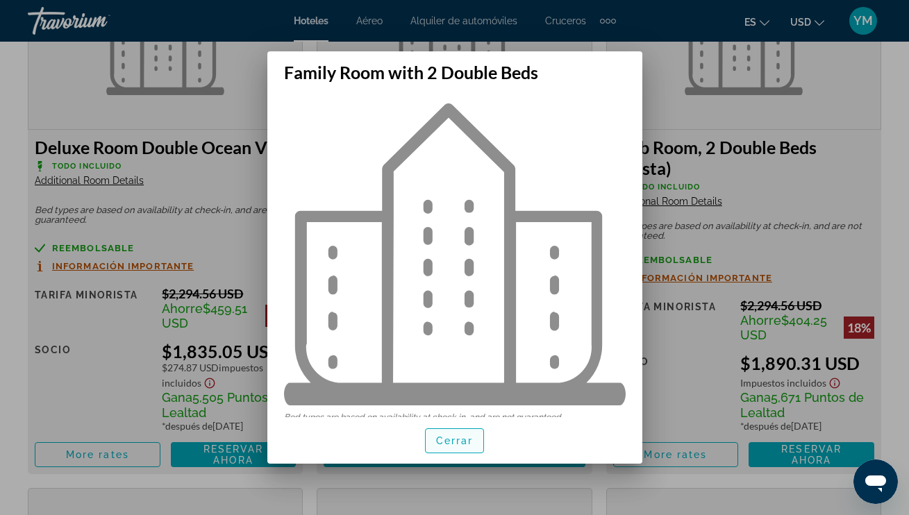
click at [448, 441] on span "Cerrar" at bounding box center [454, 440] width 37 height 11
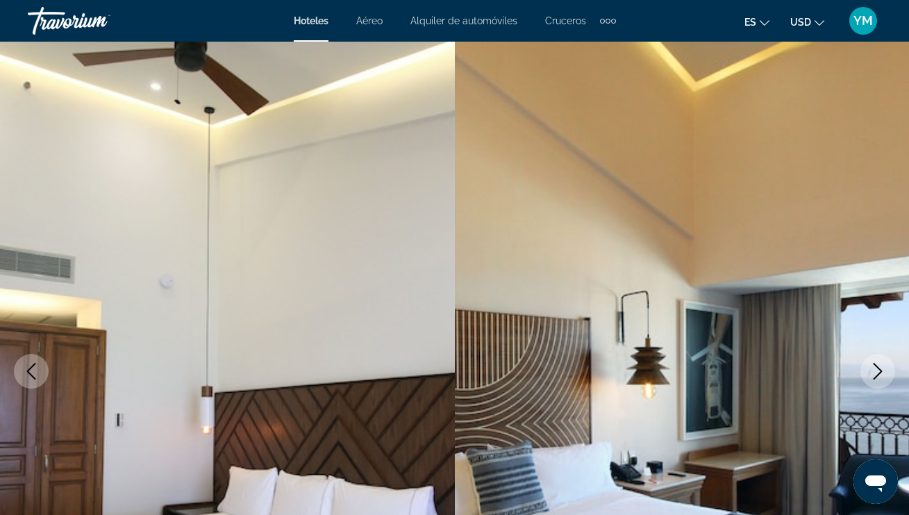
scroll to position [2795, 0]
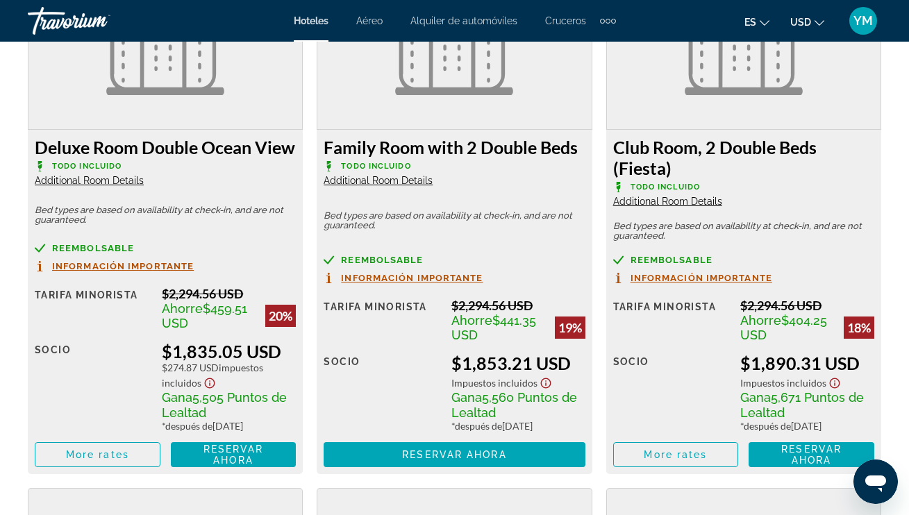
click at [403, 186] on span "Additional Room Details" at bounding box center [377, 180] width 109 height 11
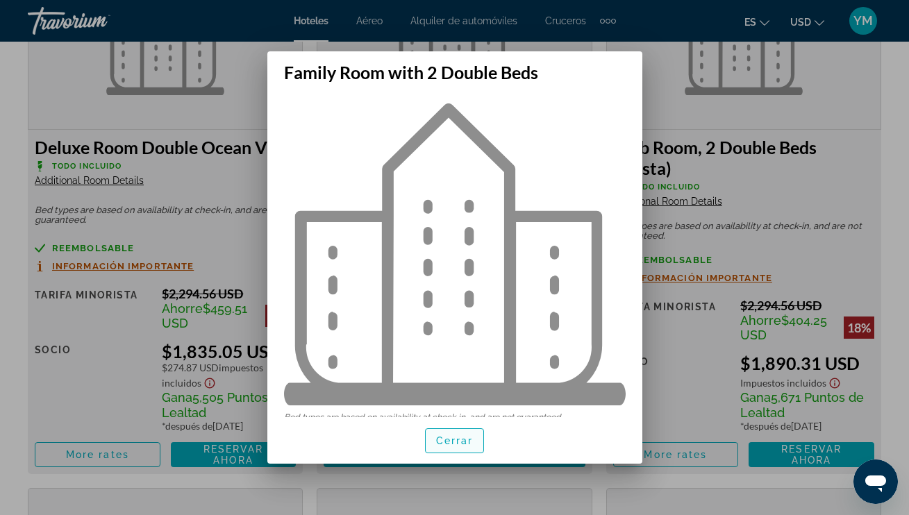
click at [459, 440] on span "Cerrar" at bounding box center [454, 440] width 37 height 11
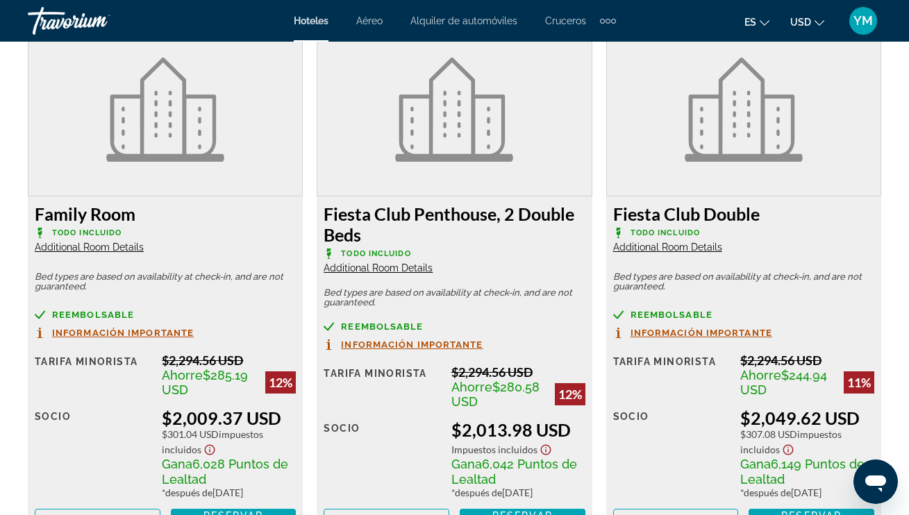
scroll to position [3262, 0]
click at [91, 252] on span "Additional Room Details" at bounding box center [89, 246] width 109 height 11
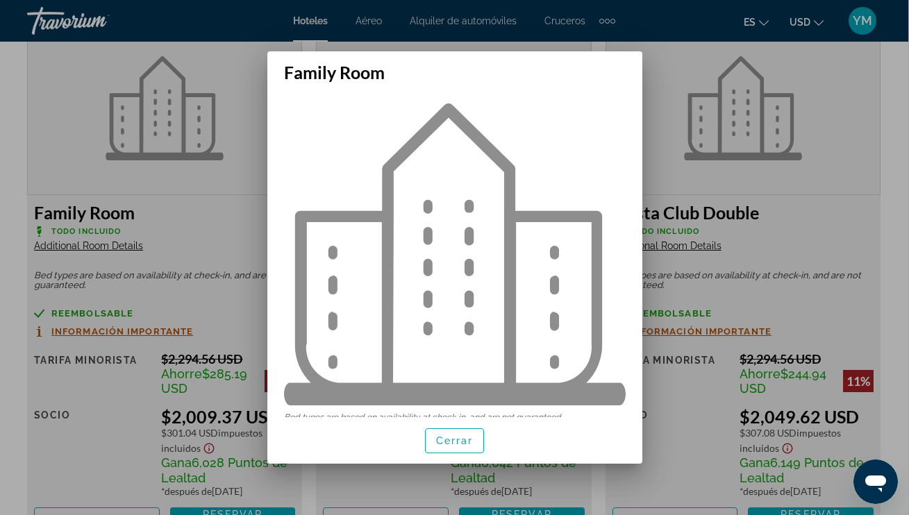
scroll to position [1, 0]
click at [90, 255] on div at bounding box center [454, 257] width 909 height 515
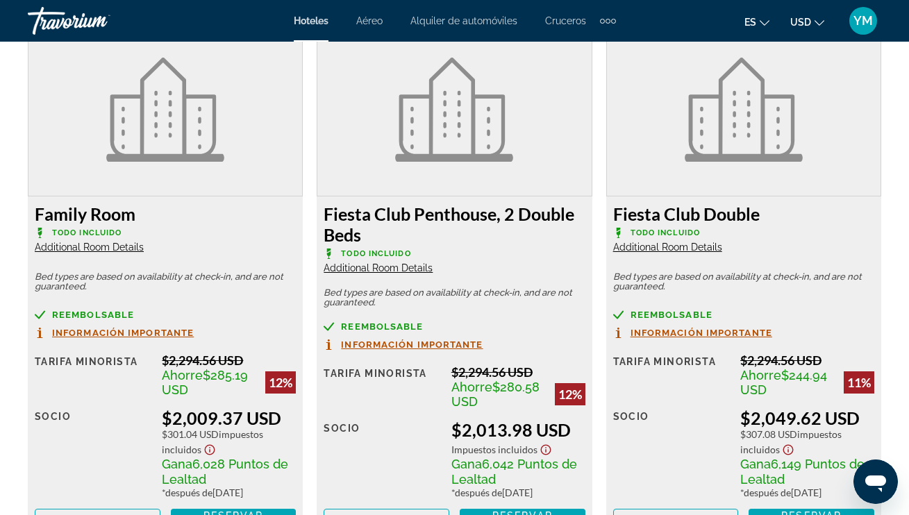
scroll to position [3265, 0]
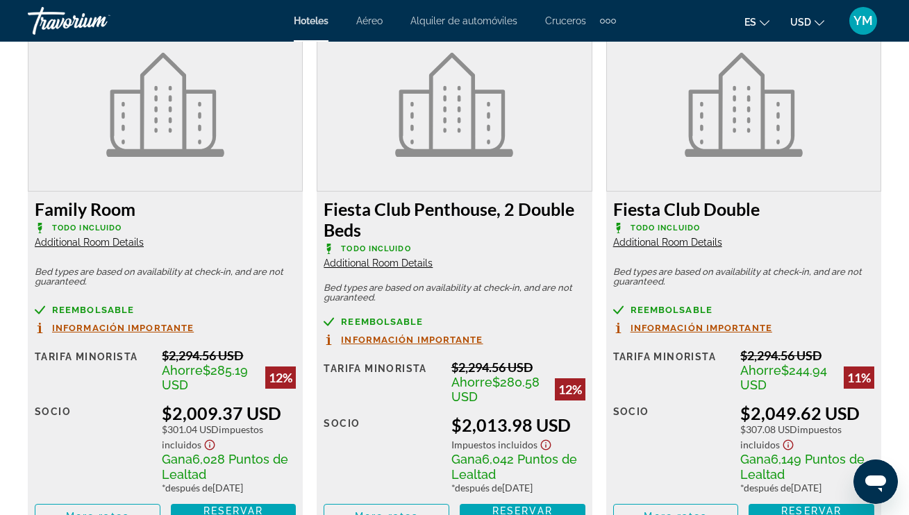
click at [90, 248] on span "Additional Room Details" at bounding box center [89, 242] width 109 height 11
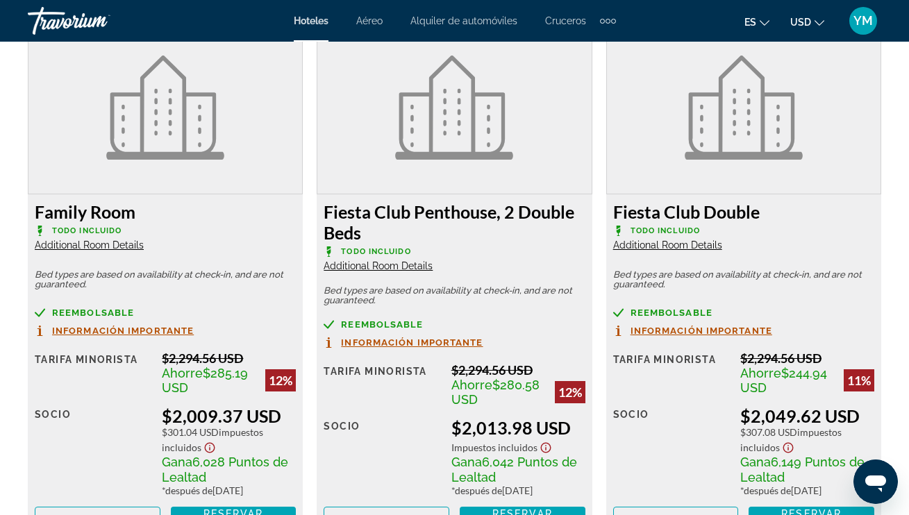
scroll to position [0, 0]
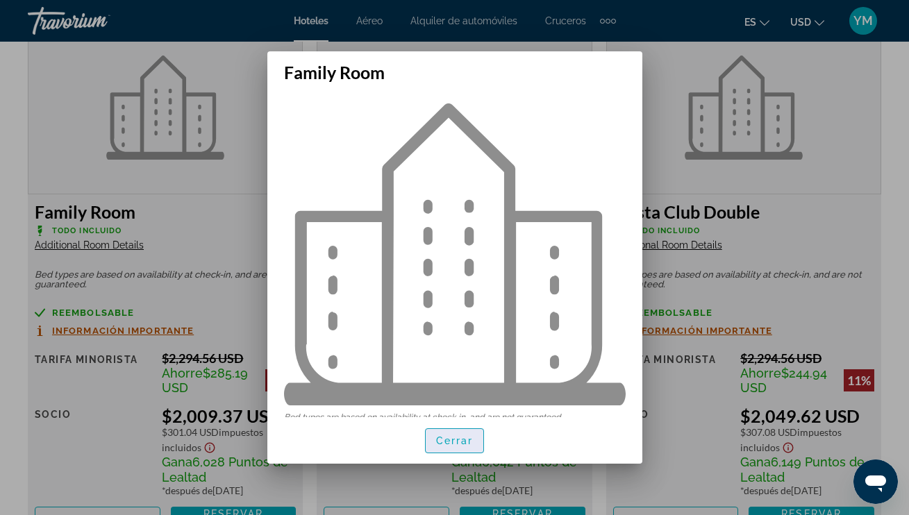
click at [465, 441] on span "Cerrar" at bounding box center [454, 440] width 37 height 11
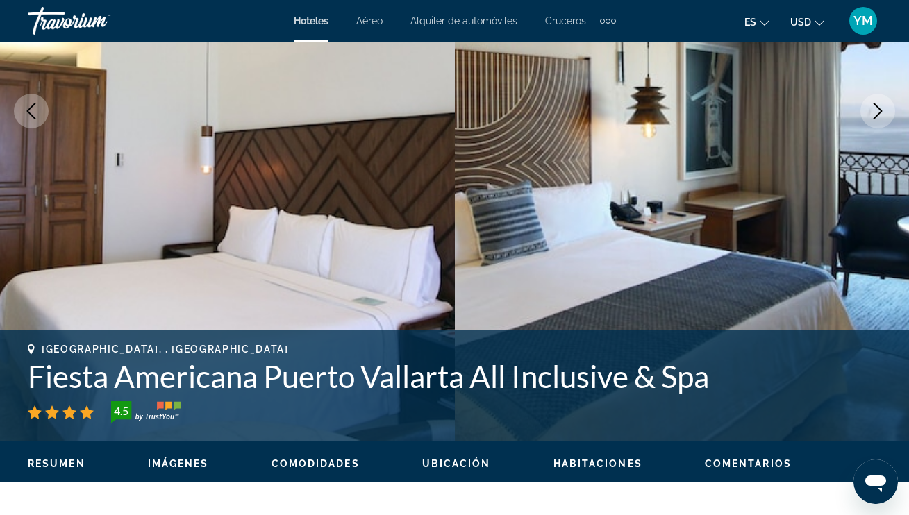
scroll to position [258, 0]
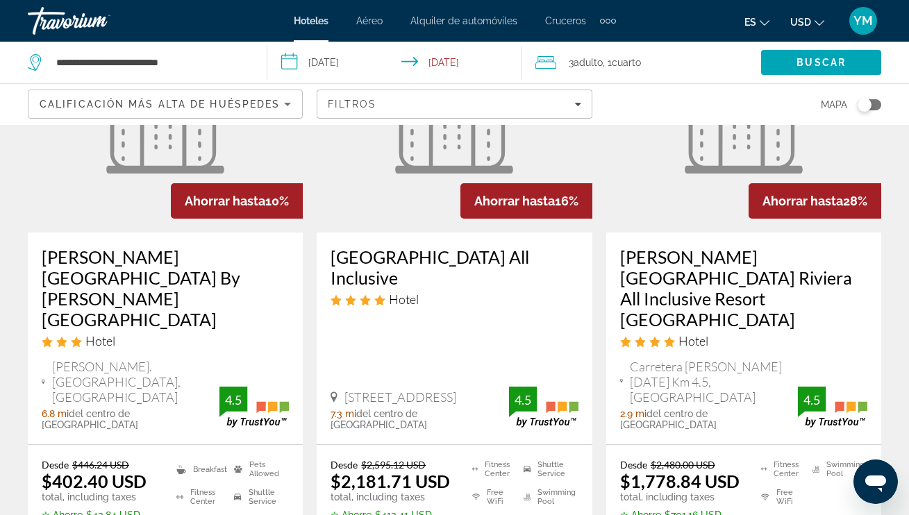
scroll to position [1878, 0]
click at [446, 246] on h3 "[GEOGRAPHIC_DATA] All Inclusive" at bounding box center [453, 267] width 247 height 42
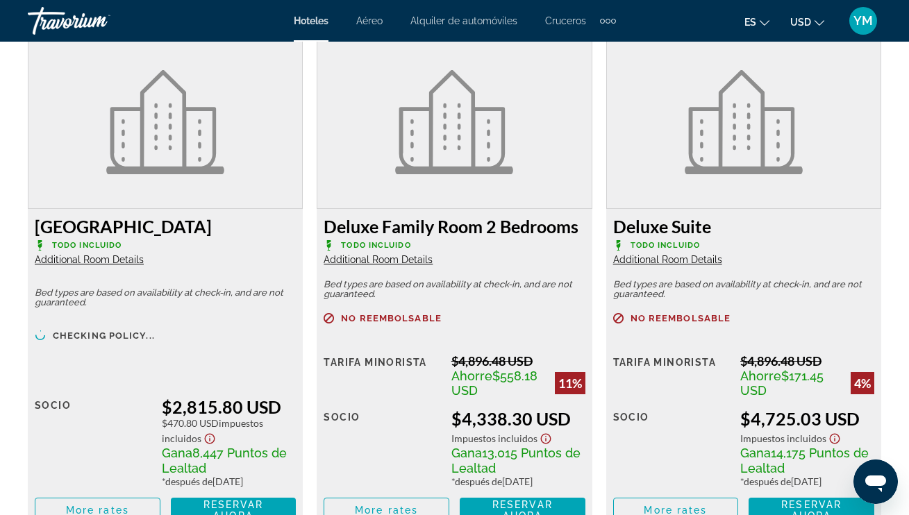
scroll to position [3774, 0]
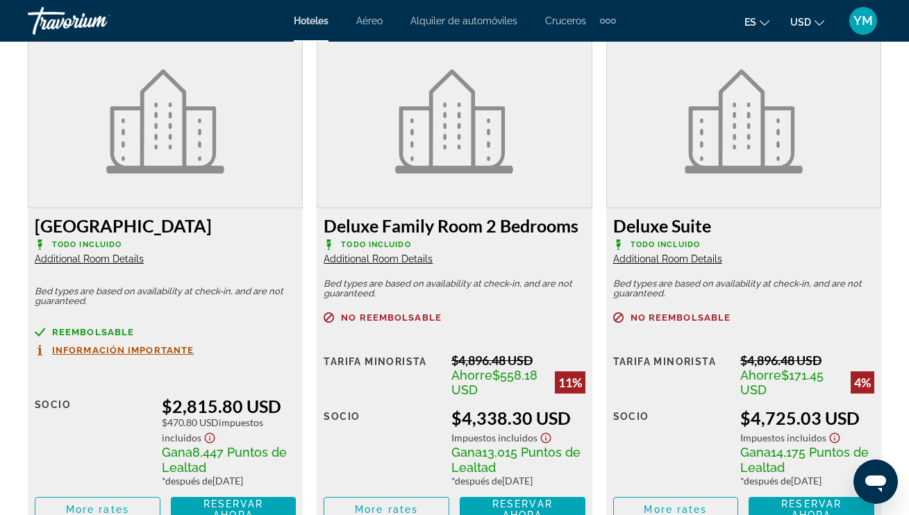
click at [423, 264] on span "Additional Room Details" at bounding box center [377, 258] width 109 height 11
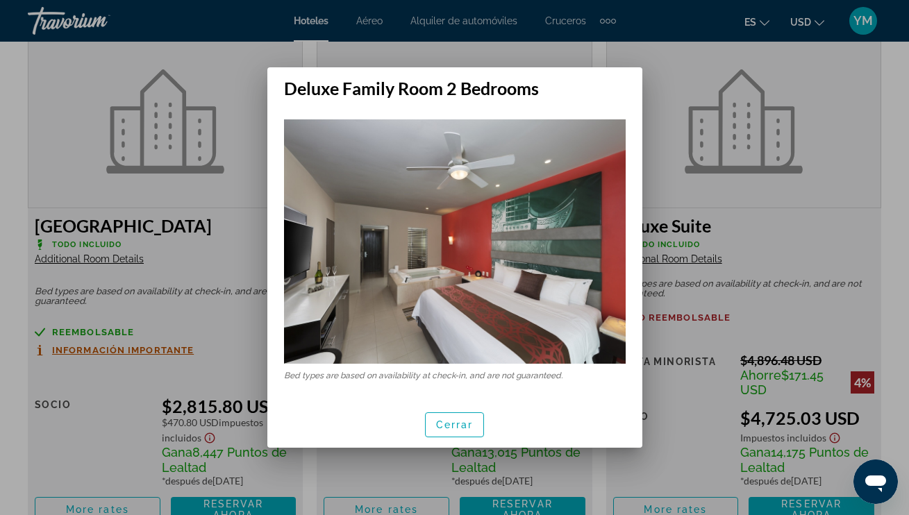
scroll to position [0, 0]
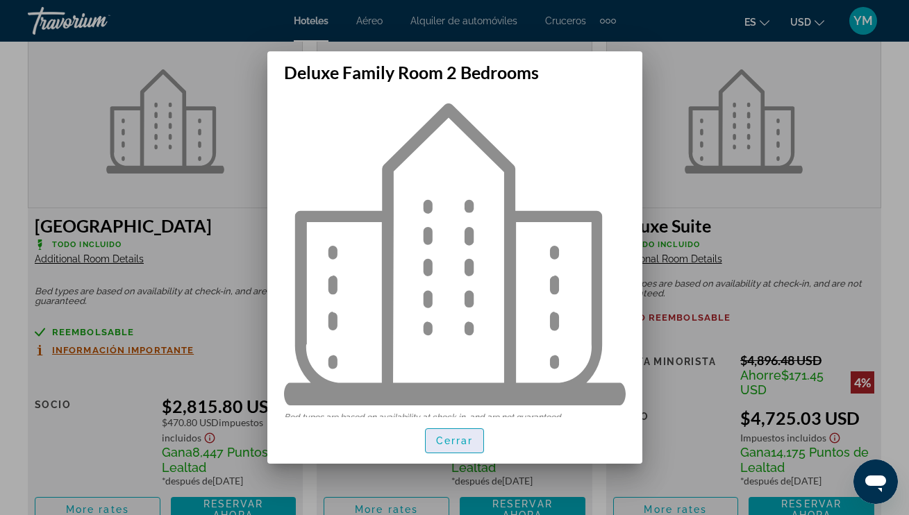
click at [460, 436] on span "Cerrar" at bounding box center [454, 440] width 37 height 11
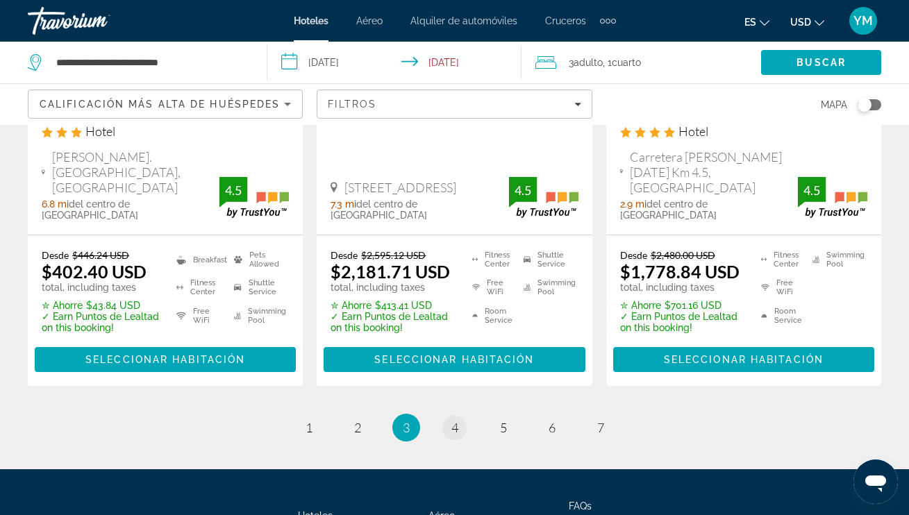
scroll to position [2089, 0]
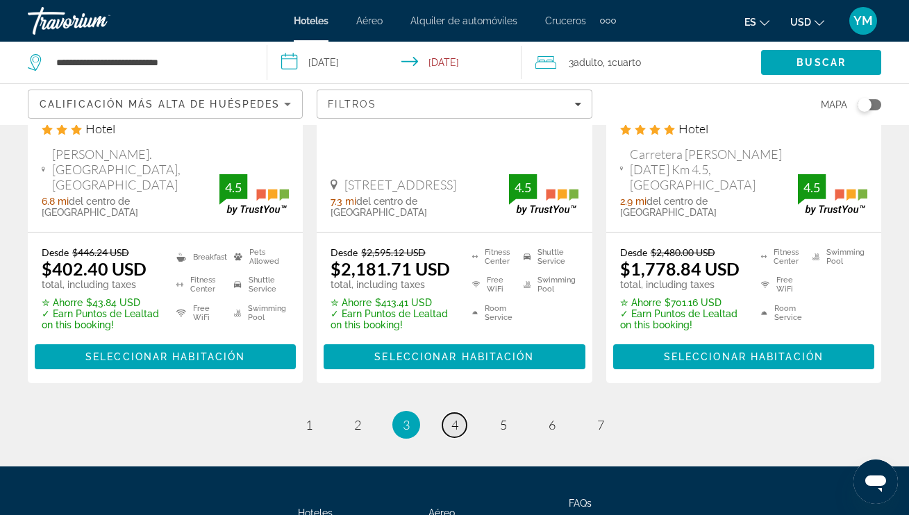
click at [457, 417] on span "4" at bounding box center [454, 424] width 7 height 15
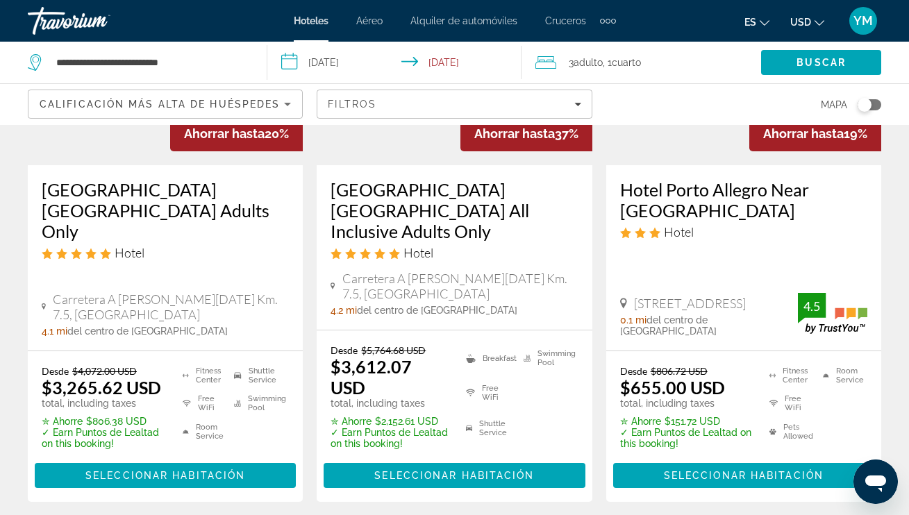
scroll to position [1930, 0]
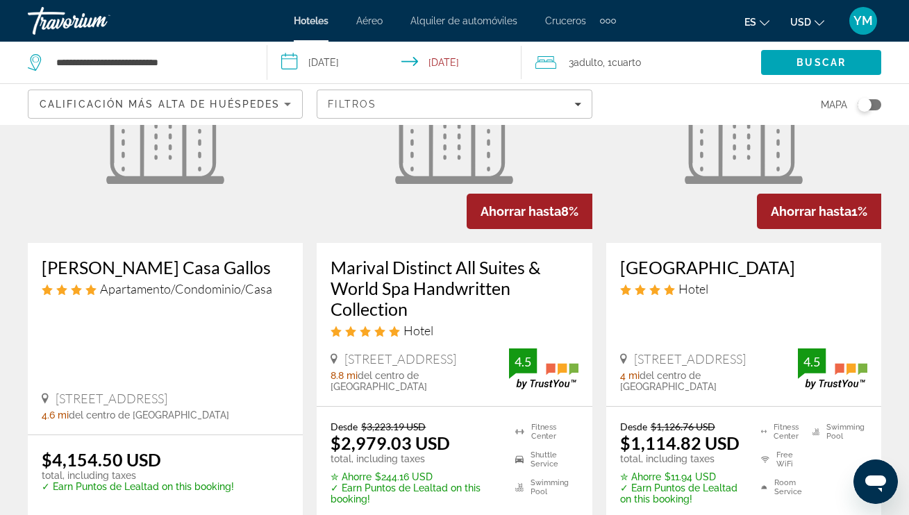
scroll to position [1884, 0]
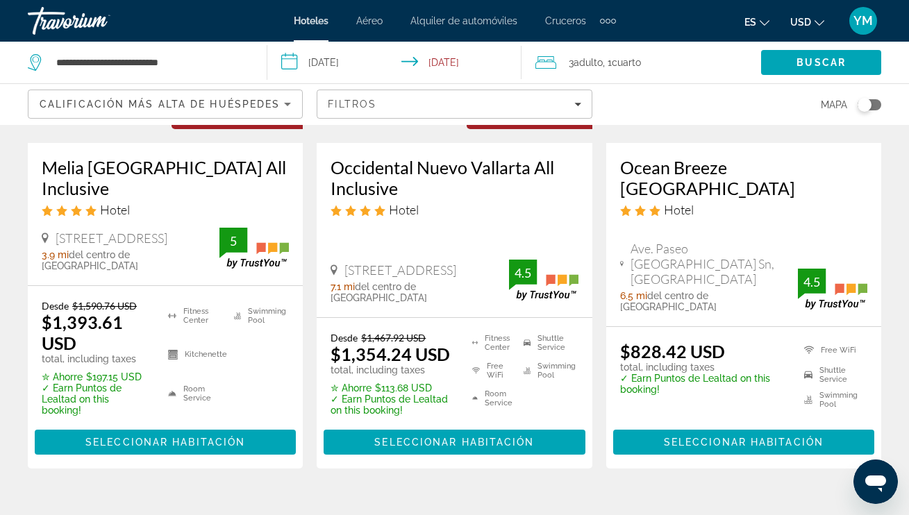
scroll to position [254, 0]
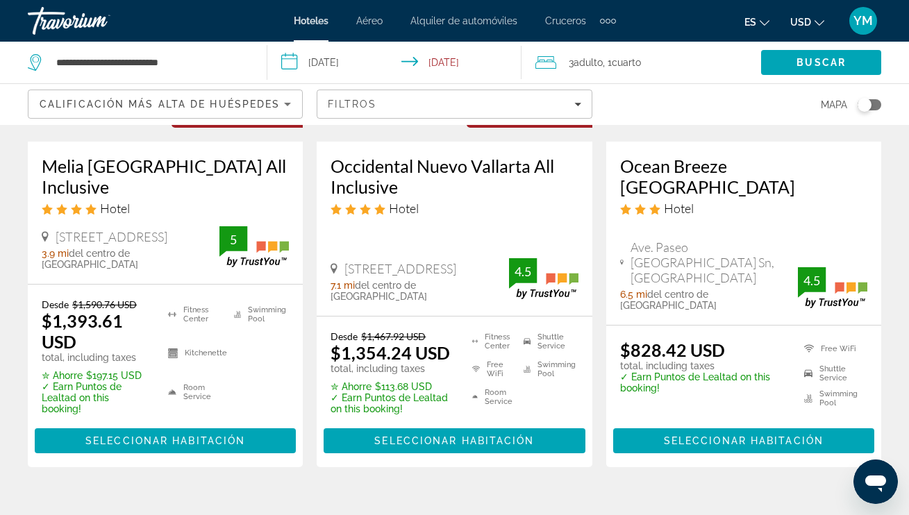
click at [130, 166] on h3 "Melia [GEOGRAPHIC_DATA] All Inclusive" at bounding box center [165, 176] width 247 height 42
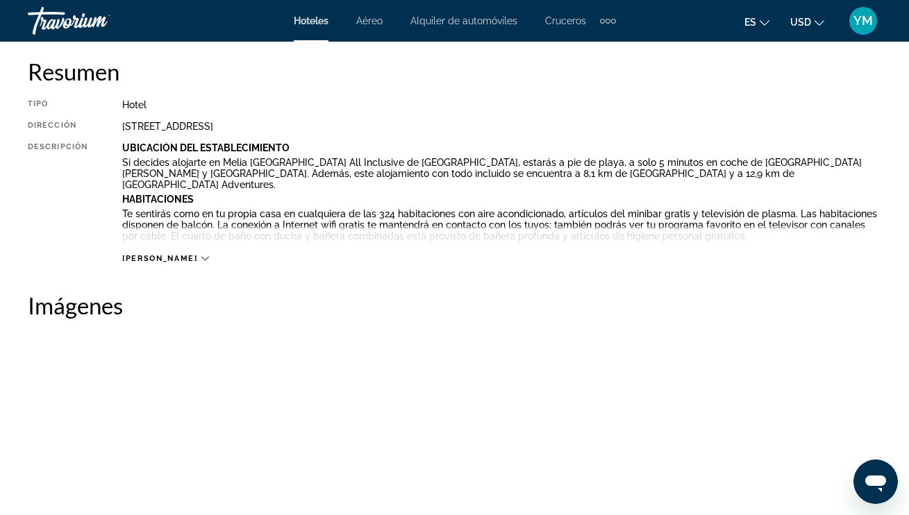
scroll to position [714, 0]
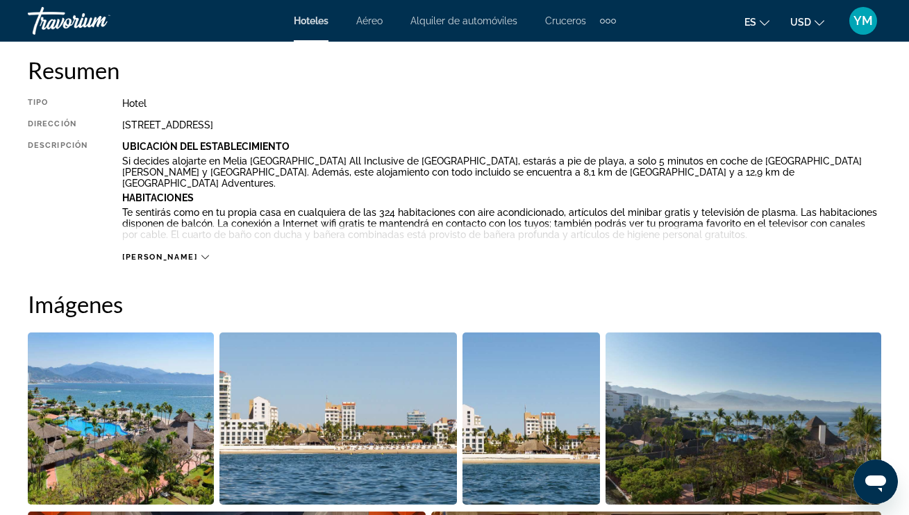
click at [201, 255] on icon "Main content" at bounding box center [205, 257] width 8 height 8
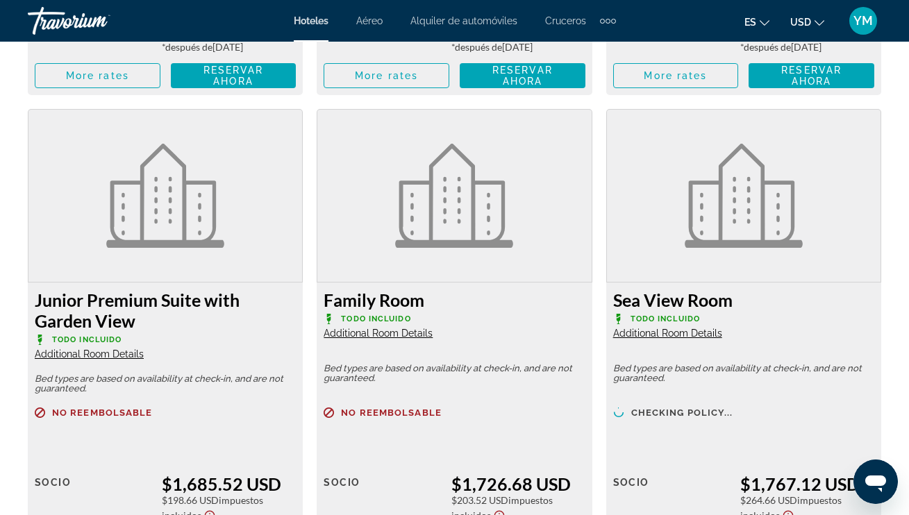
scroll to position [2777, 0]
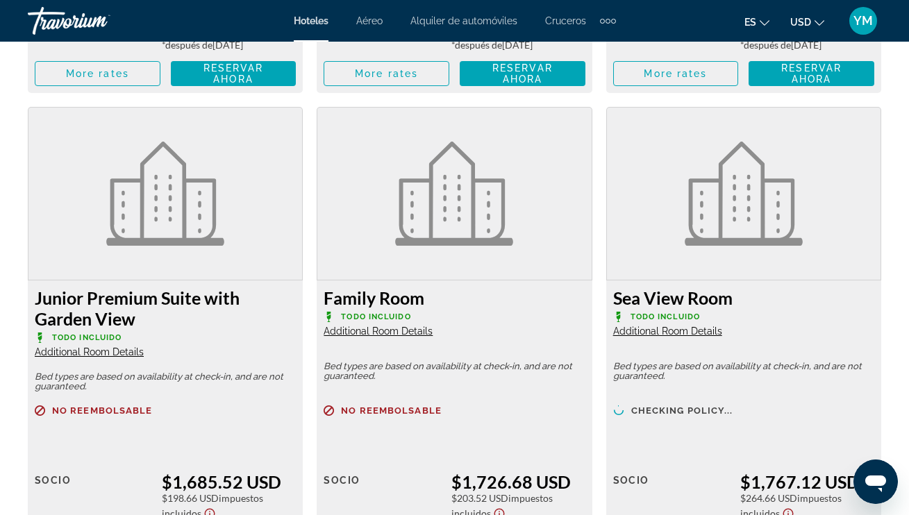
click at [408, 326] on span "Additional Room Details" at bounding box center [377, 331] width 109 height 11
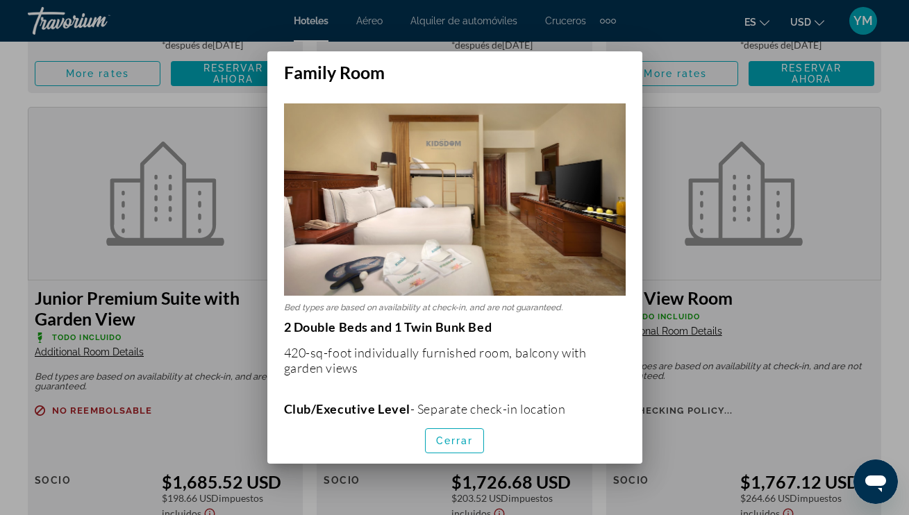
scroll to position [0, 0]
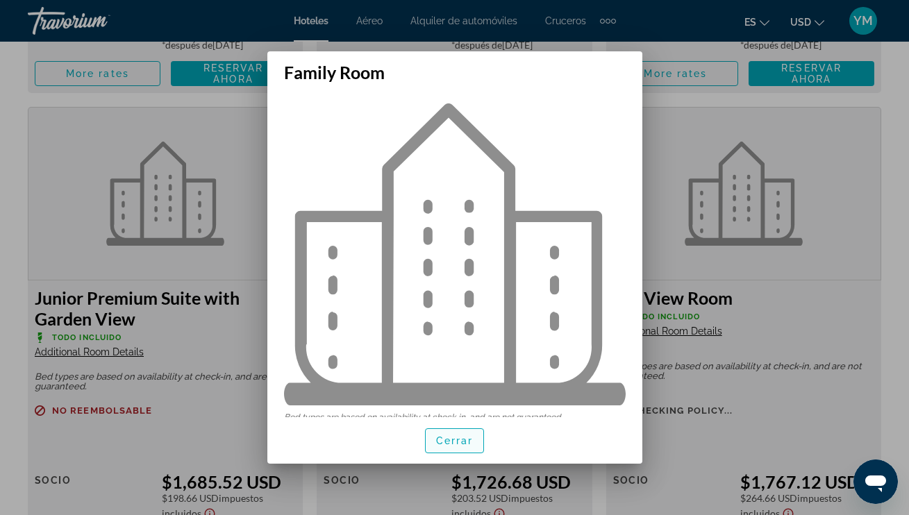
click at [468, 441] on span "Cerrar" at bounding box center [454, 440] width 37 height 11
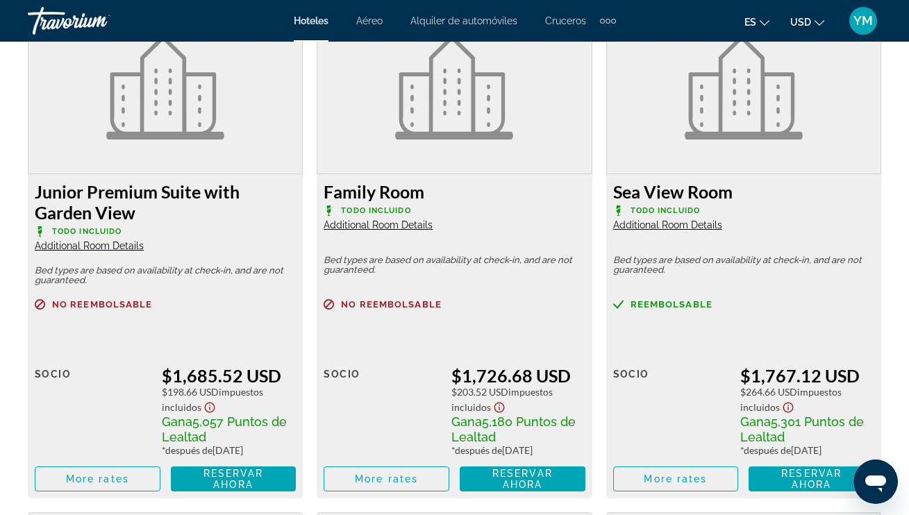
scroll to position [2892, 0]
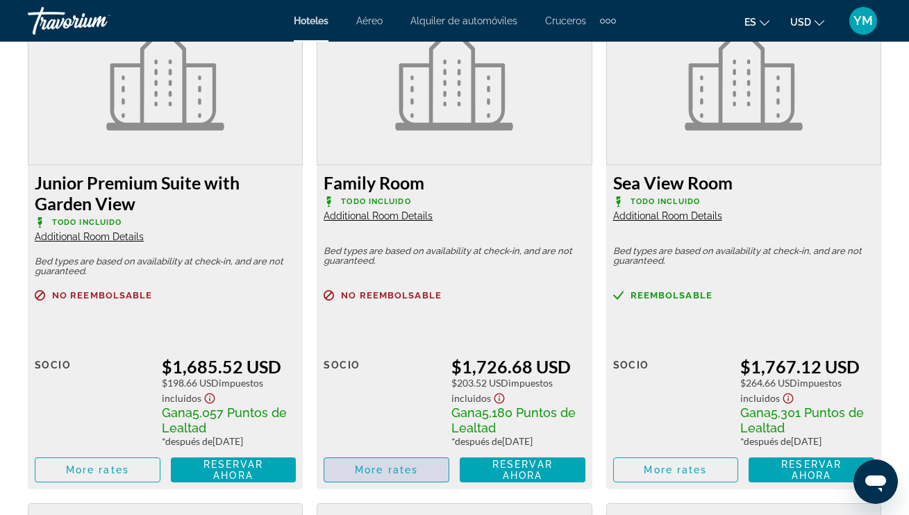
click at [422, 461] on span "Main content" at bounding box center [386, 469] width 124 height 33
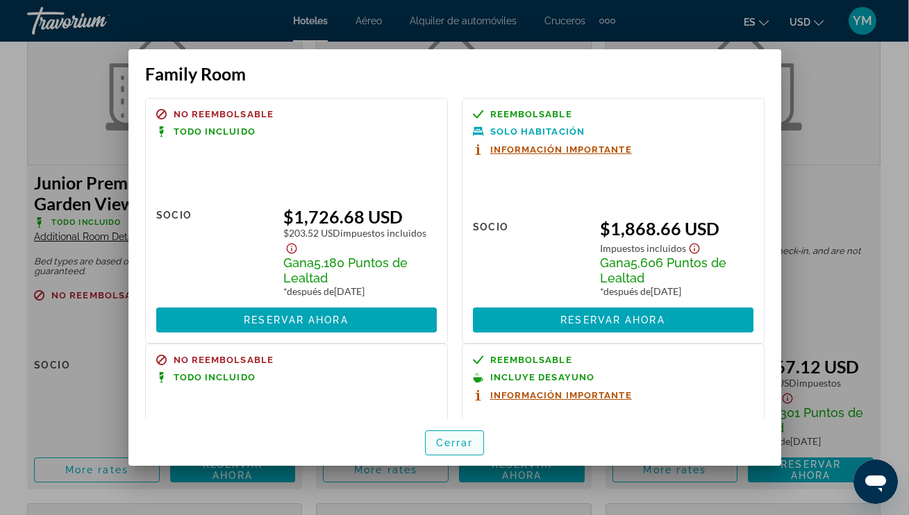
scroll to position [0, 1]
click at [468, 439] on span "Cerrar" at bounding box center [454, 442] width 37 height 11
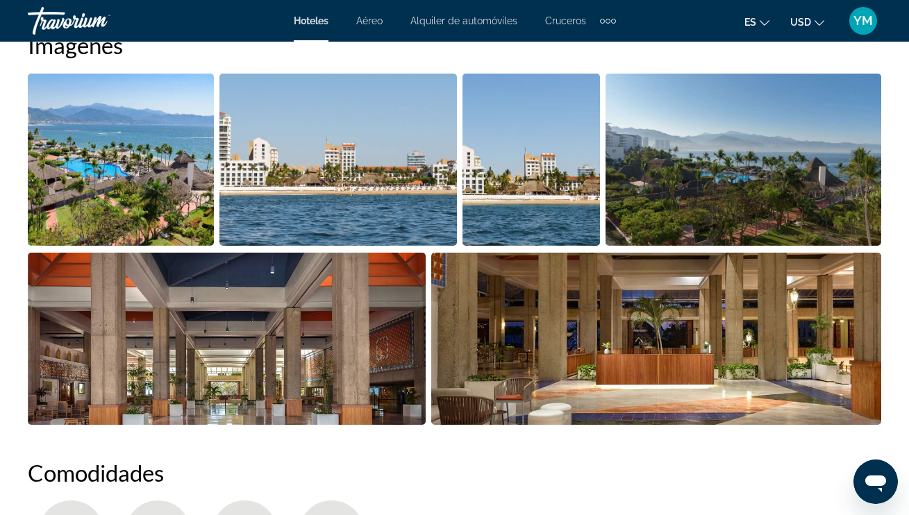
scroll to position [1099, 0]
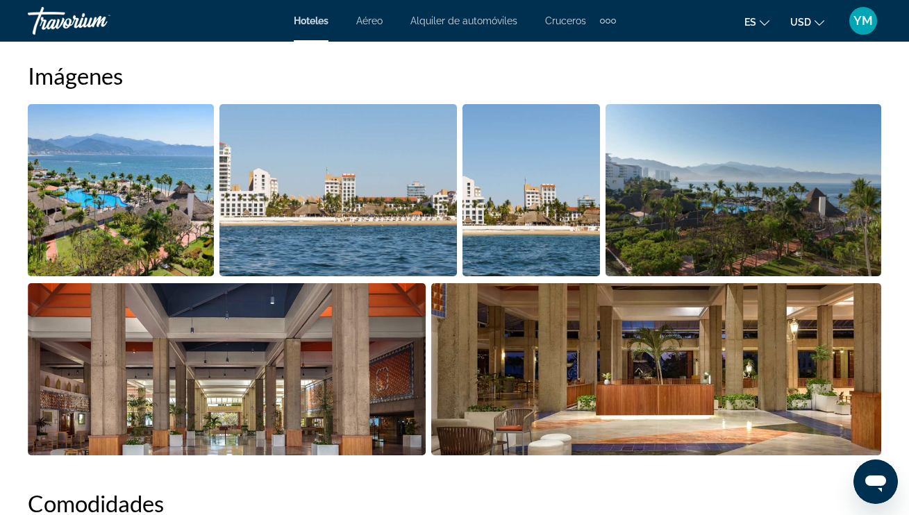
click at [843, 227] on img "Open full-screen image slider" at bounding box center [743, 190] width 276 height 172
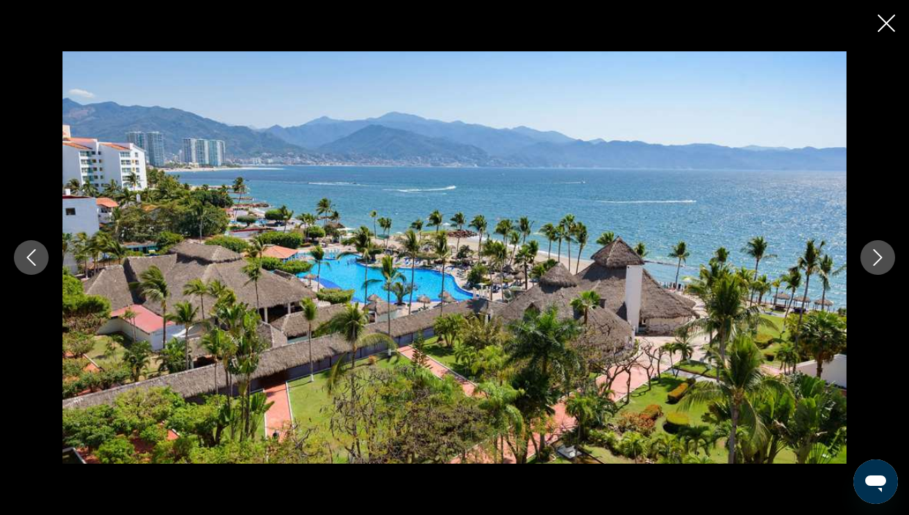
click at [871, 262] on icon "Next image" at bounding box center [877, 257] width 17 height 17
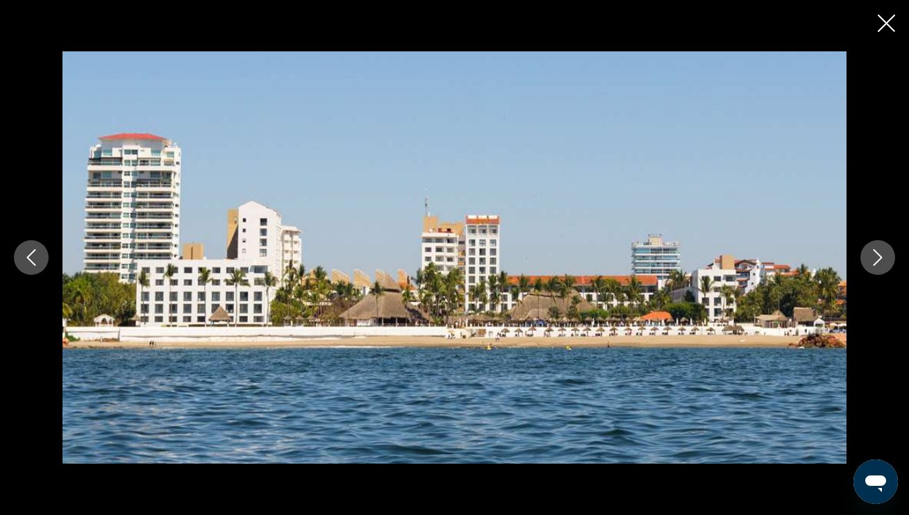
click at [871, 262] on icon "Next image" at bounding box center [877, 257] width 17 height 17
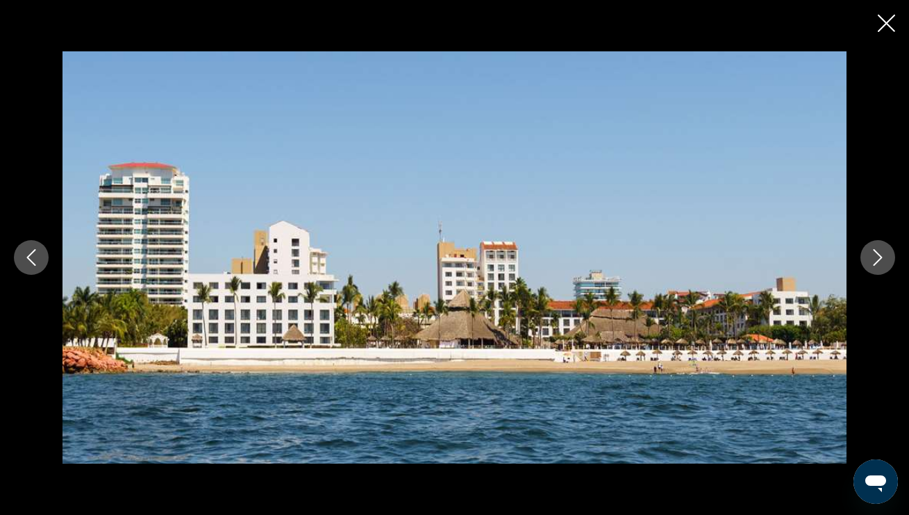
click at [871, 262] on icon "Next image" at bounding box center [877, 257] width 17 height 17
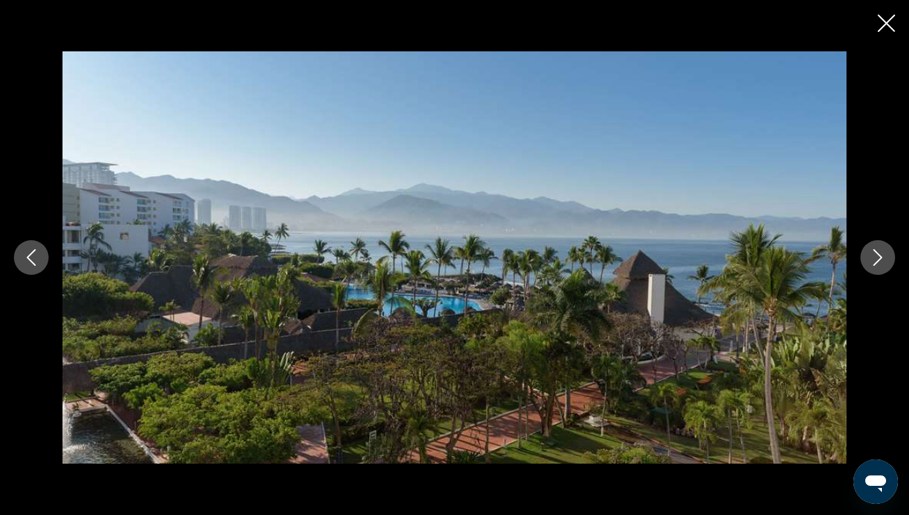
click at [871, 262] on icon "Next image" at bounding box center [877, 257] width 17 height 17
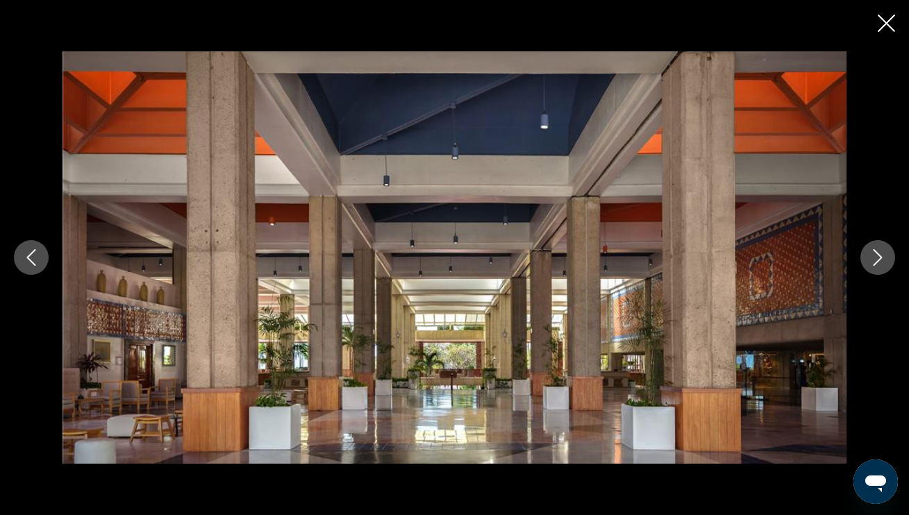
click at [871, 262] on icon "Next image" at bounding box center [877, 257] width 17 height 17
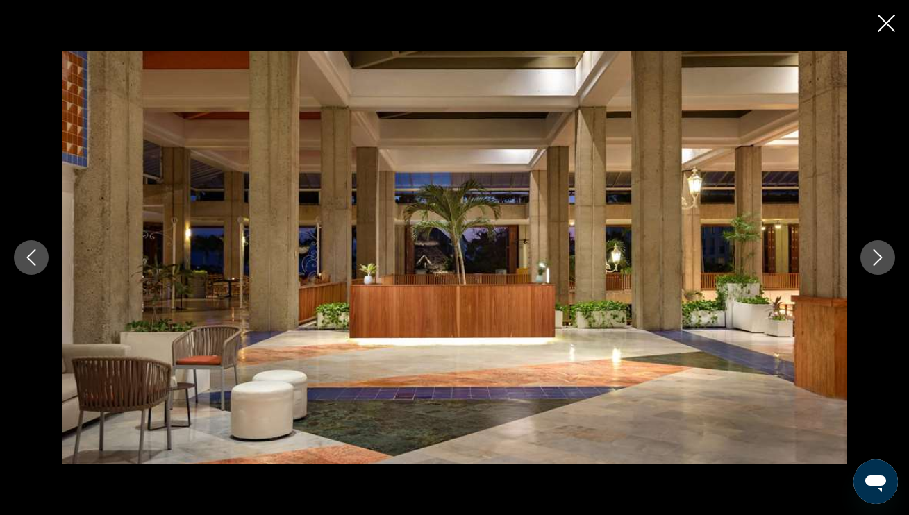
click at [871, 262] on icon "Next image" at bounding box center [877, 257] width 17 height 17
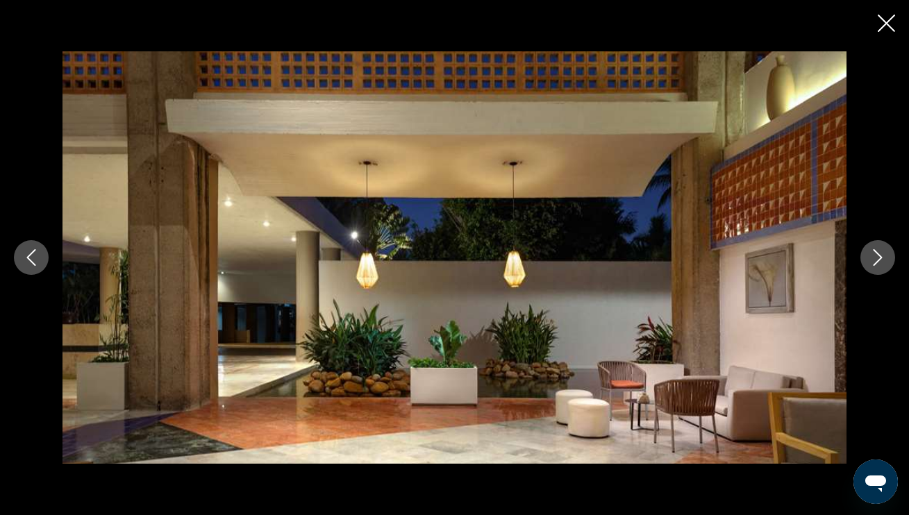
click at [873, 264] on icon "Next image" at bounding box center [877, 257] width 17 height 17
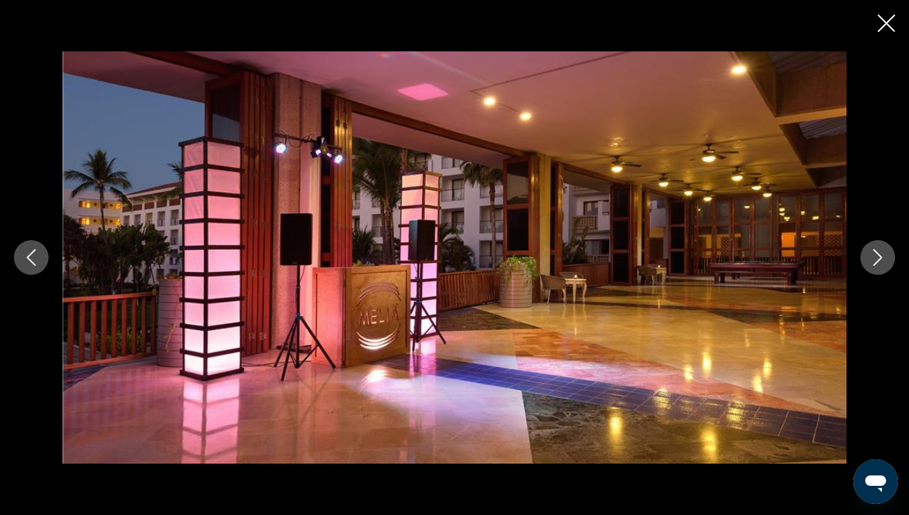
scroll to position [1097, 0]
click at [873, 264] on icon "Next image" at bounding box center [877, 257] width 17 height 17
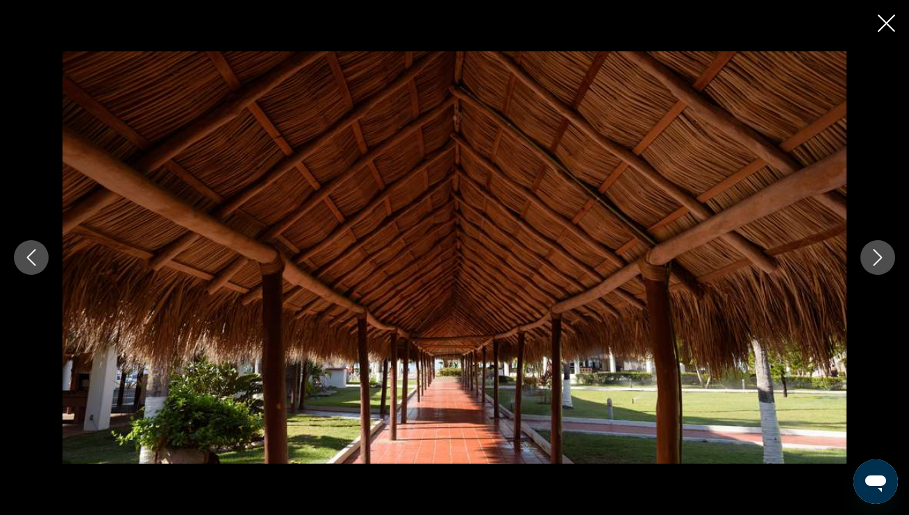
click at [873, 264] on icon "Next image" at bounding box center [877, 257] width 17 height 17
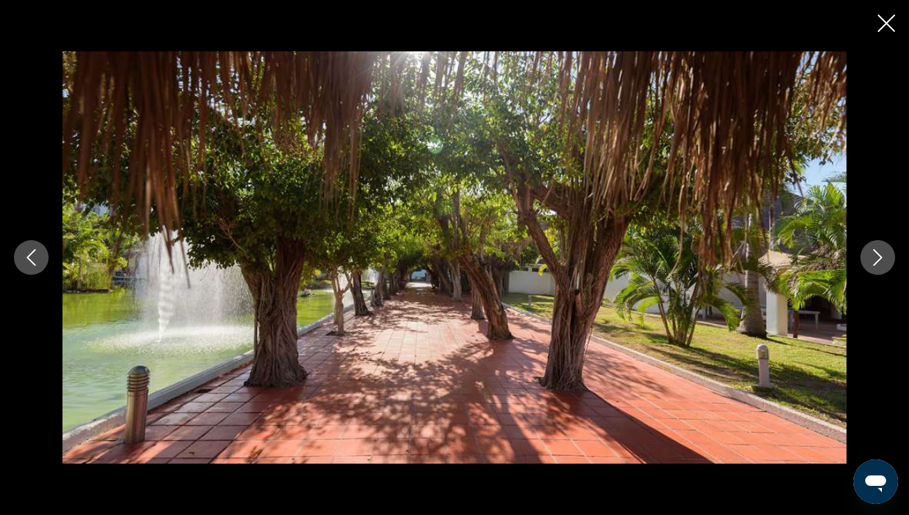
click at [873, 264] on icon "Next image" at bounding box center [877, 257] width 17 height 17
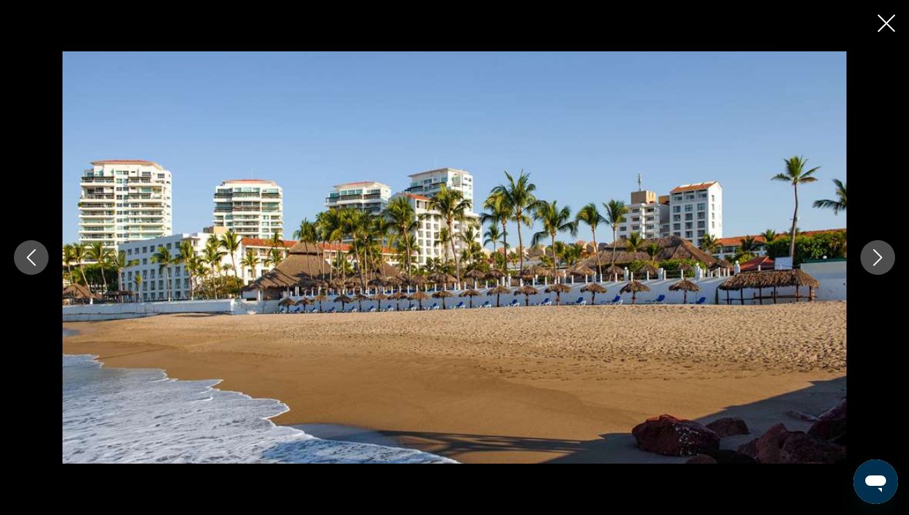
click at [873, 264] on icon "Next image" at bounding box center [877, 257] width 17 height 17
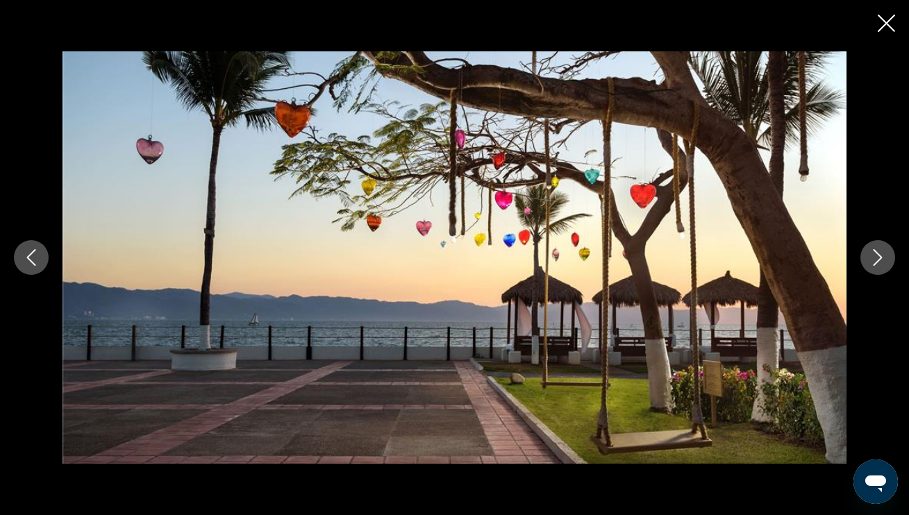
click at [873, 264] on icon "Next image" at bounding box center [877, 257] width 17 height 17
